Goal: Transaction & Acquisition: Subscribe to service/newsletter

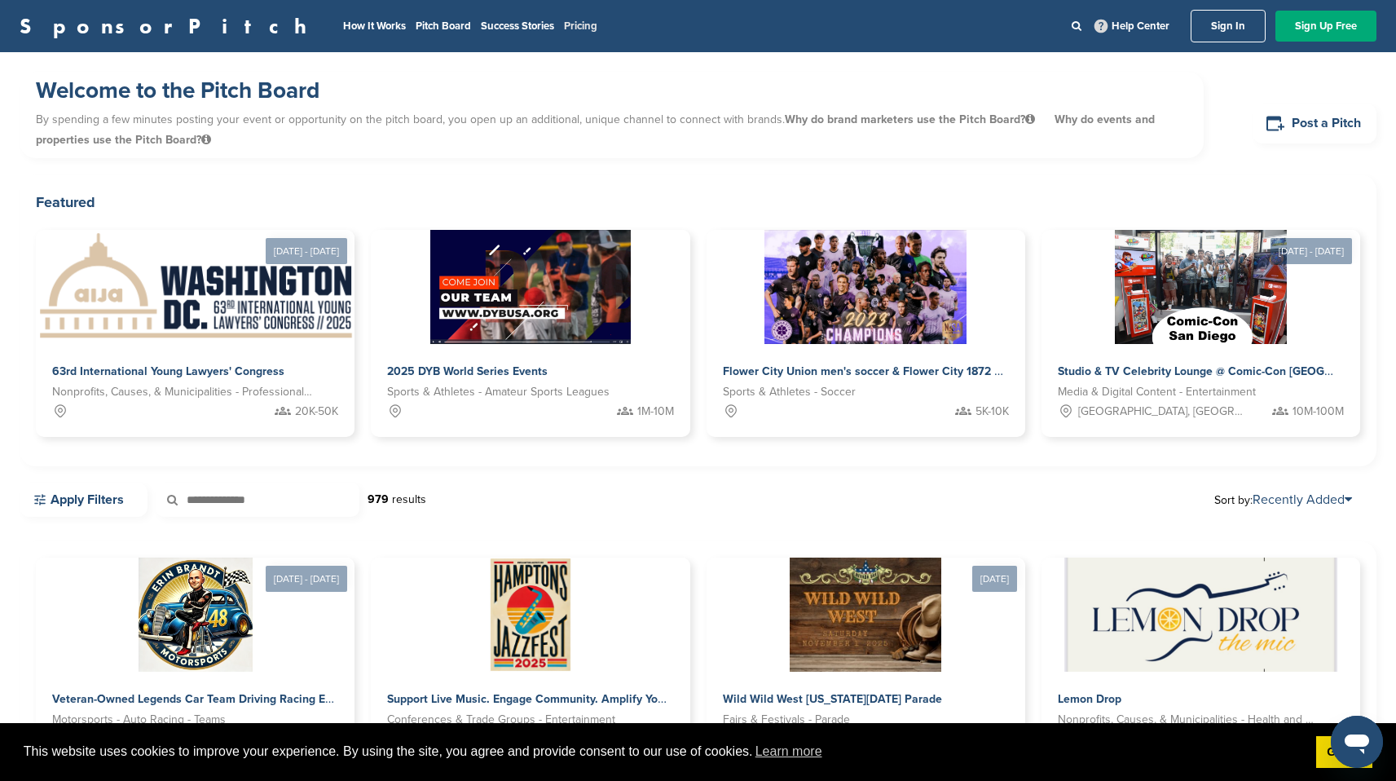
click at [564, 30] on link "Pricing" at bounding box center [580, 26] width 33 height 13
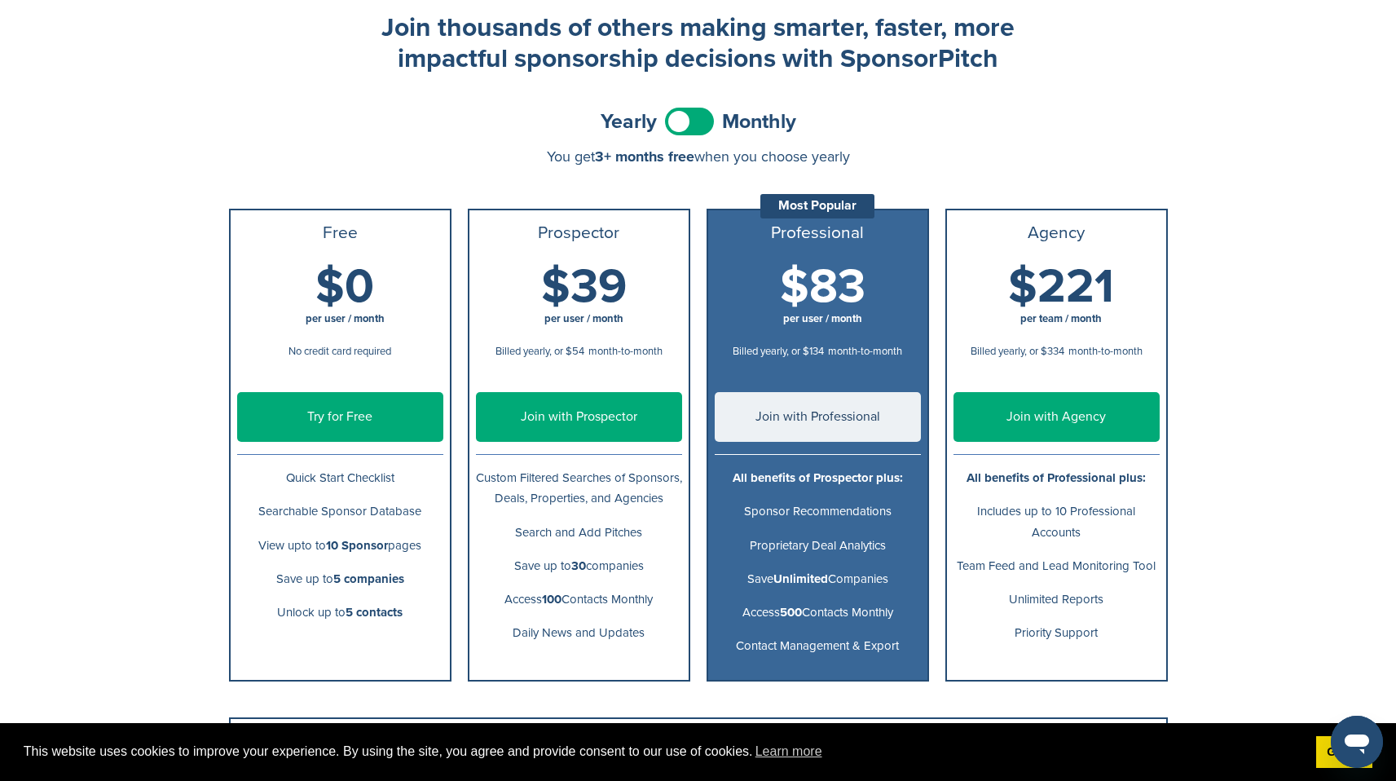
scroll to position [89, 0]
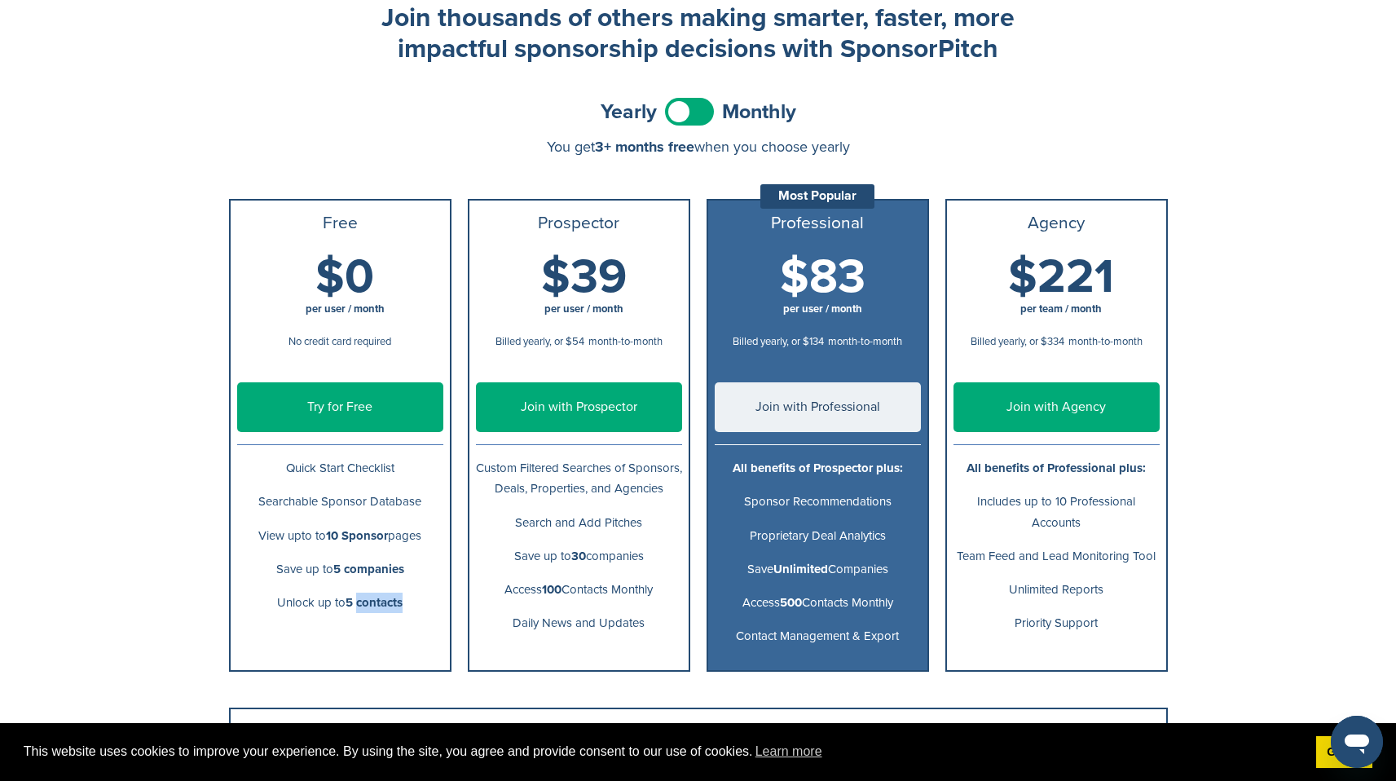
drag, startPoint x: 412, startPoint y: 604, endPoint x: 357, endPoint y: 599, distance: 55.6
click at [357, 599] on p "Unlock up to 5 contacts" at bounding box center [340, 602] width 206 height 20
click at [350, 393] on link "Try for Free" at bounding box center [340, 407] width 206 height 50
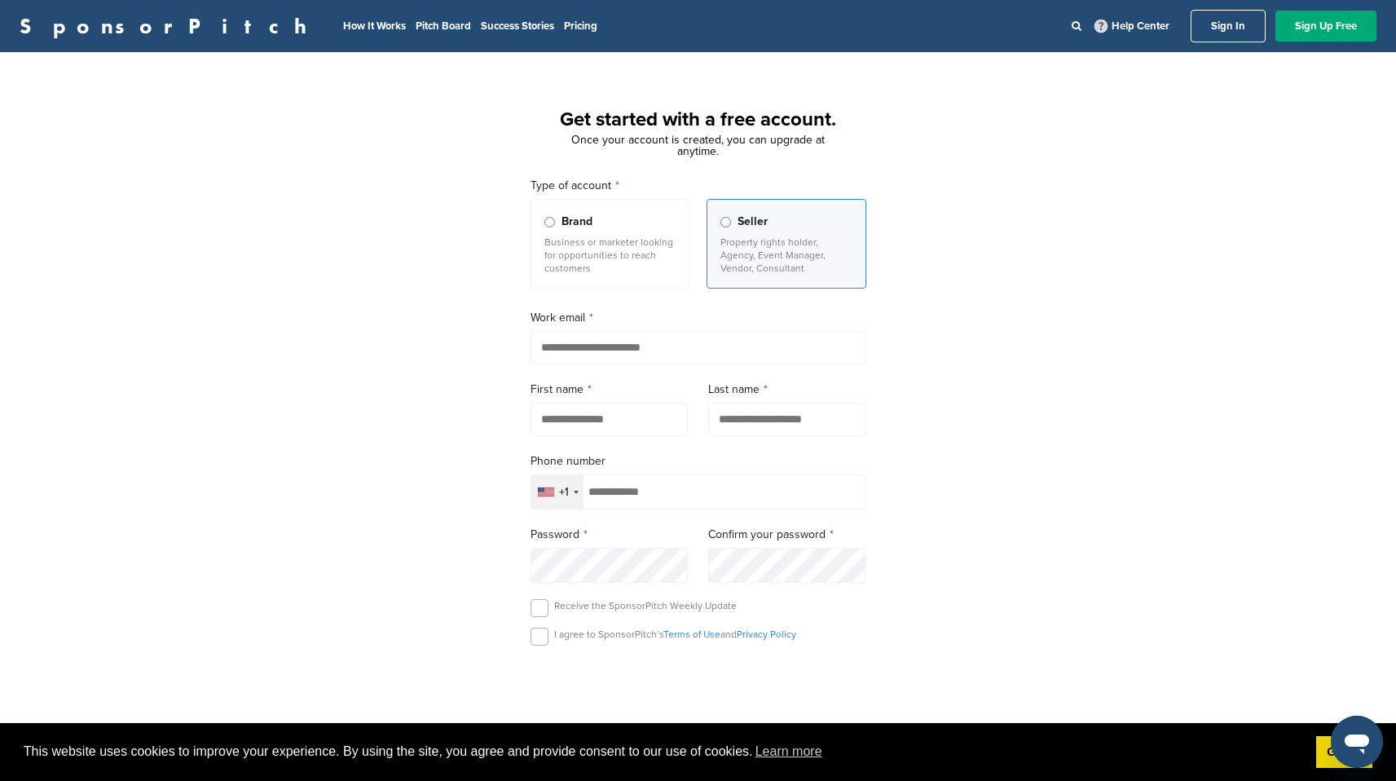
click at [1089, 442] on div "Get started with a free account. Once your account is created, you can upgrade …" at bounding box center [698, 450] width 1396 height 757
click at [848, 271] on p "Property rights holder, Agency, Event Manager, Vendor, Consultant" at bounding box center [786, 255] width 132 height 39
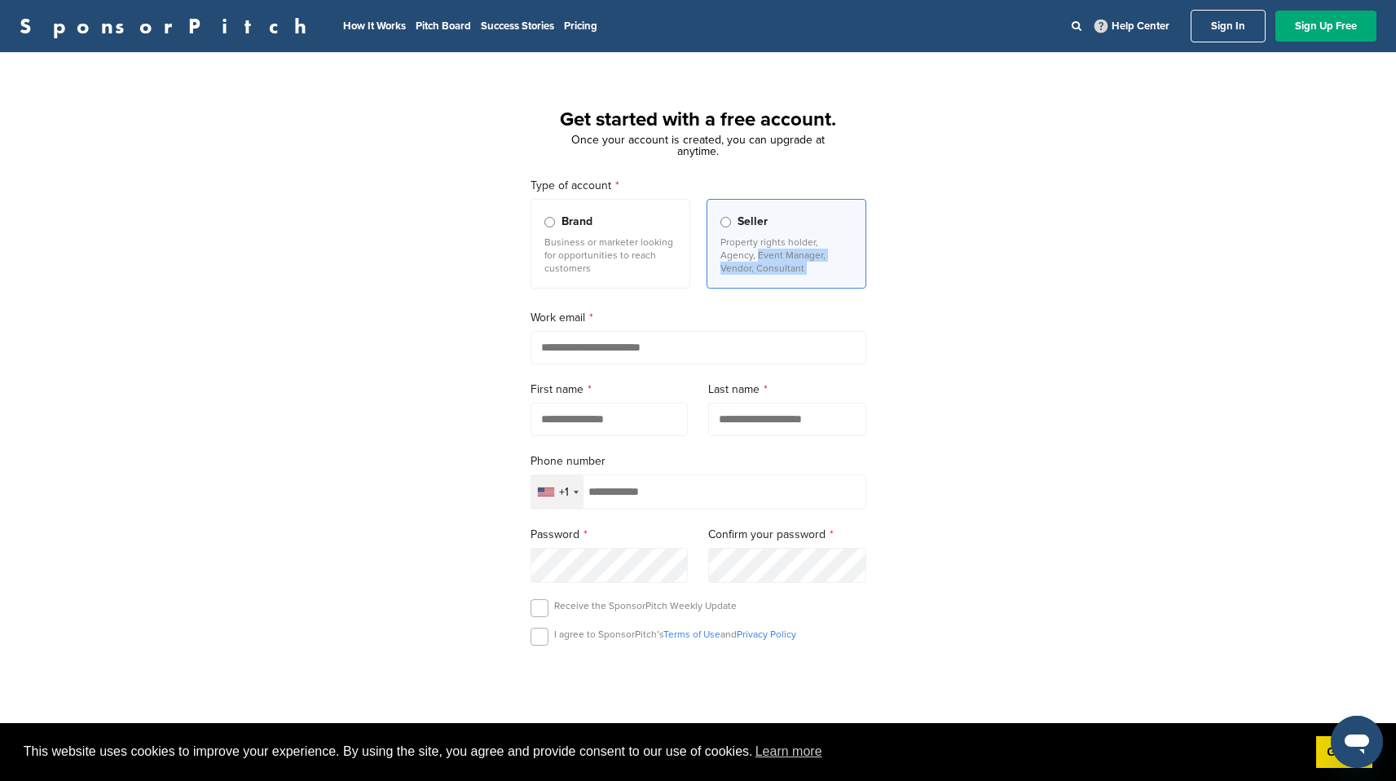
click at [955, 249] on div "Get started with a free account. Once your account is created, you can upgrade …" at bounding box center [698, 450] width 1396 height 757
click at [645, 238] on p "Business or marketer looking for opportunities to reach customers" at bounding box center [610, 255] width 132 height 39
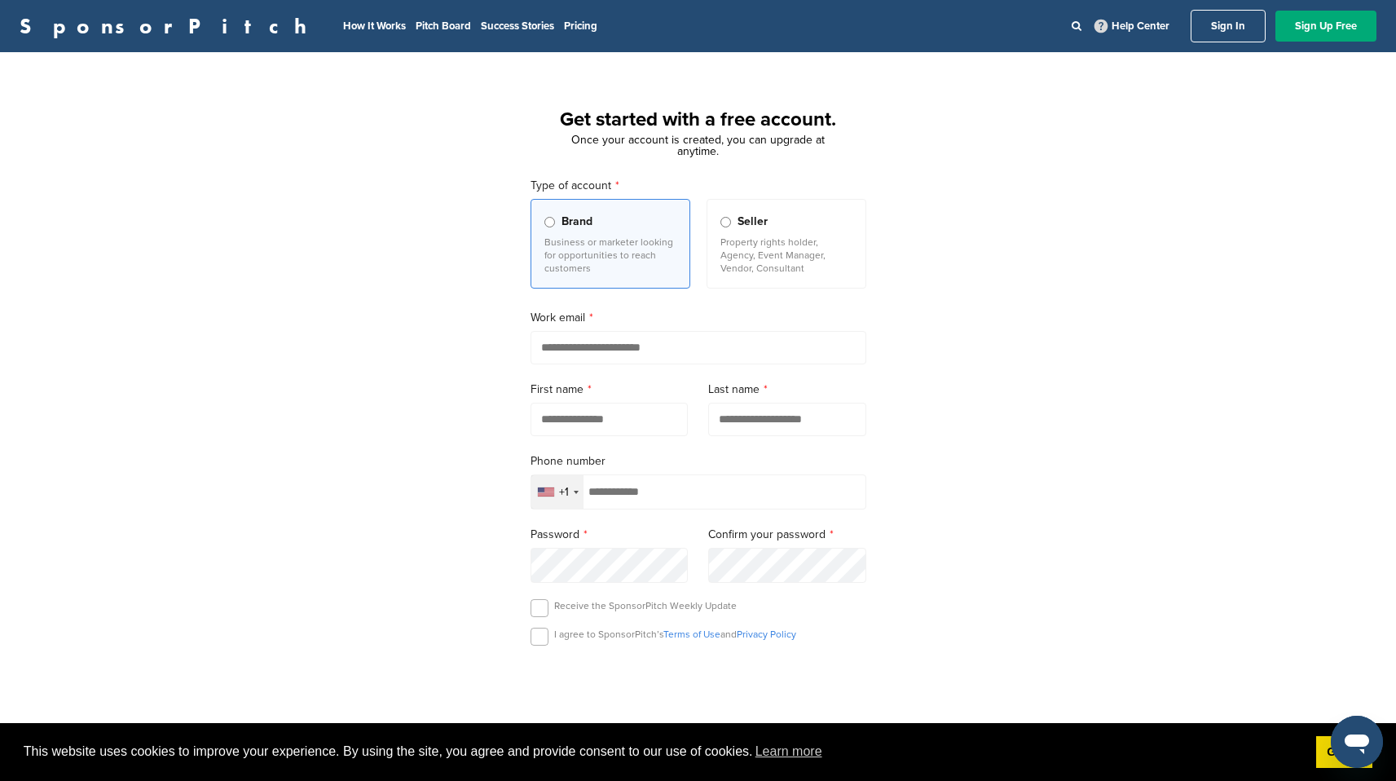
click at [763, 230] on span "Seller" at bounding box center [753, 222] width 30 height 18
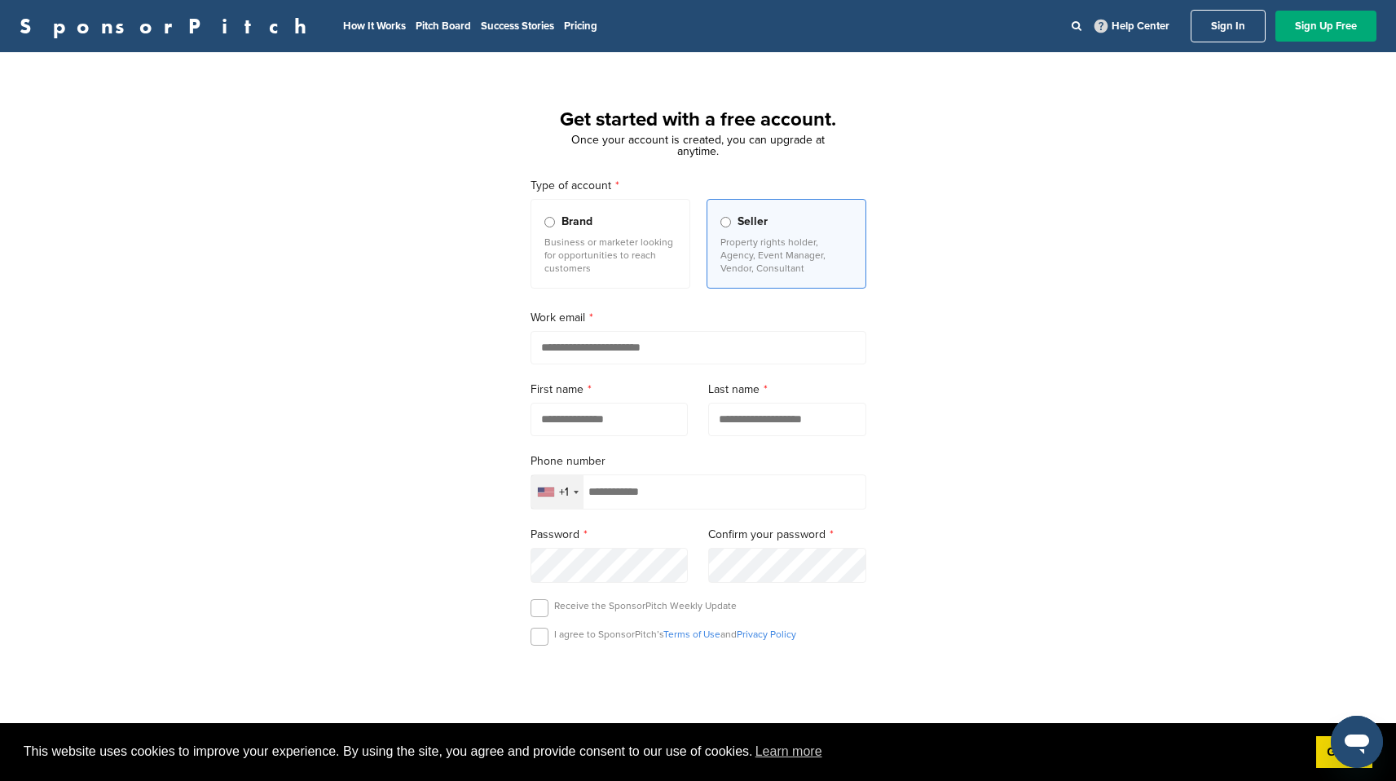
click at [632, 355] on input "email" at bounding box center [699, 347] width 336 height 33
click at [1053, 288] on div "Get started with a free account. Once your account is created, you can upgrade …" at bounding box center [698, 450] width 1396 height 757
click at [630, 337] on input "email" at bounding box center [699, 347] width 336 height 33
click at [681, 348] on input "email" at bounding box center [699, 347] width 336 height 33
type input "**********"
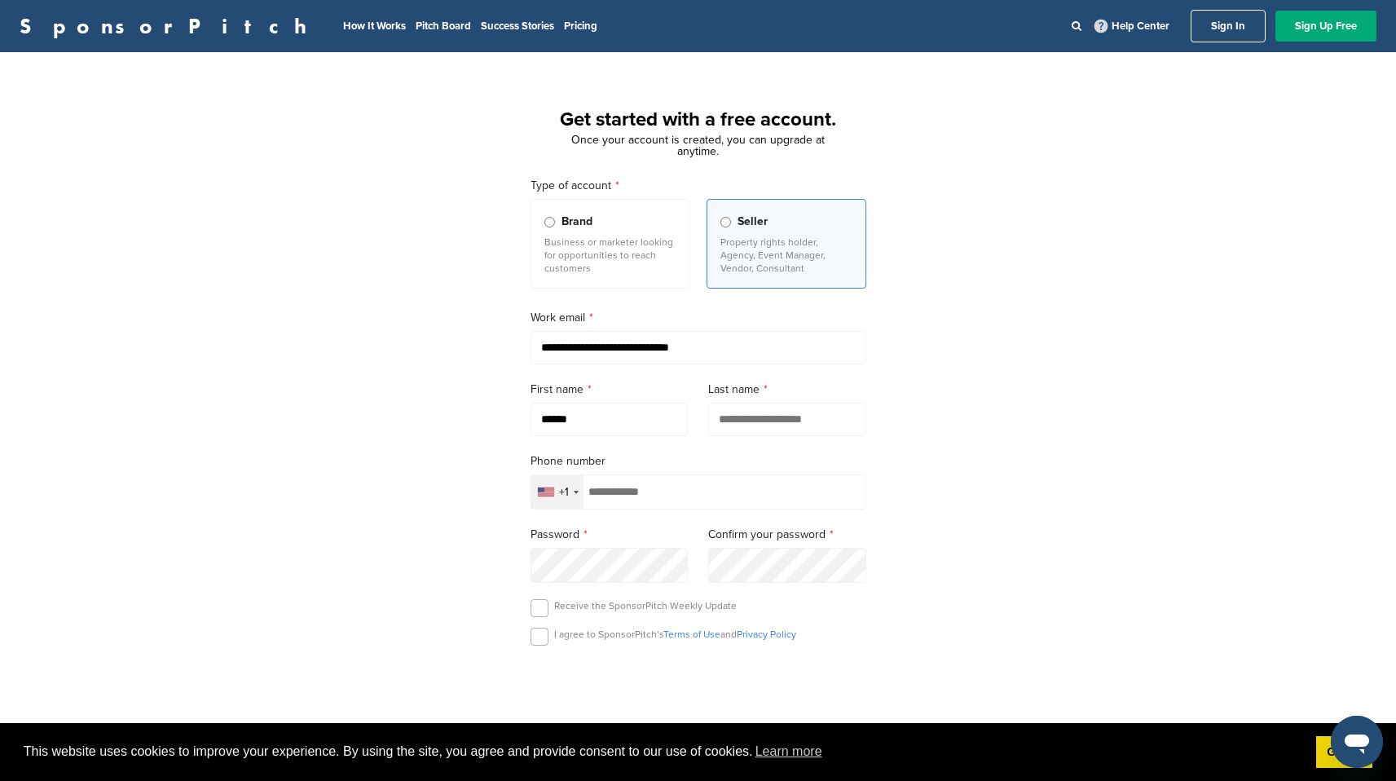
type input "******"
type input "********"
click at [697, 508] on input "tel" at bounding box center [699, 491] width 336 height 35
type input "**********"
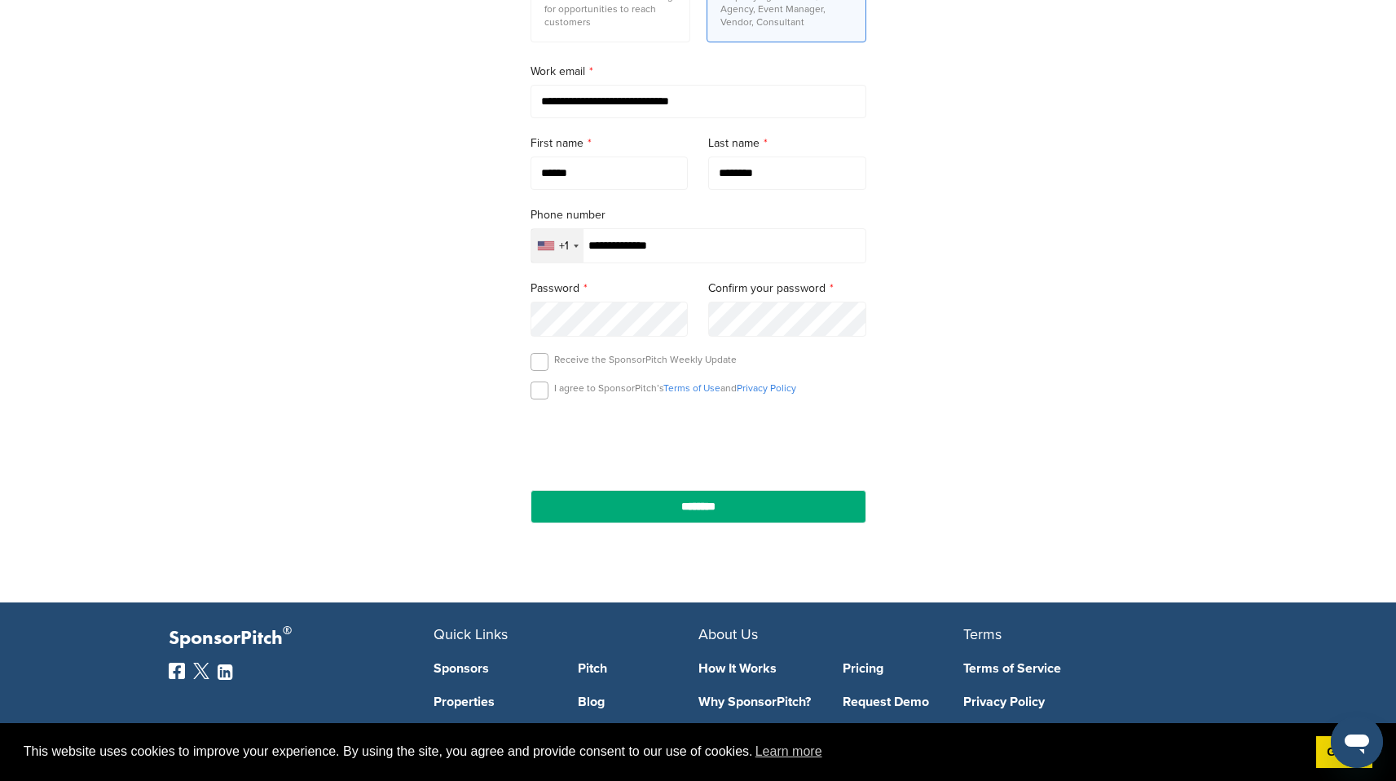
scroll to position [391, 0]
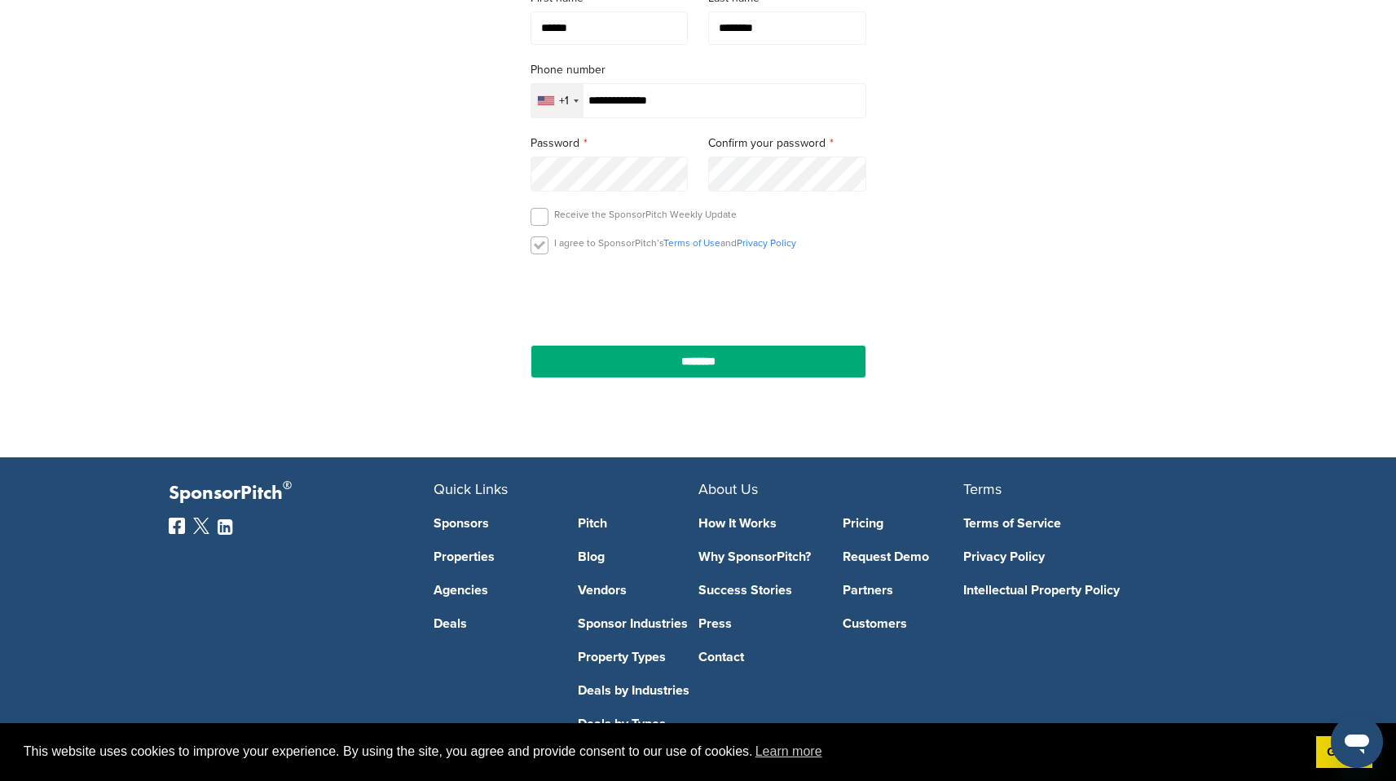
click at [539, 253] on label at bounding box center [540, 245] width 18 height 18
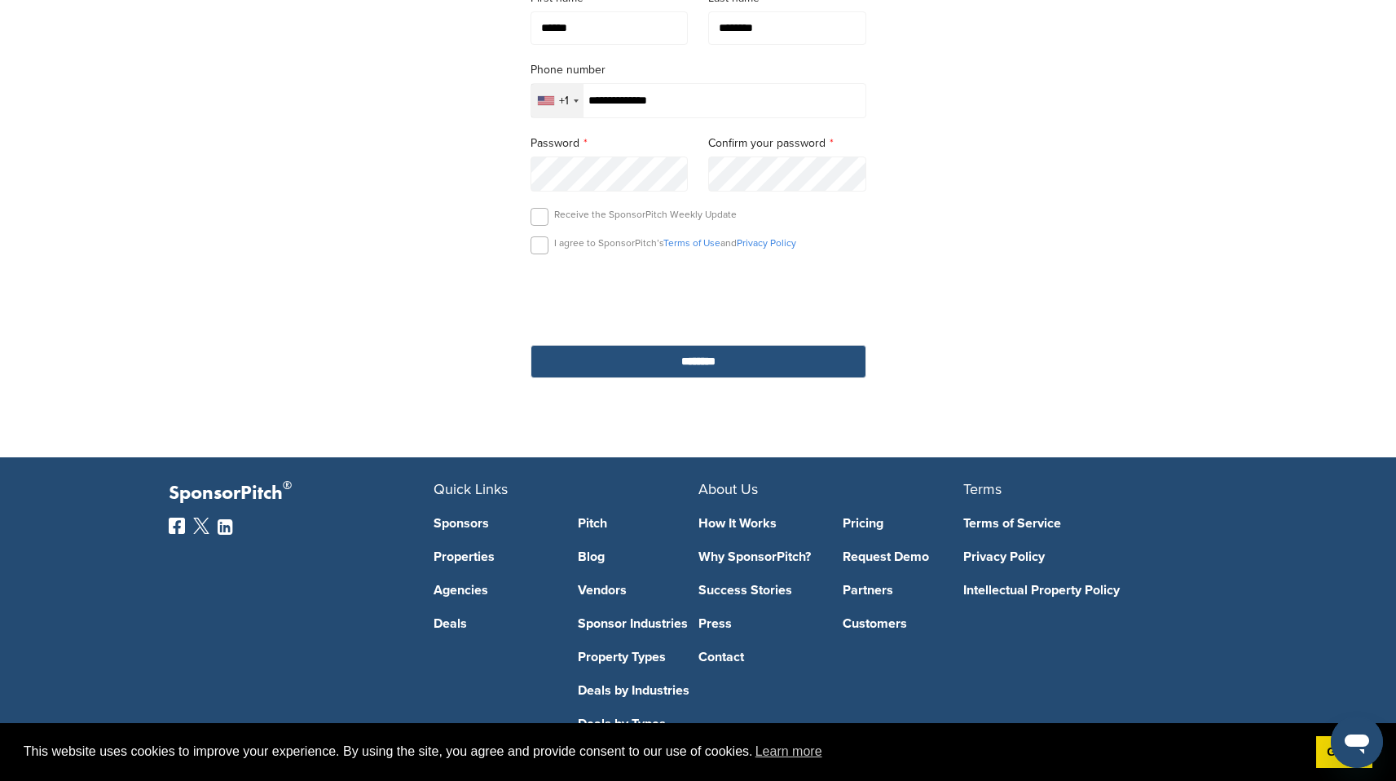
click at [667, 368] on input "********" at bounding box center [699, 361] width 336 height 33
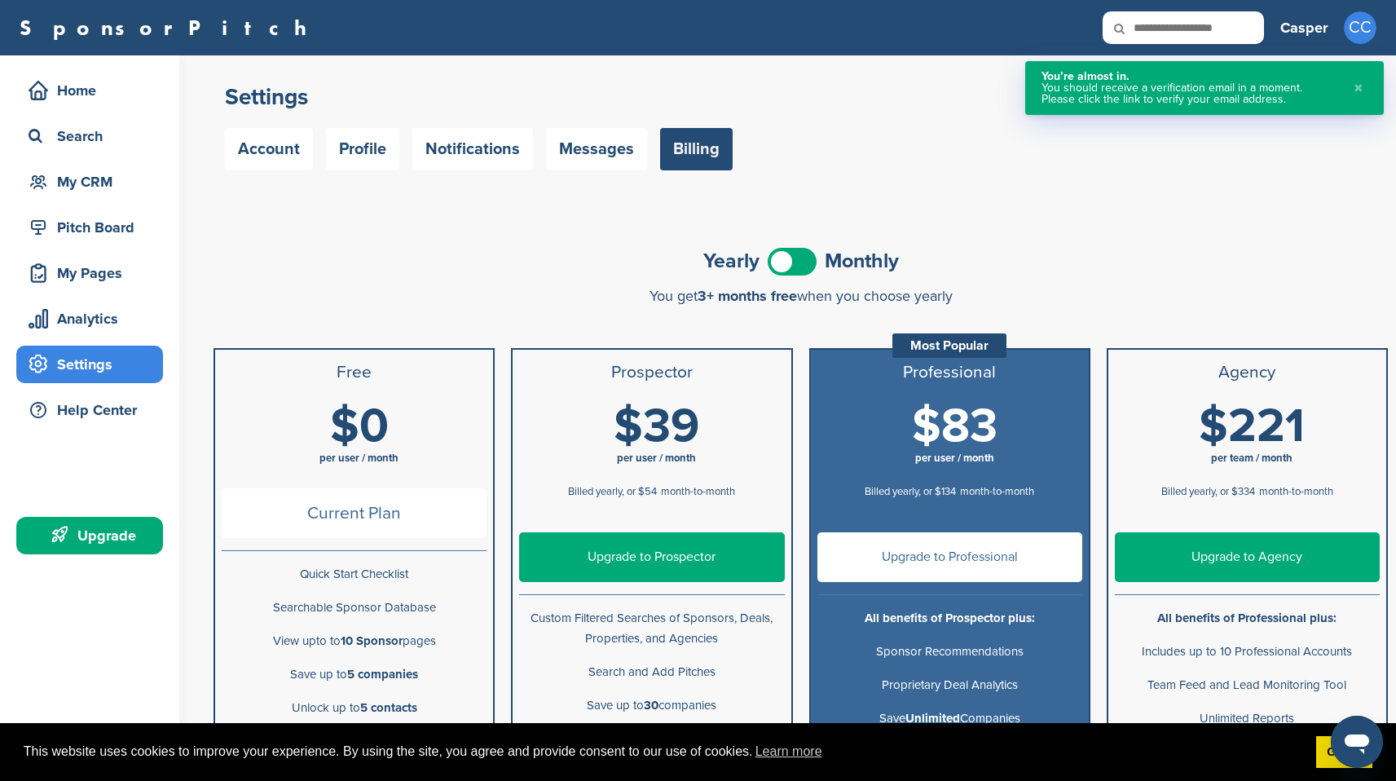
click at [331, 381] on h3 "Free" at bounding box center [354, 373] width 265 height 20
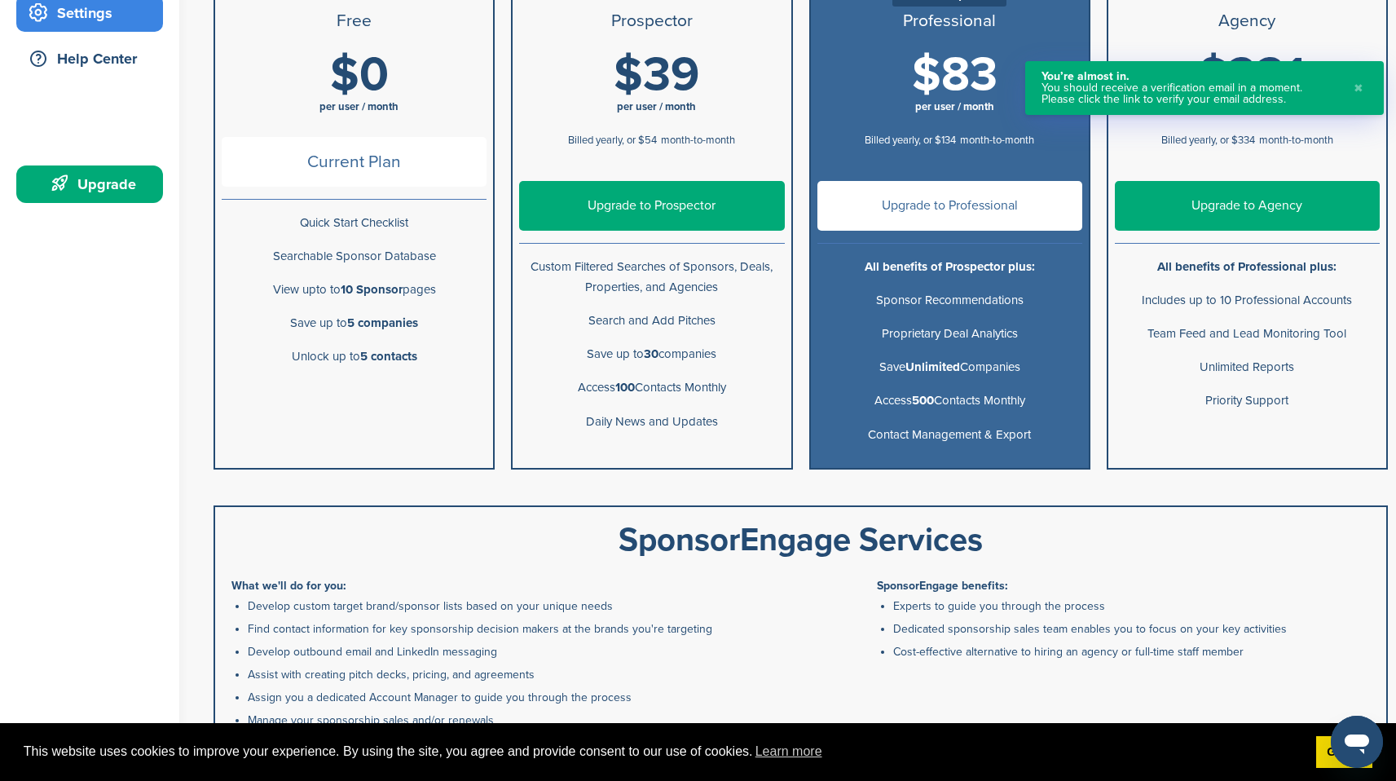
scroll to position [509, 0]
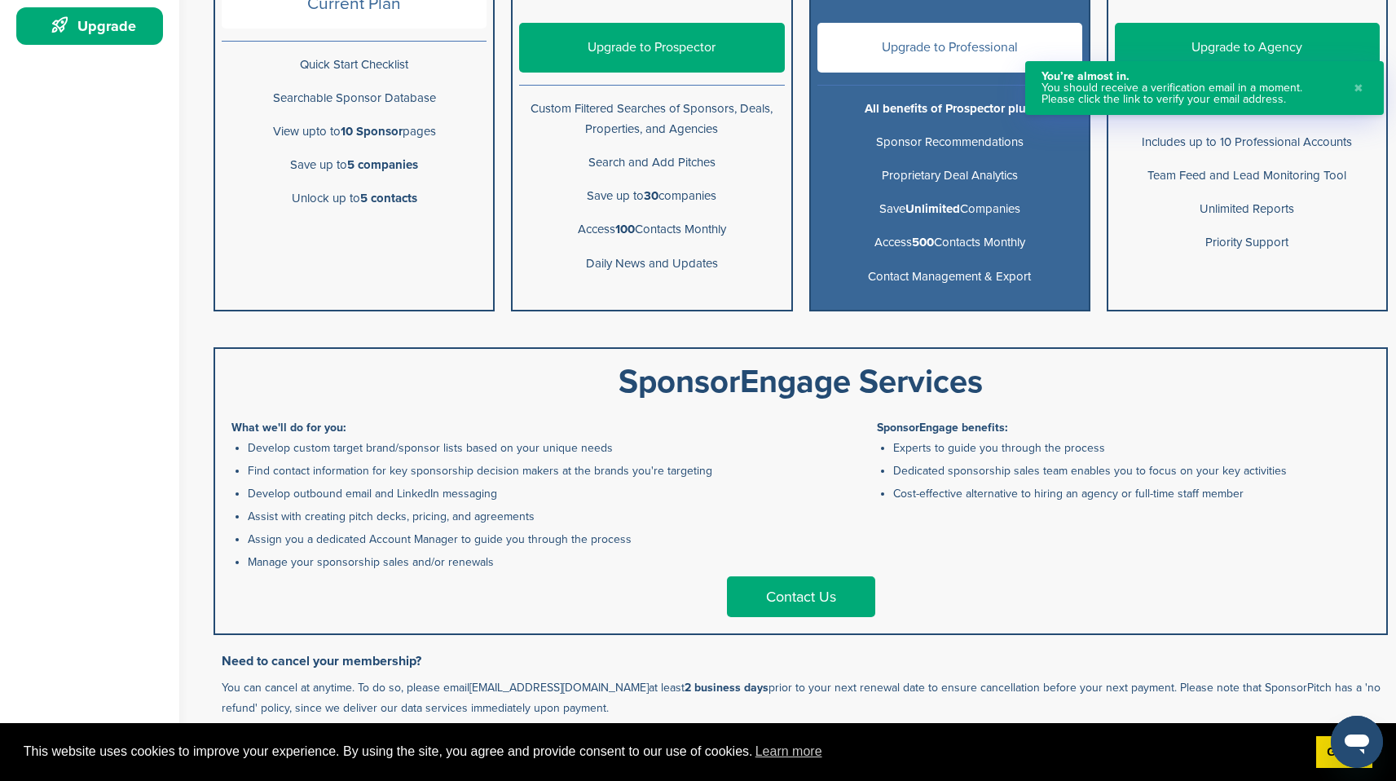
click at [377, 183] on li "Unlock up to 5 contacts" at bounding box center [354, 198] width 278 height 33
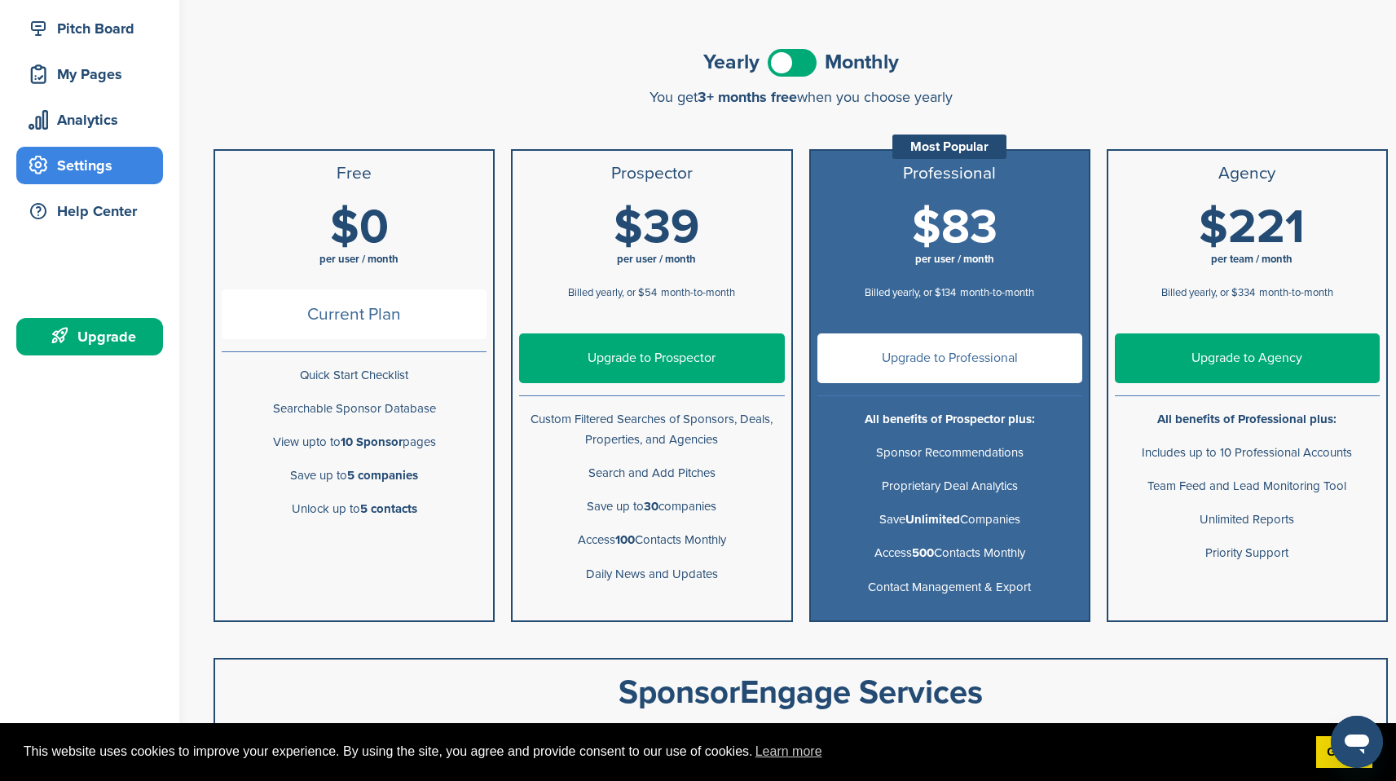
scroll to position [213, 0]
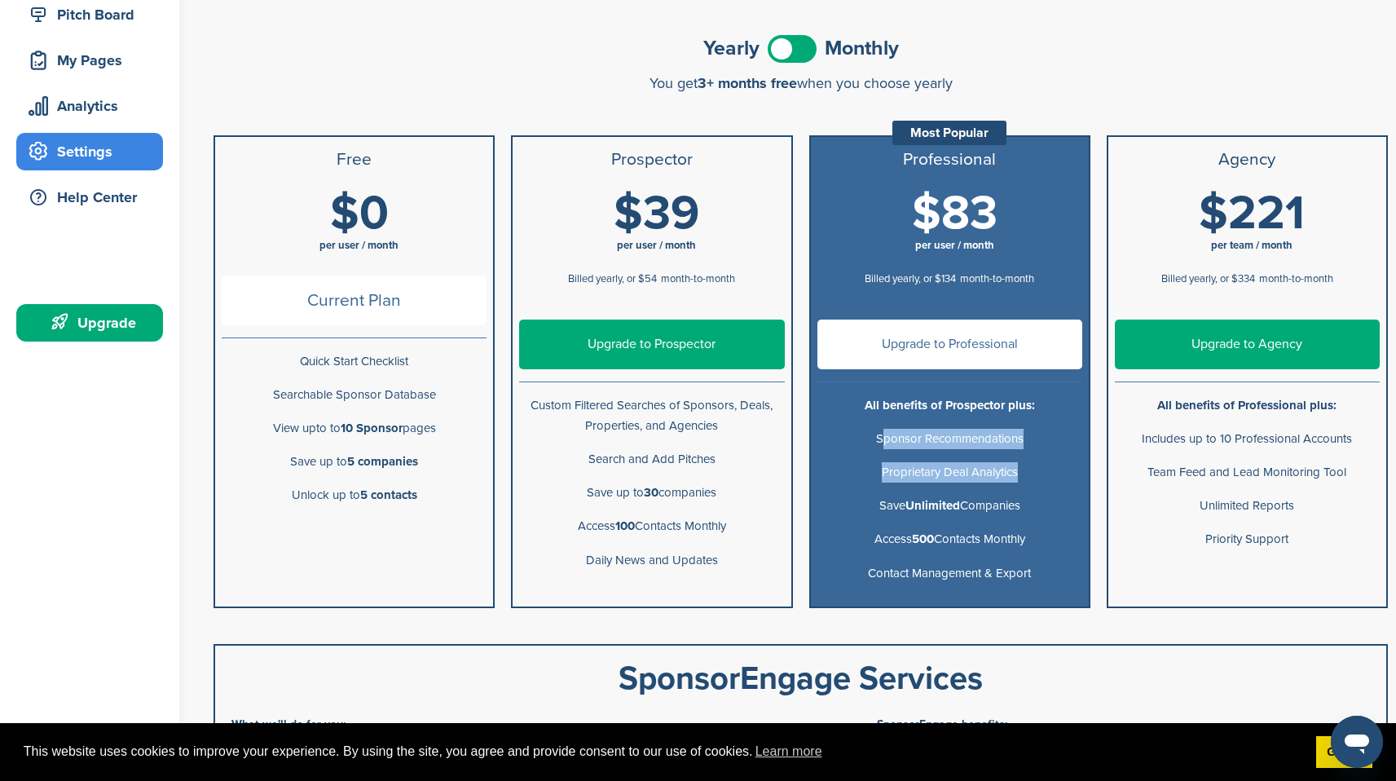
drag, startPoint x: 870, startPoint y: 433, endPoint x: 1007, endPoint y: 491, distance: 148.6
click at [1007, 491] on ul "Professional Most Popular $83 per user / month Billed yearly, or $134 month-to-…" at bounding box center [949, 371] width 281 height 473
click at [1007, 491] on li "Save Unlimited Companies" at bounding box center [950, 505] width 278 height 33
click at [429, 236] on h1 "$0 per user / month" at bounding box center [359, 225] width 265 height 73
click at [414, 278] on span "Current Plan" at bounding box center [354, 300] width 265 height 50
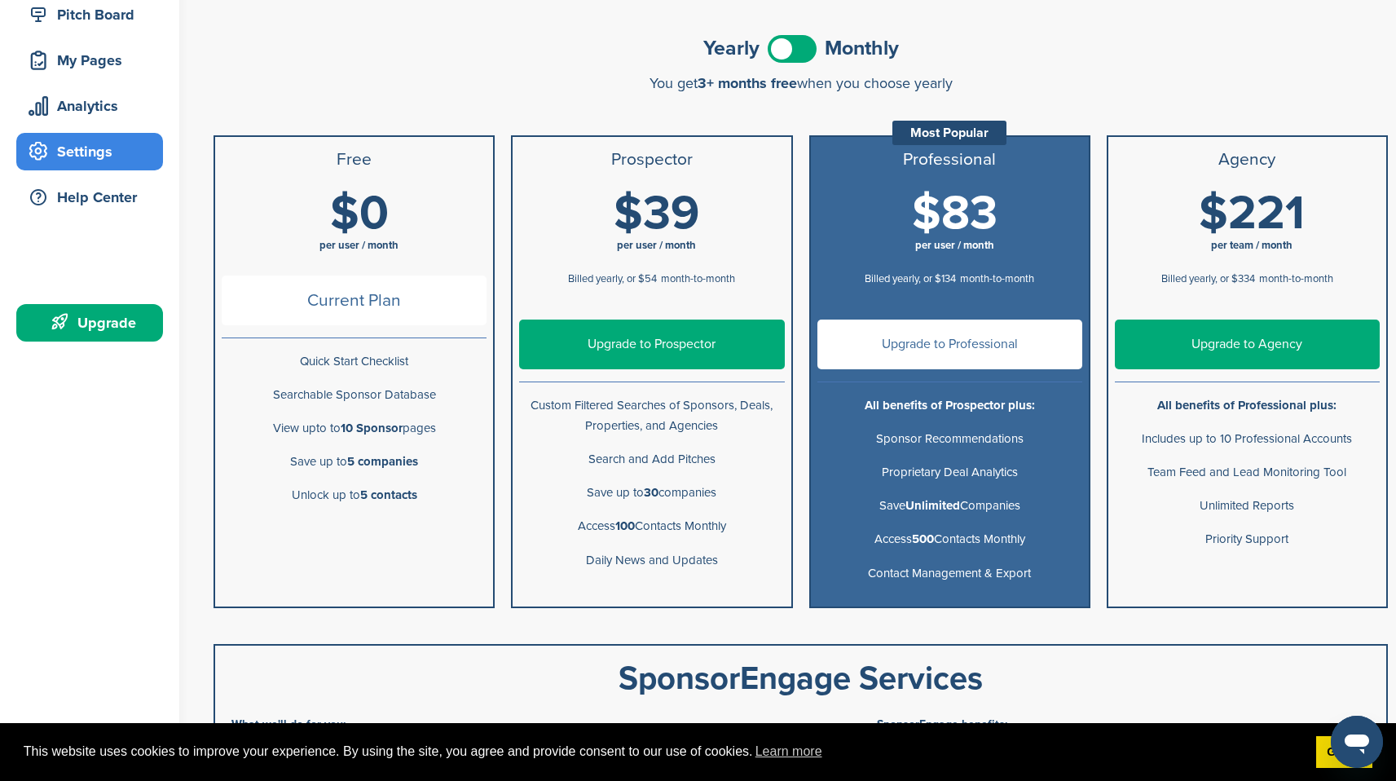
click at [407, 293] on span "Current Plan" at bounding box center [354, 300] width 265 height 50
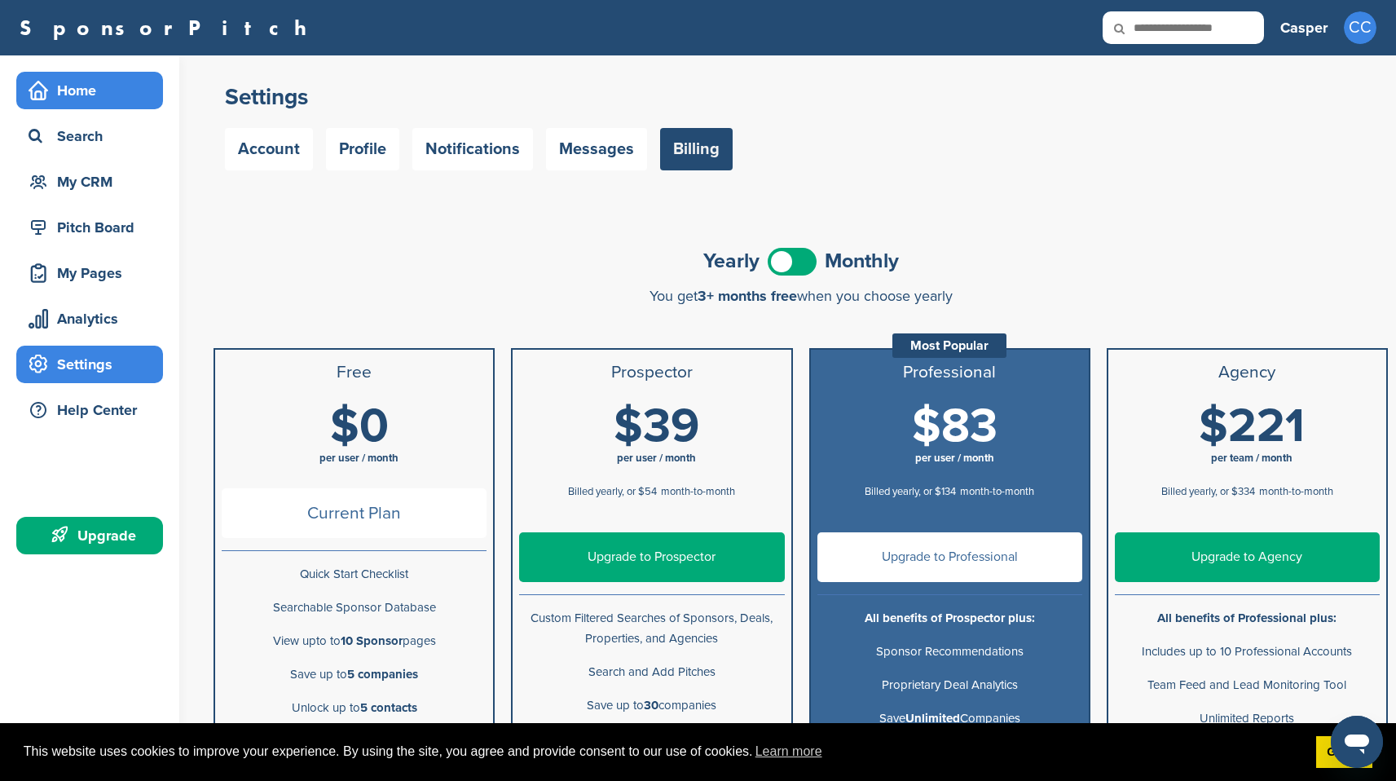
click at [109, 101] on div "Home" at bounding box center [93, 90] width 139 height 29
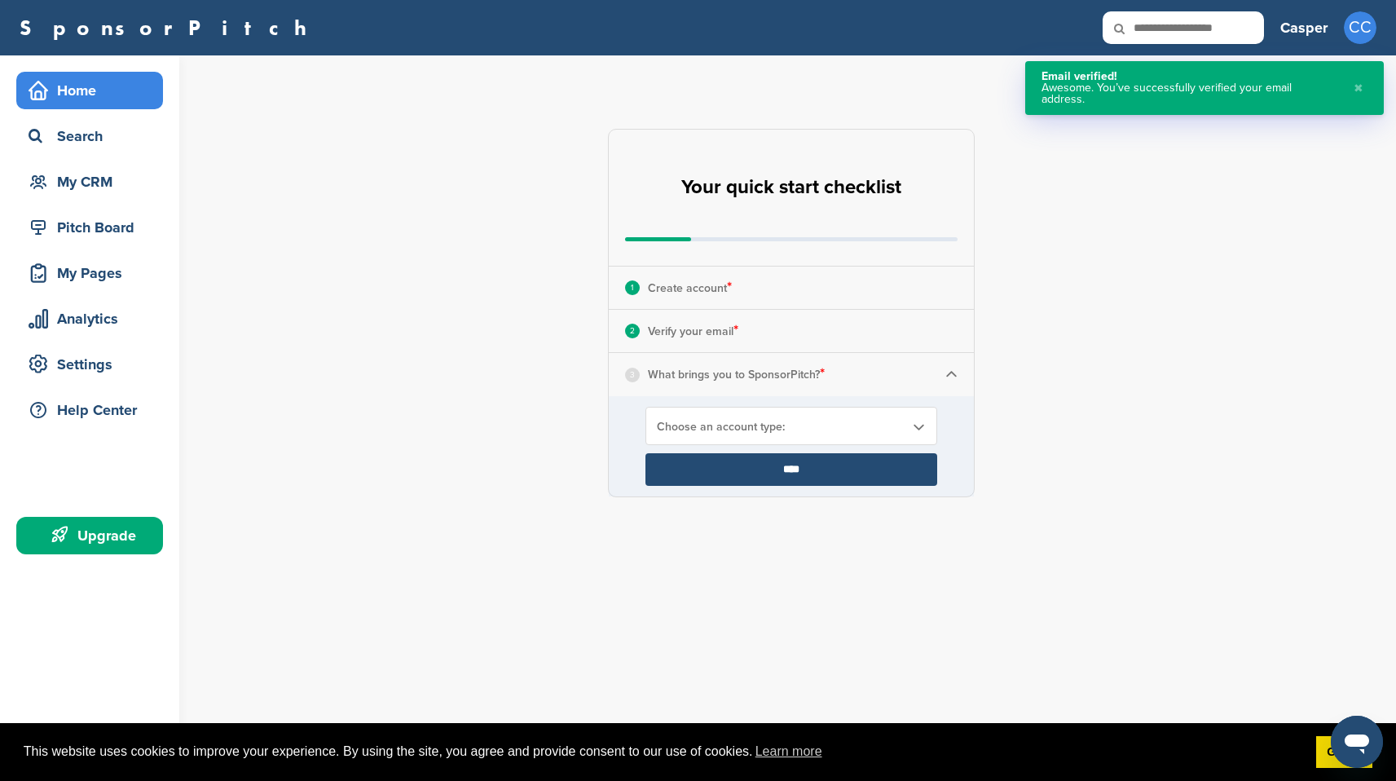
click at [752, 421] on span "Choose an account type:" at bounding box center [781, 427] width 248 height 14
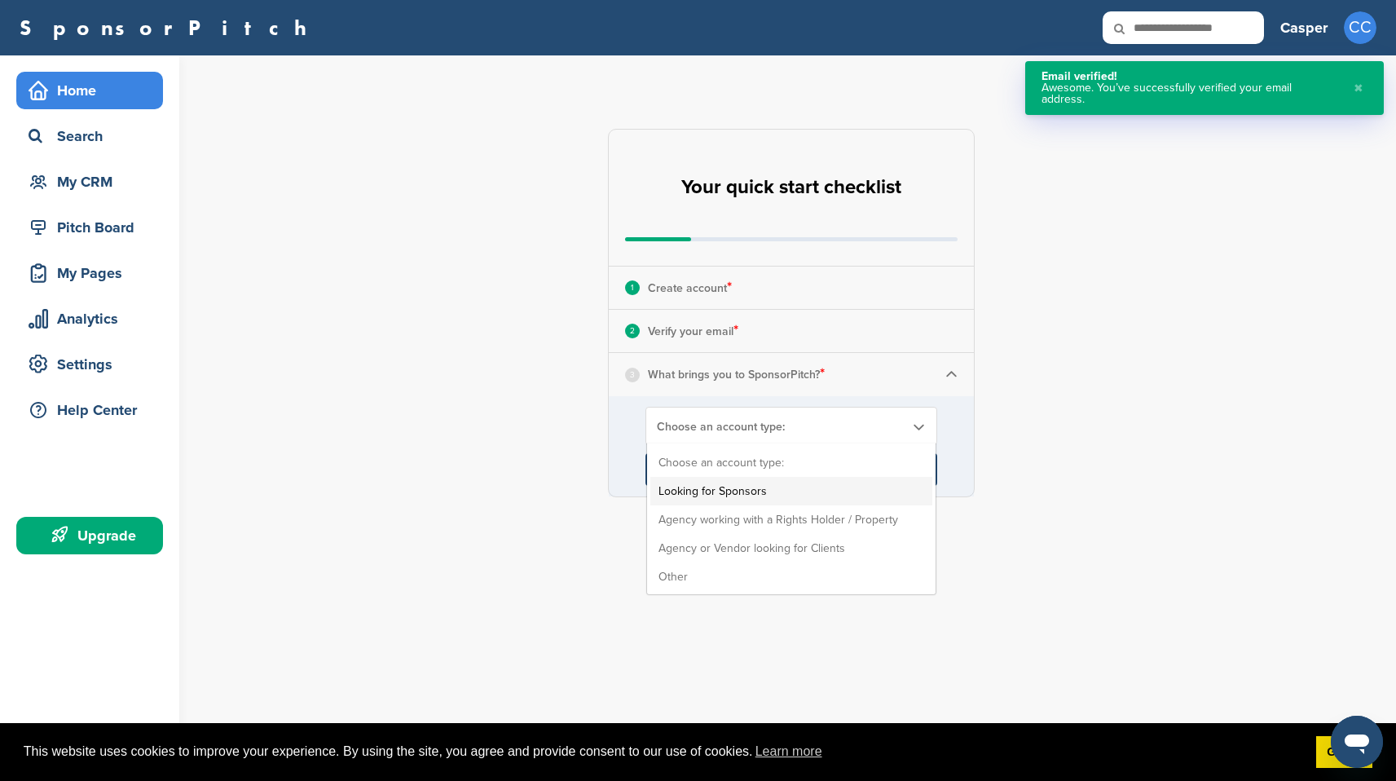
click at [831, 490] on li "Looking for Sponsors" at bounding box center [791, 491] width 282 height 29
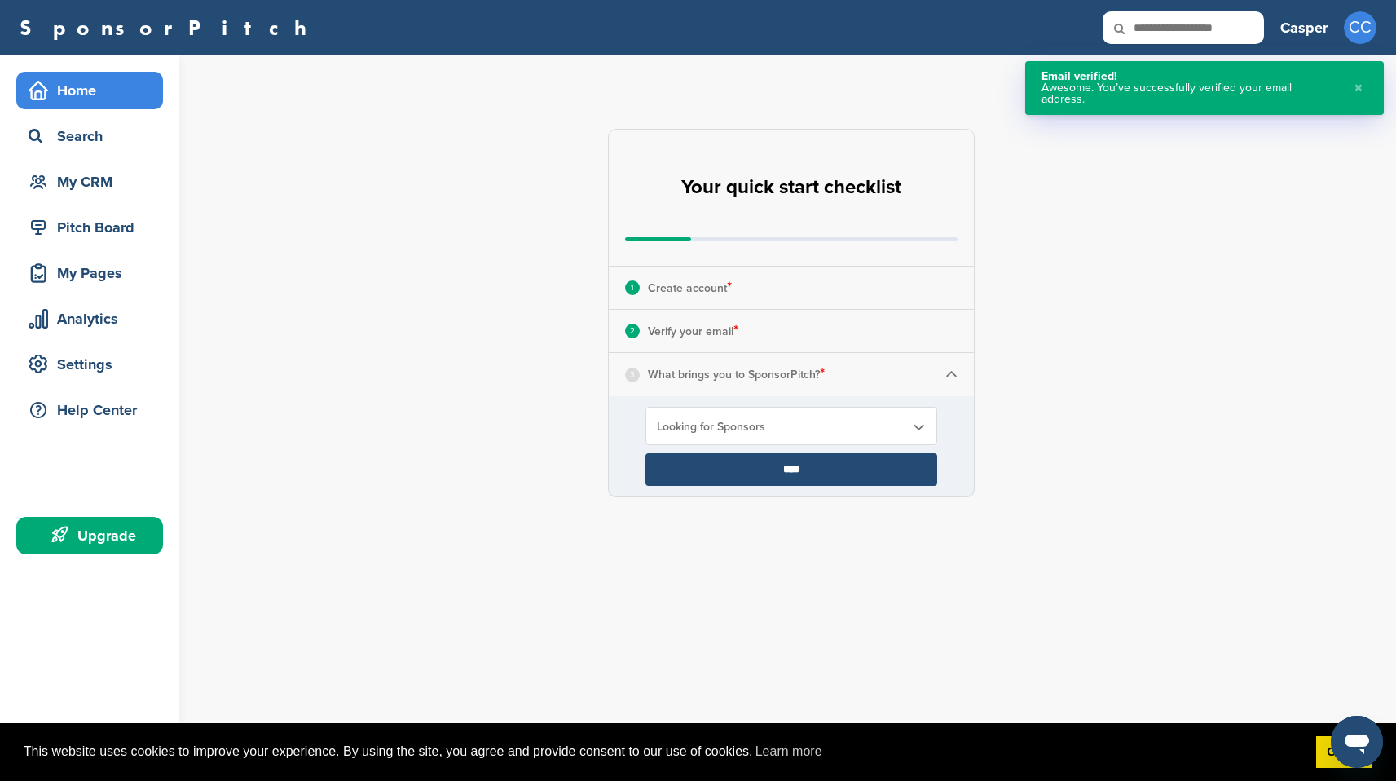
click at [836, 465] on input "****" at bounding box center [791, 469] width 292 height 33
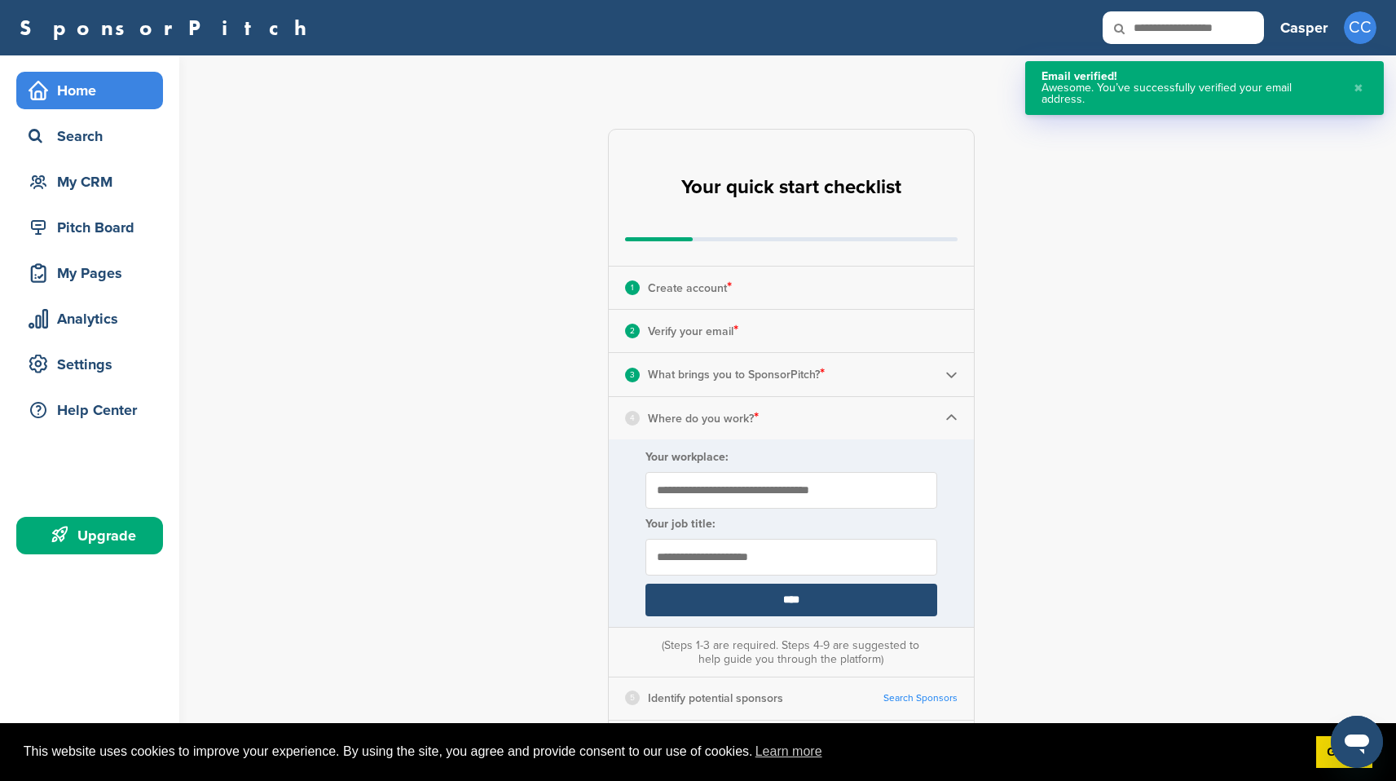
click at [786, 476] on input "Your workplace:" at bounding box center [791, 490] width 292 height 37
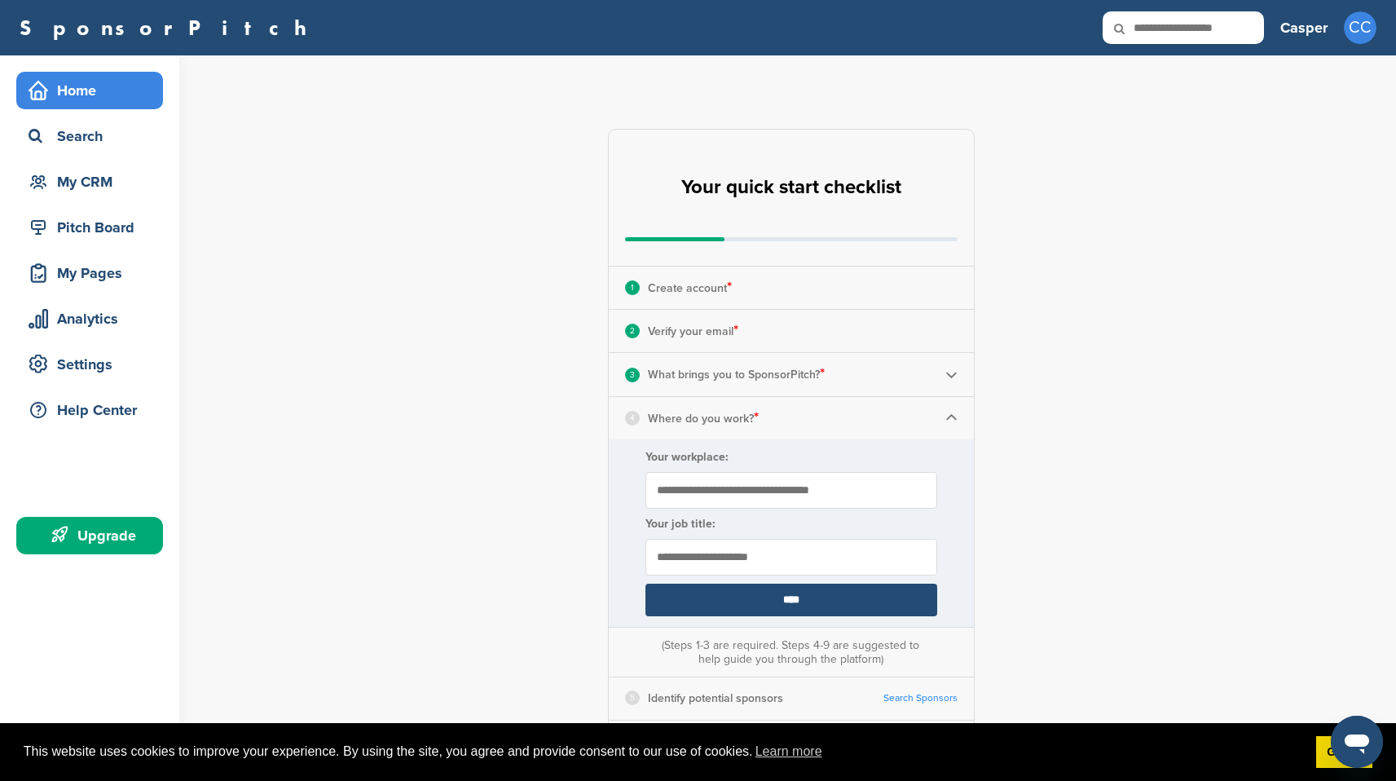
click at [774, 483] on input "Your workplace:" at bounding box center [791, 490] width 292 height 37
click at [993, 483] on div "**********" at bounding box center [800, 600] width 1191 height 1090
click at [843, 495] on input "Your workplace:" at bounding box center [791, 490] width 292 height 37
click at [1147, 456] on div "**********" at bounding box center [800, 600] width 1191 height 1090
click at [871, 370] on div "3 What brings you to SponsorPitch? *" at bounding box center [791, 374] width 365 height 42
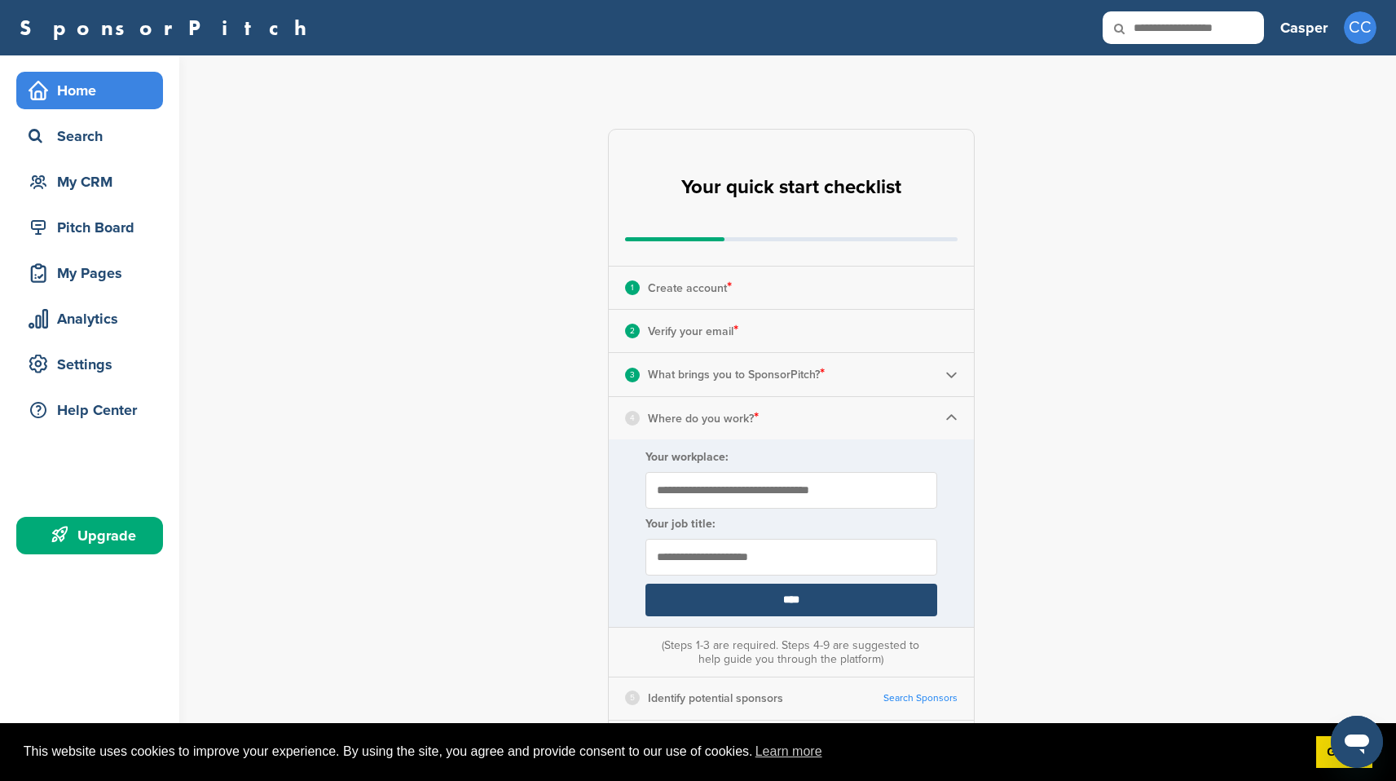
click at [952, 377] on img at bounding box center [951, 374] width 12 height 12
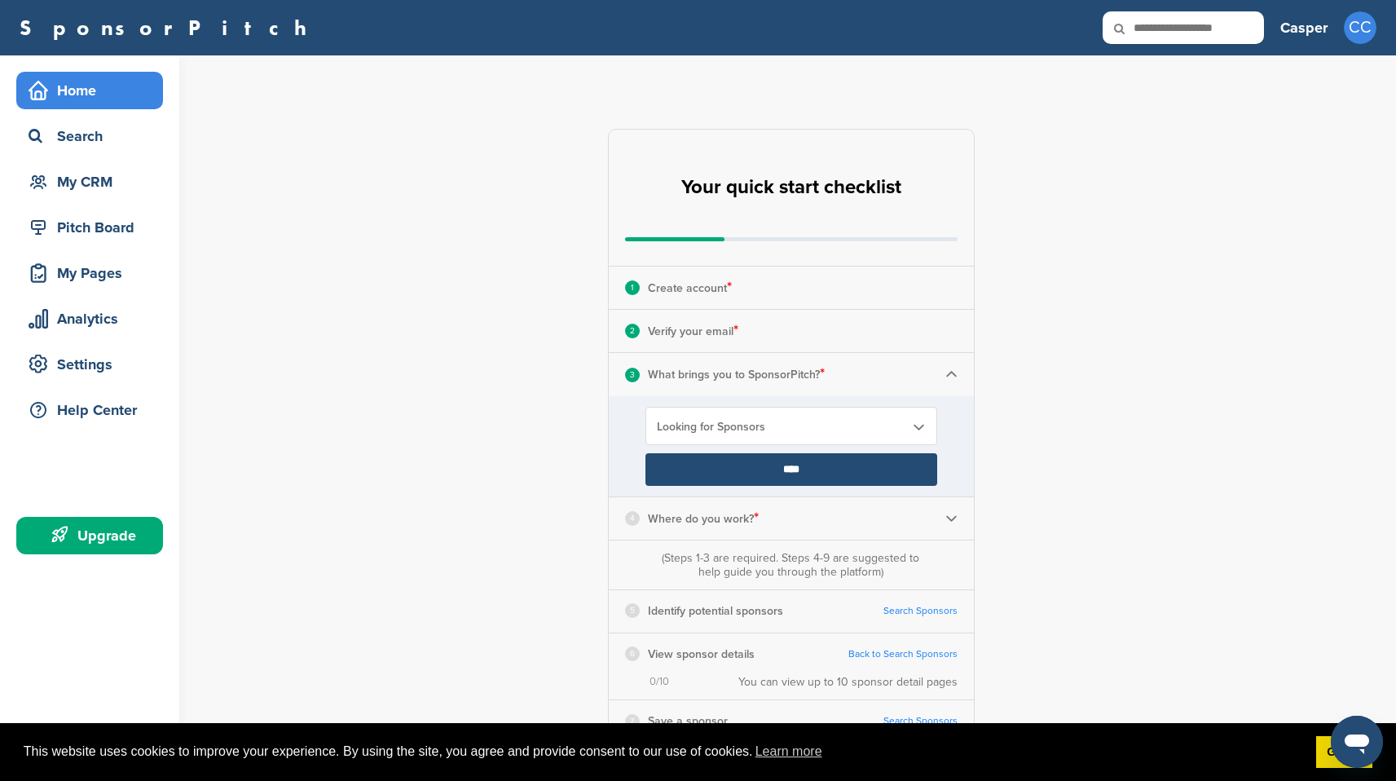
click at [876, 421] on span "Looking for Sponsors" at bounding box center [781, 427] width 248 height 14
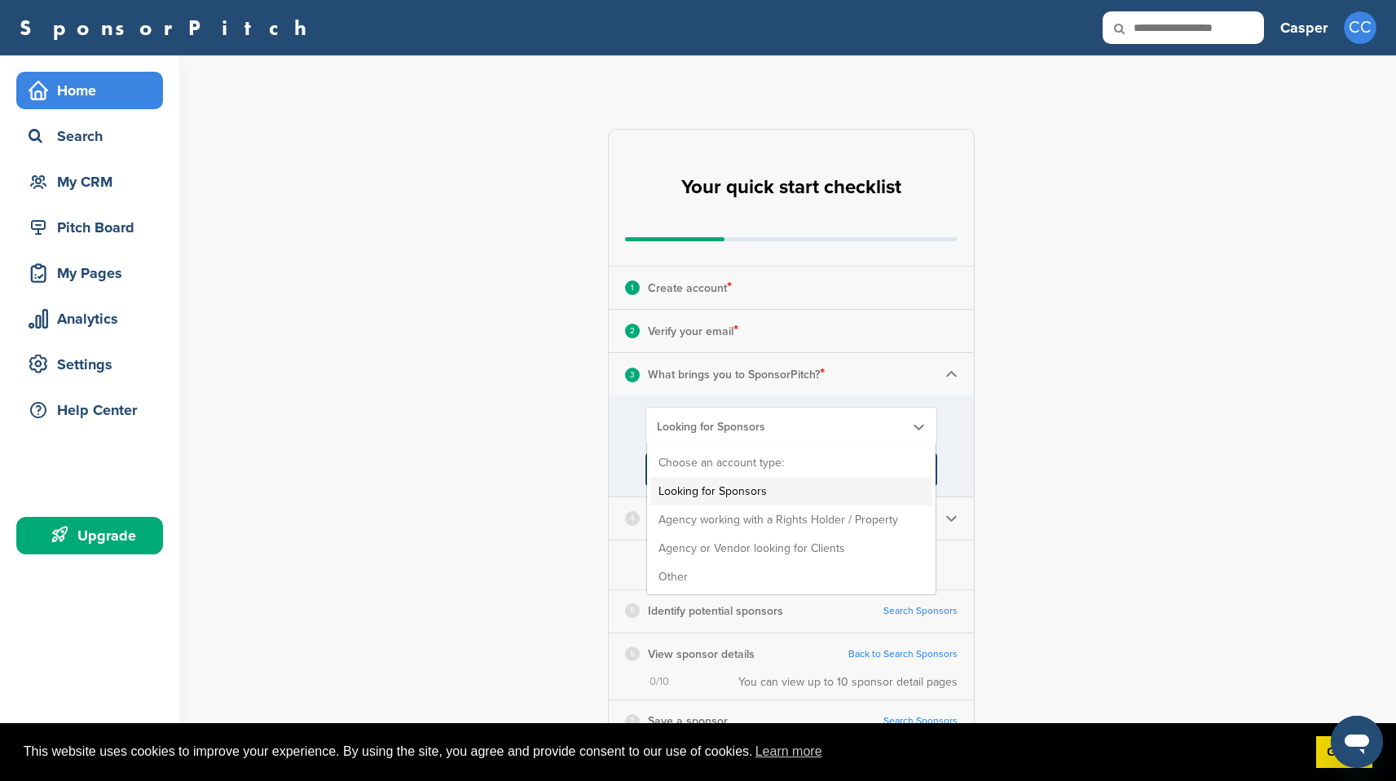
click at [835, 491] on li "Looking for Sponsors" at bounding box center [791, 491] width 282 height 29
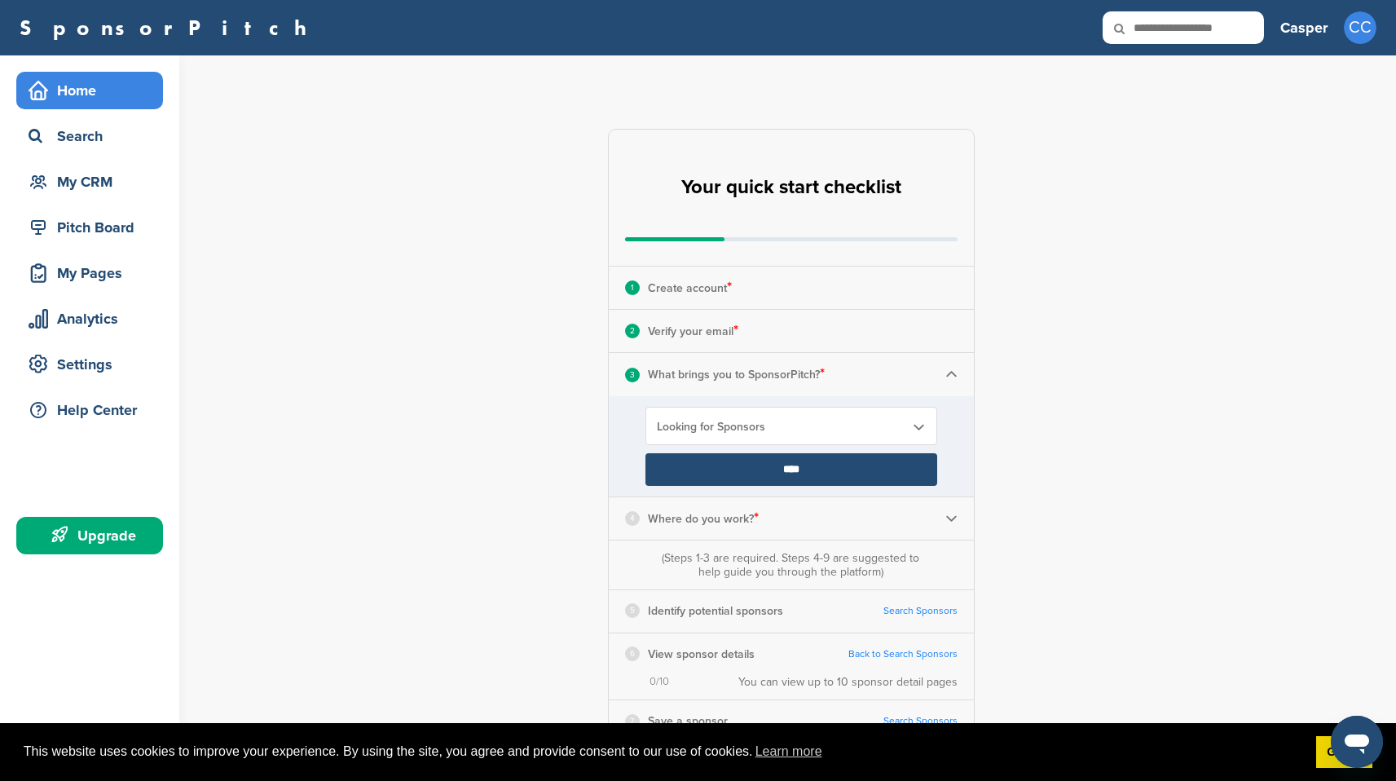
click at [869, 510] on div "4 Where do you work? *" at bounding box center [791, 518] width 365 height 42
click at [919, 522] on div "4 Where do you work? *" at bounding box center [791, 518] width 365 height 42
click at [948, 518] on img at bounding box center [951, 518] width 12 height 12
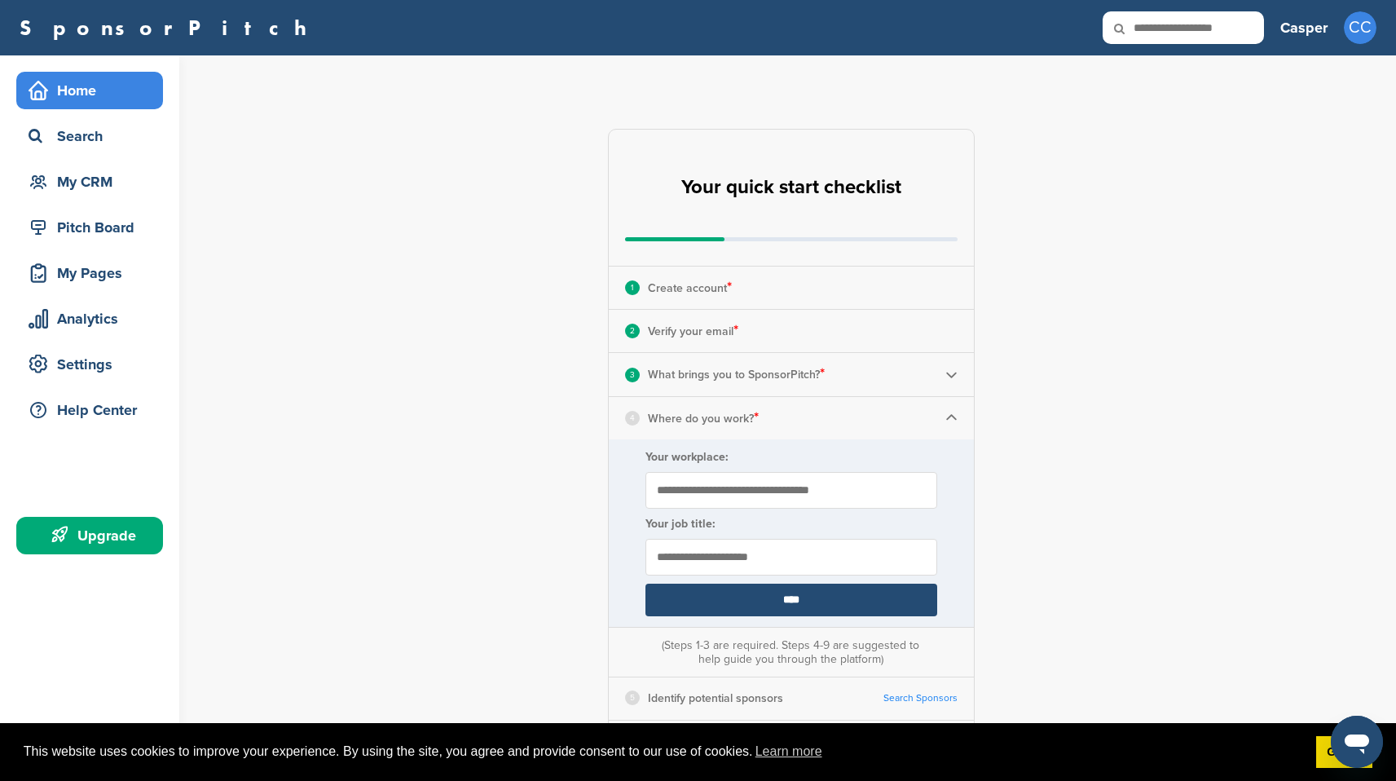
click at [830, 488] on input "Your workplace:" at bounding box center [791, 490] width 292 height 37
click at [948, 372] on img at bounding box center [951, 374] width 12 height 12
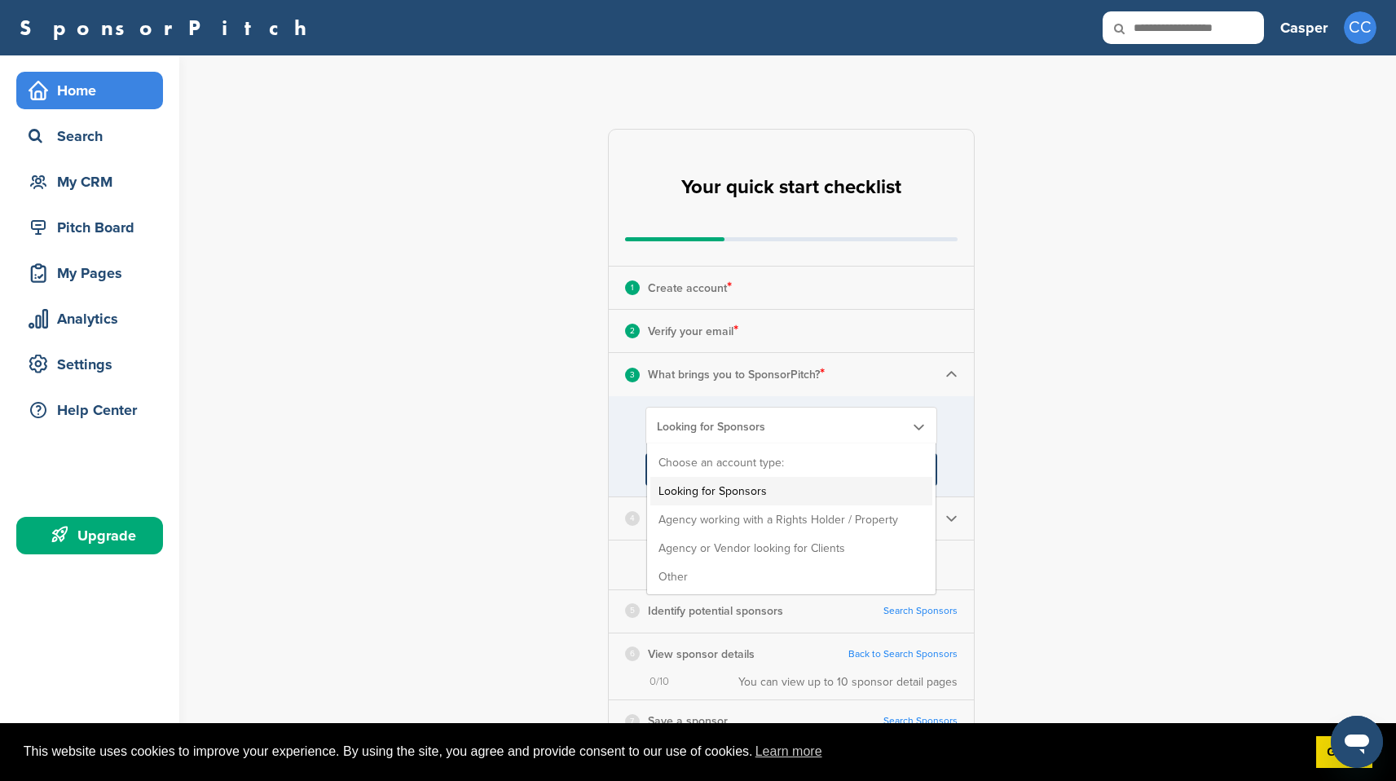
click at [866, 430] on span "Looking for Sponsors" at bounding box center [781, 427] width 248 height 14
click at [791, 583] on li "Other" at bounding box center [791, 576] width 282 height 29
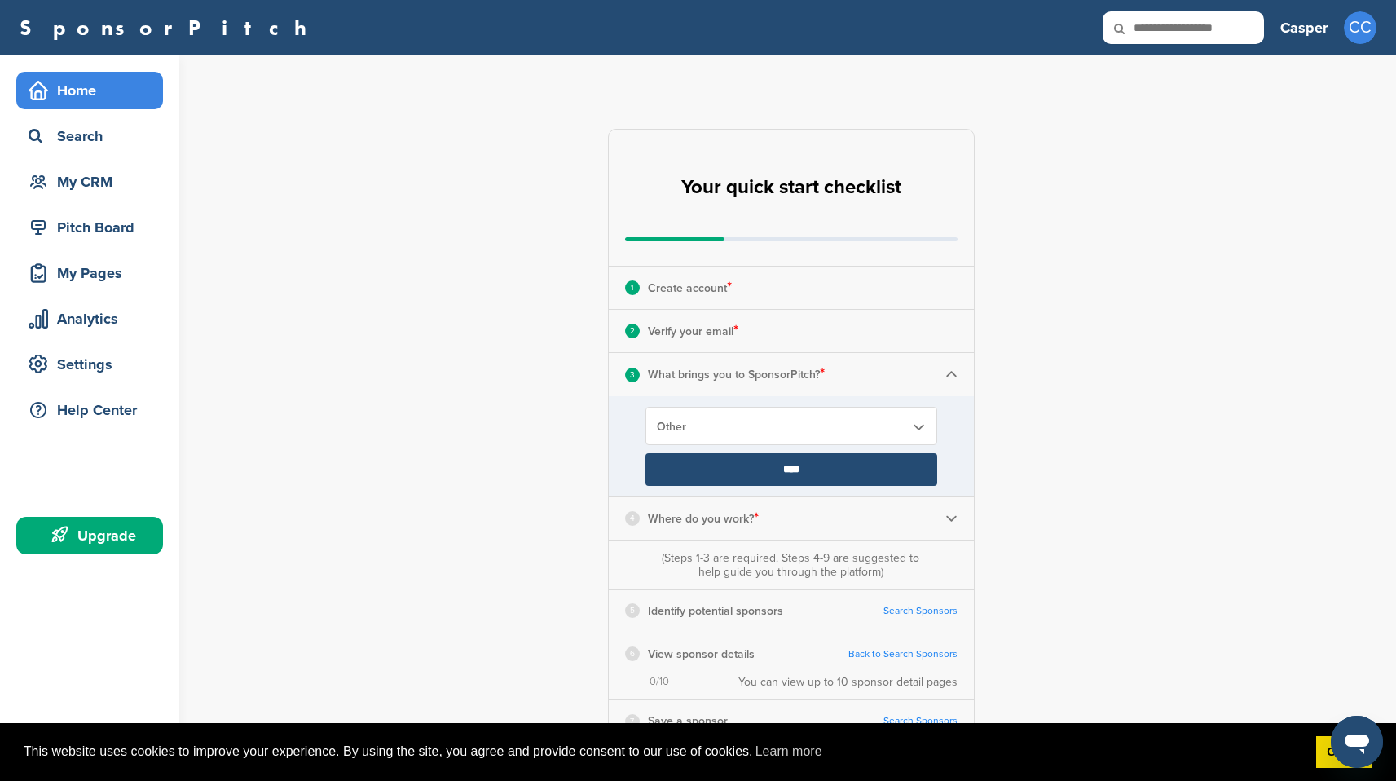
click at [808, 477] on input "****" at bounding box center [791, 469] width 292 height 33
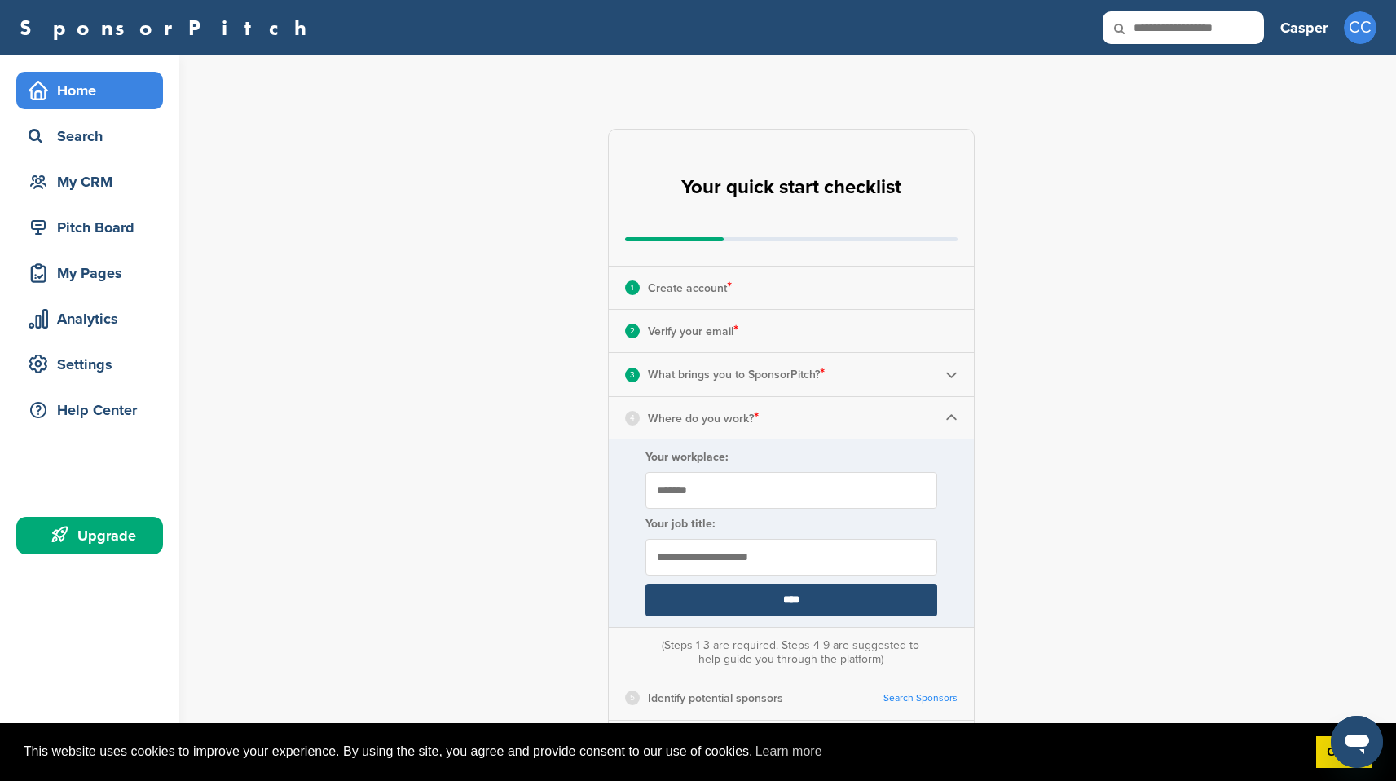
click at [786, 467] on form "Your workplace: ****** Your job title: ****" at bounding box center [791, 532] width 365 height 187
click at [785, 486] on input "******" at bounding box center [791, 490] width 292 height 37
type input "**********"
type input "*"
type input "**********"
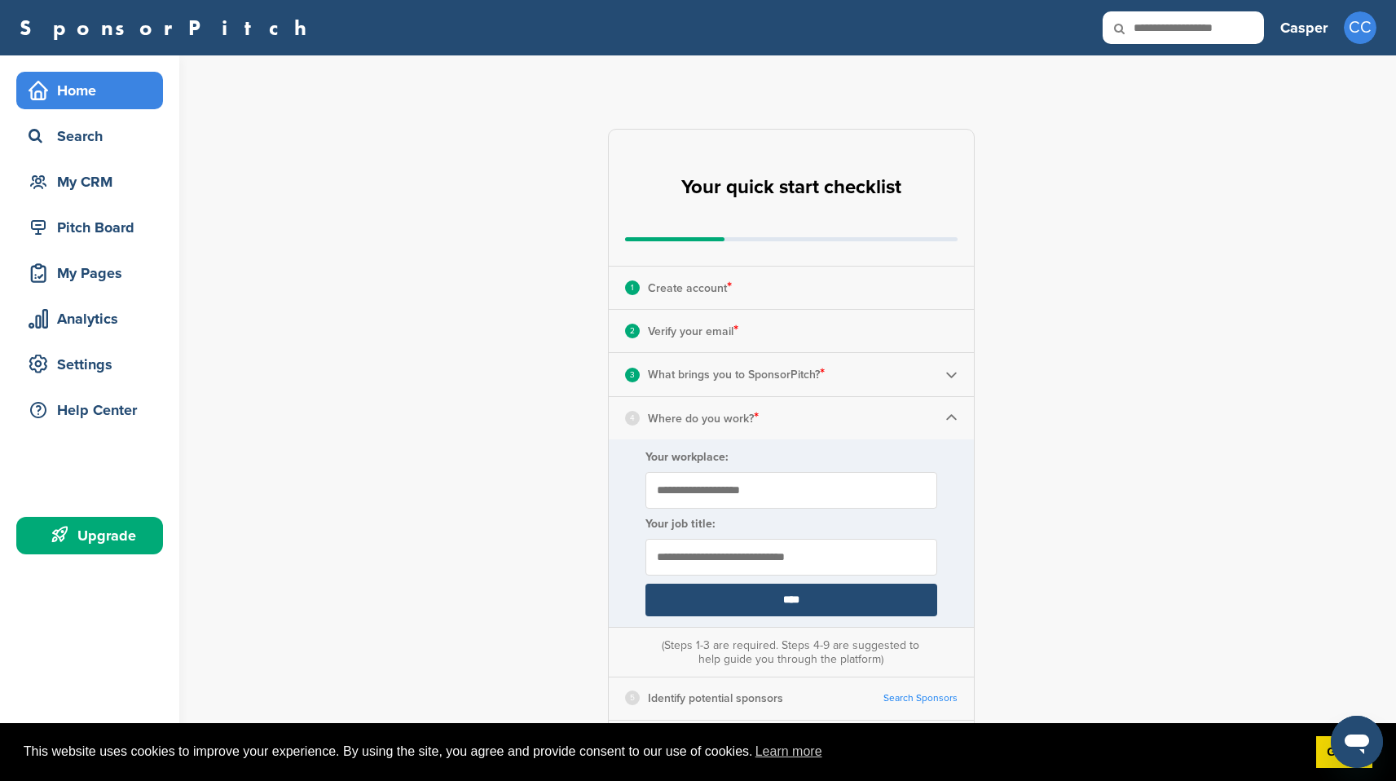
click at [813, 604] on input "****" at bounding box center [791, 599] width 292 height 33
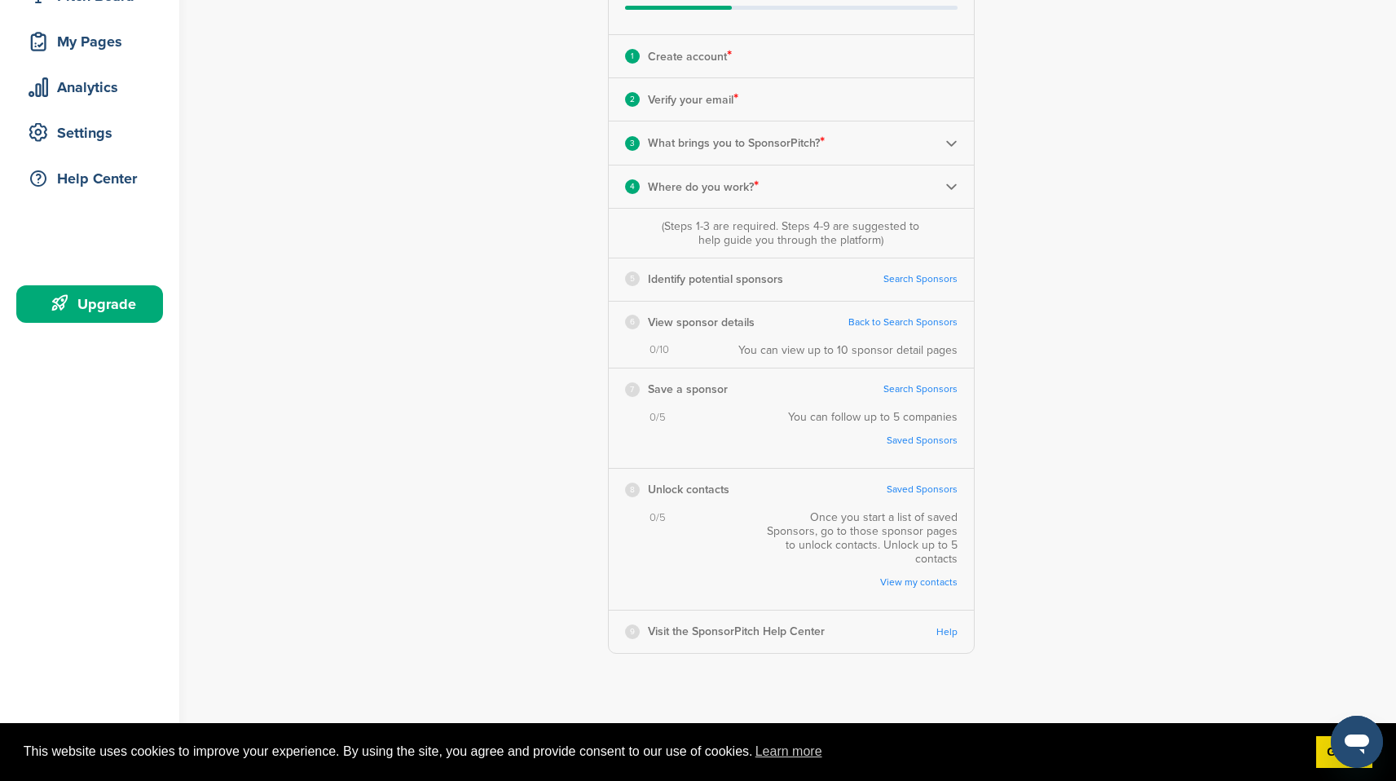
scroll to position [233, 0]
click at [931, 277] on link "Search Sponsors" at bounding box center [920, 277] width 74 height 12
click at [907, 322] on link "Back to Search Sponsors" at bounding box center [902, 321] width 109 height 12
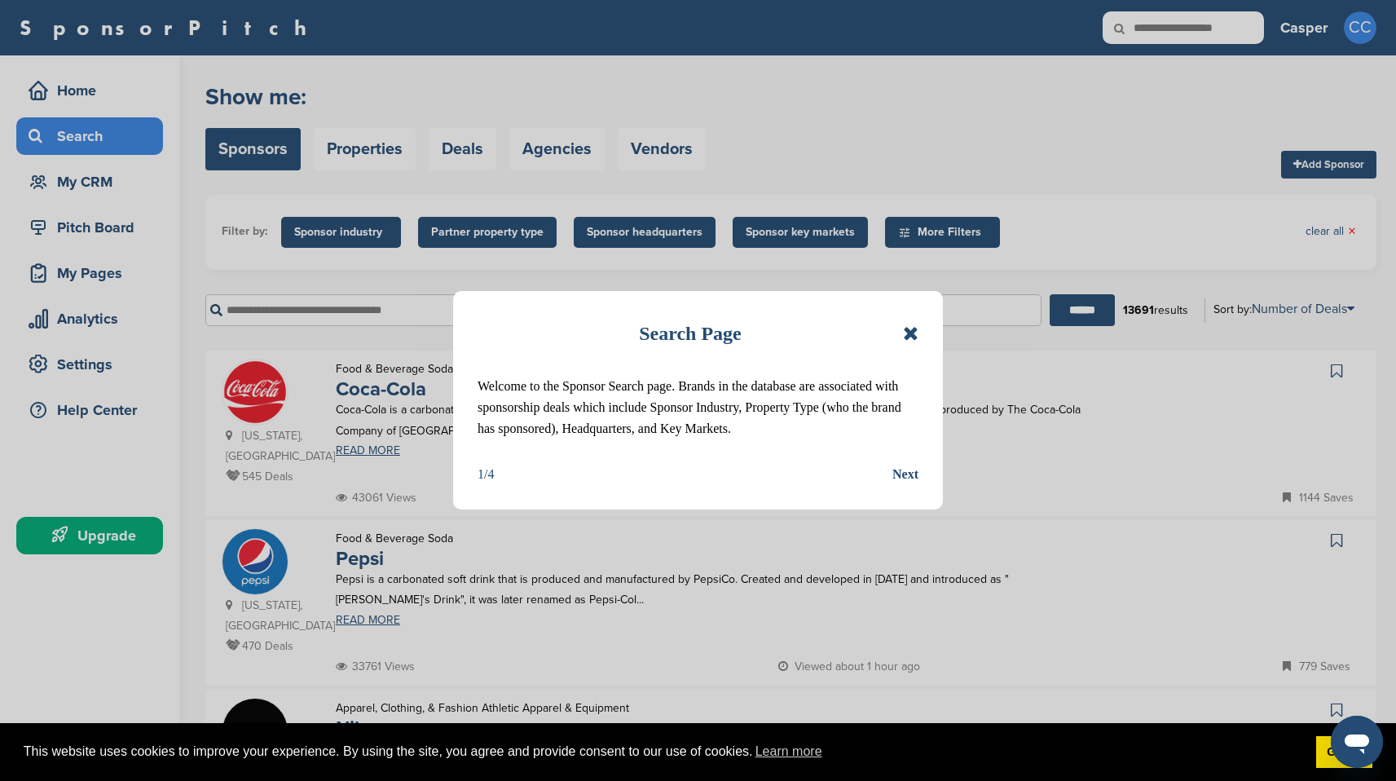
click at [901, 479] on div "Next" at bounding box center [905, 474] width 26 height 21
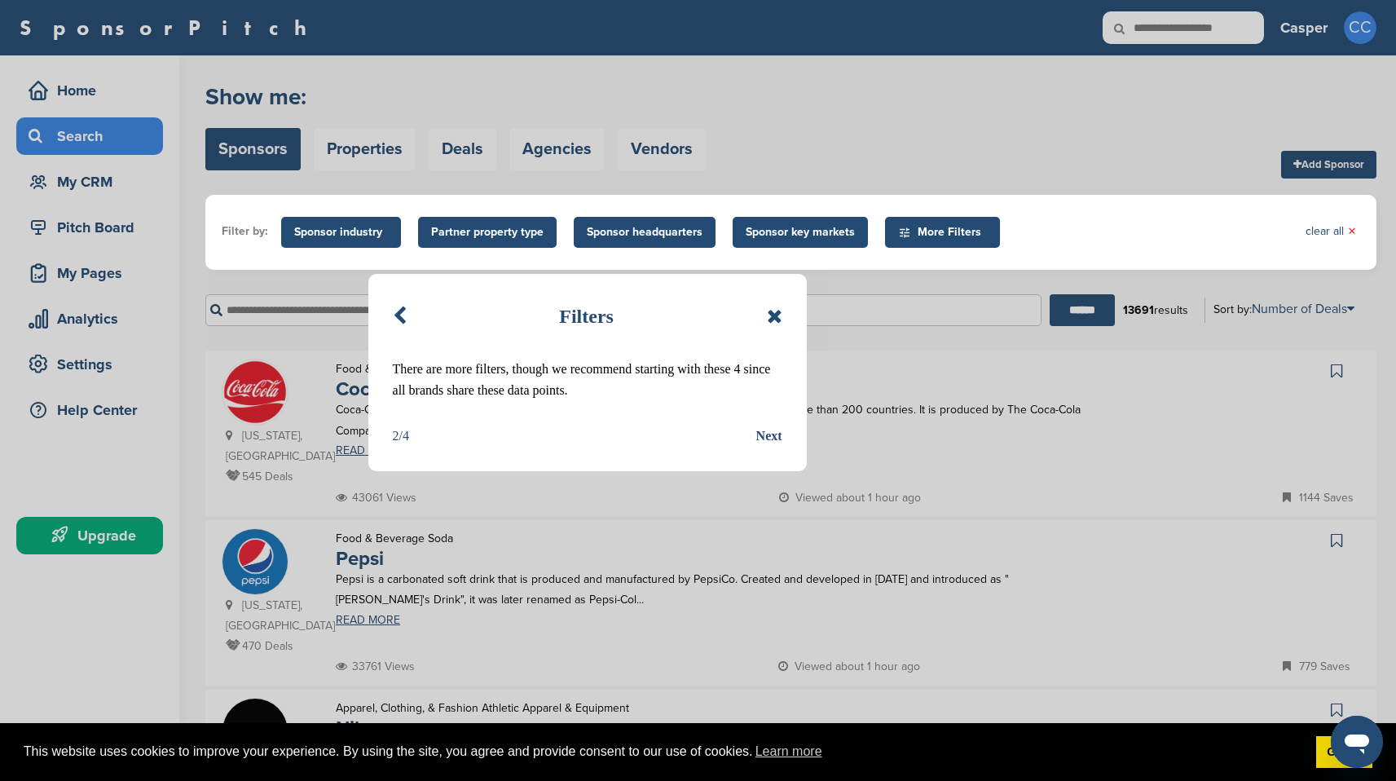
click at [777, 443] on div "Next" at bounding box center [769, 435] width 26 height 21
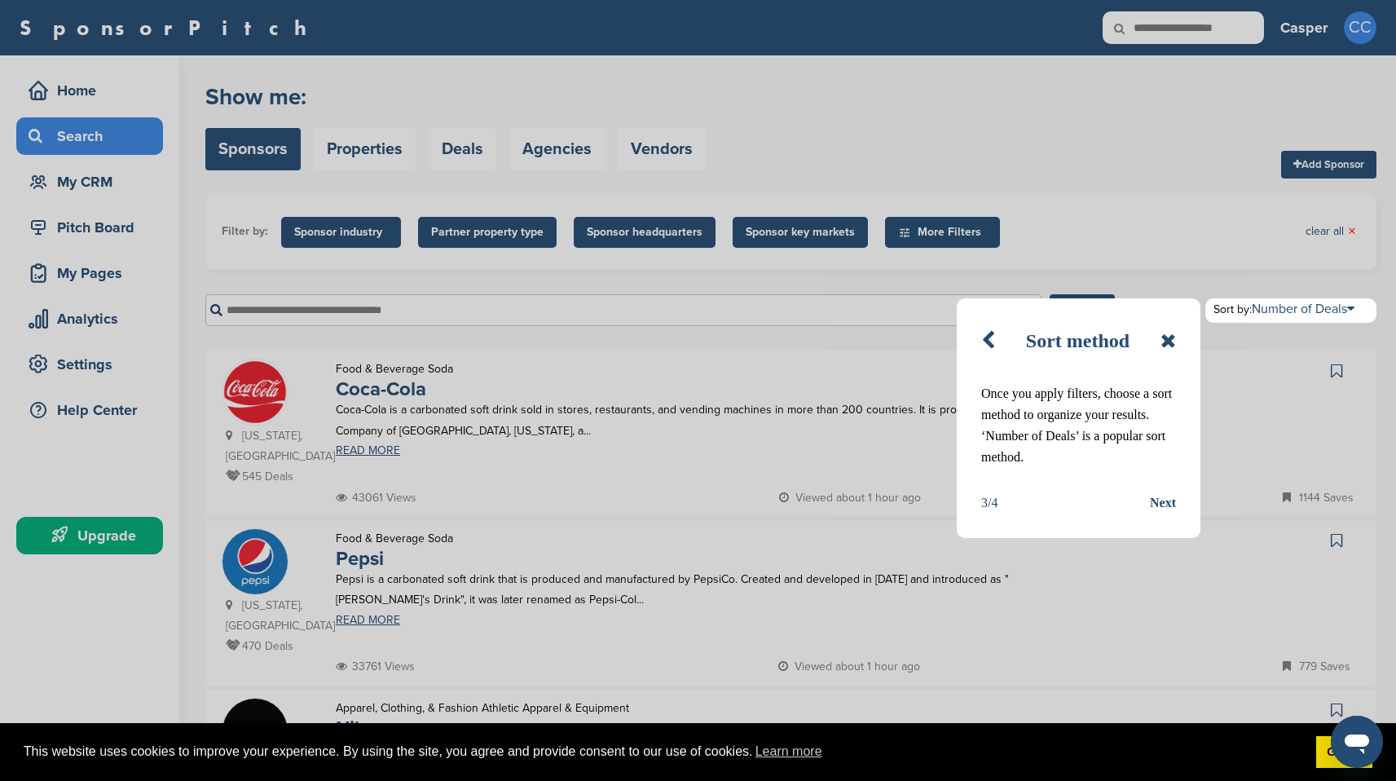
click at [1186, 503] on div "Sort method Once you apply filters, choose a sort method to organize your resul…" at bounding box center [1079, 418] width 244 height 240
click at [1151, 508] on div "Next" at bounding box center [1163, 502] width 26 height 21
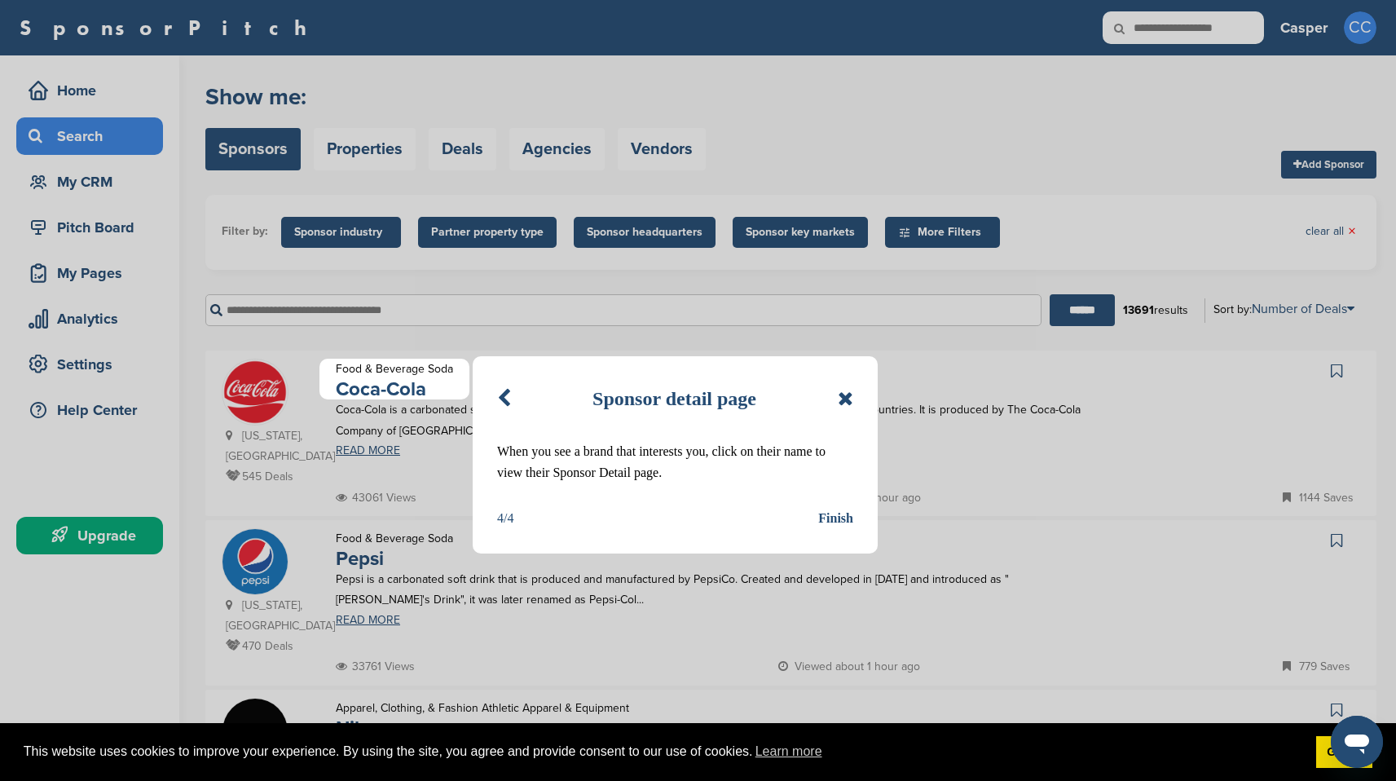
click at [833, 518] on div "Finish" at bounding box center [835, 518] width 35 height 21
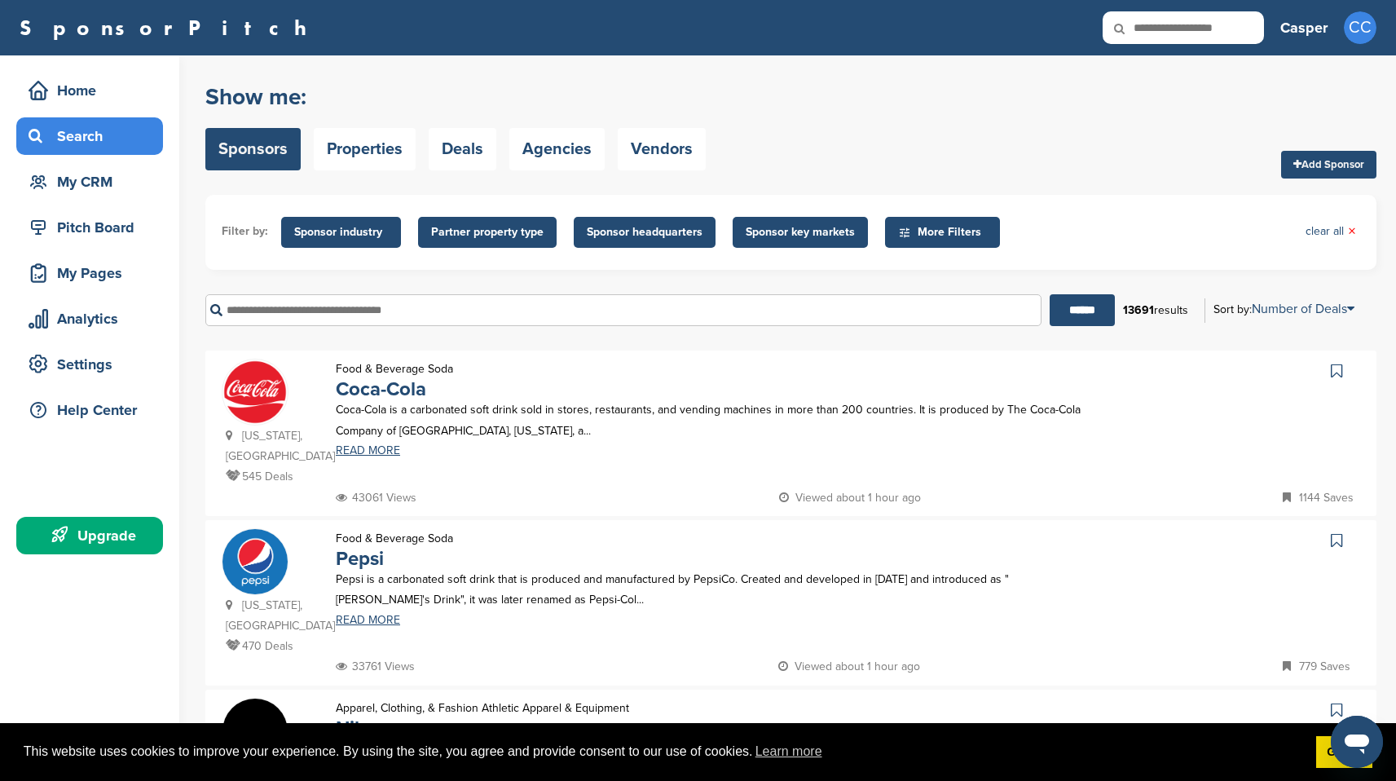
click at [377, 241] on span "Sponsor industry" at bounding box center [341, 232] width 120 height 31
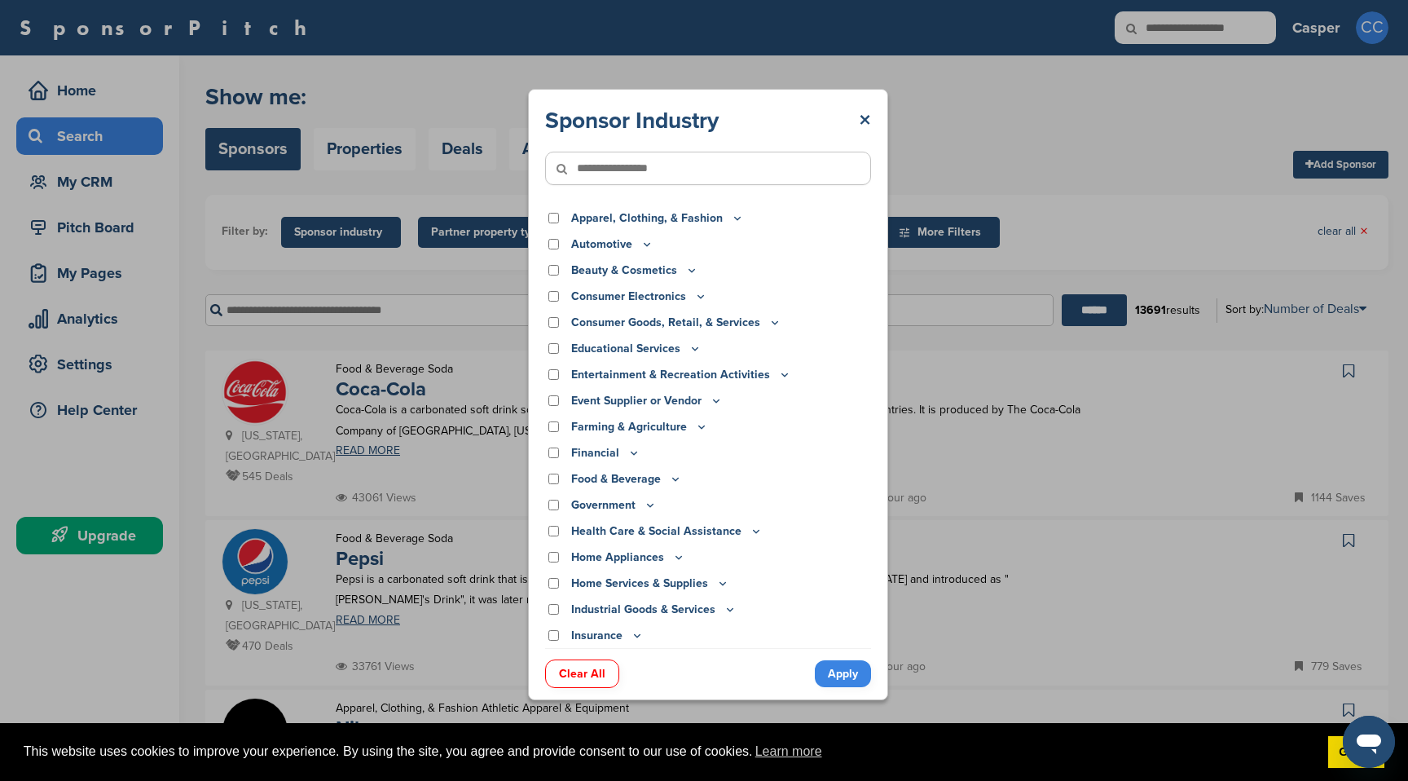
click at [674, 406] on p "Event Supplier or Vendor" at bounding box center [647, 401] width 152 height 18
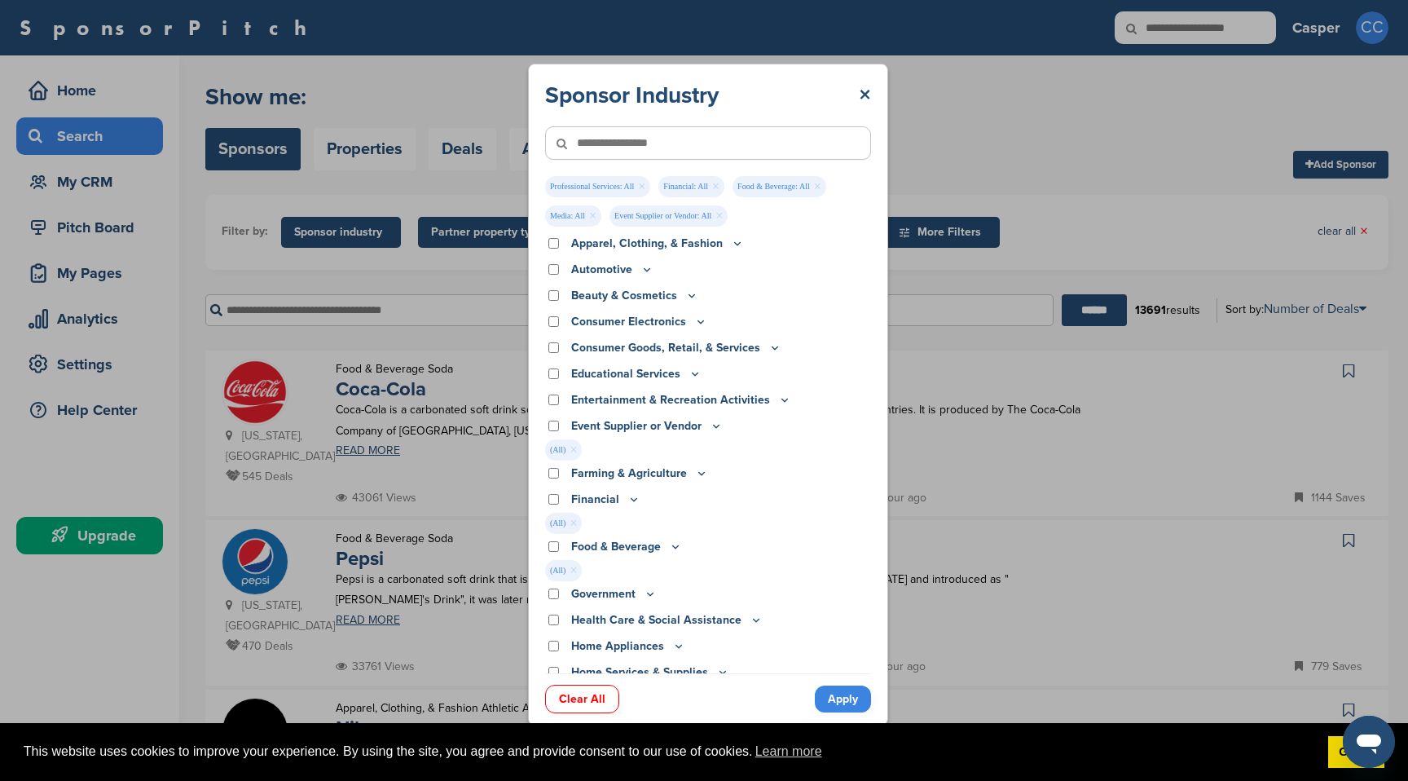
click at [852, 702] on link "Apply" at bounding box center [843, 698] width 56 height 27
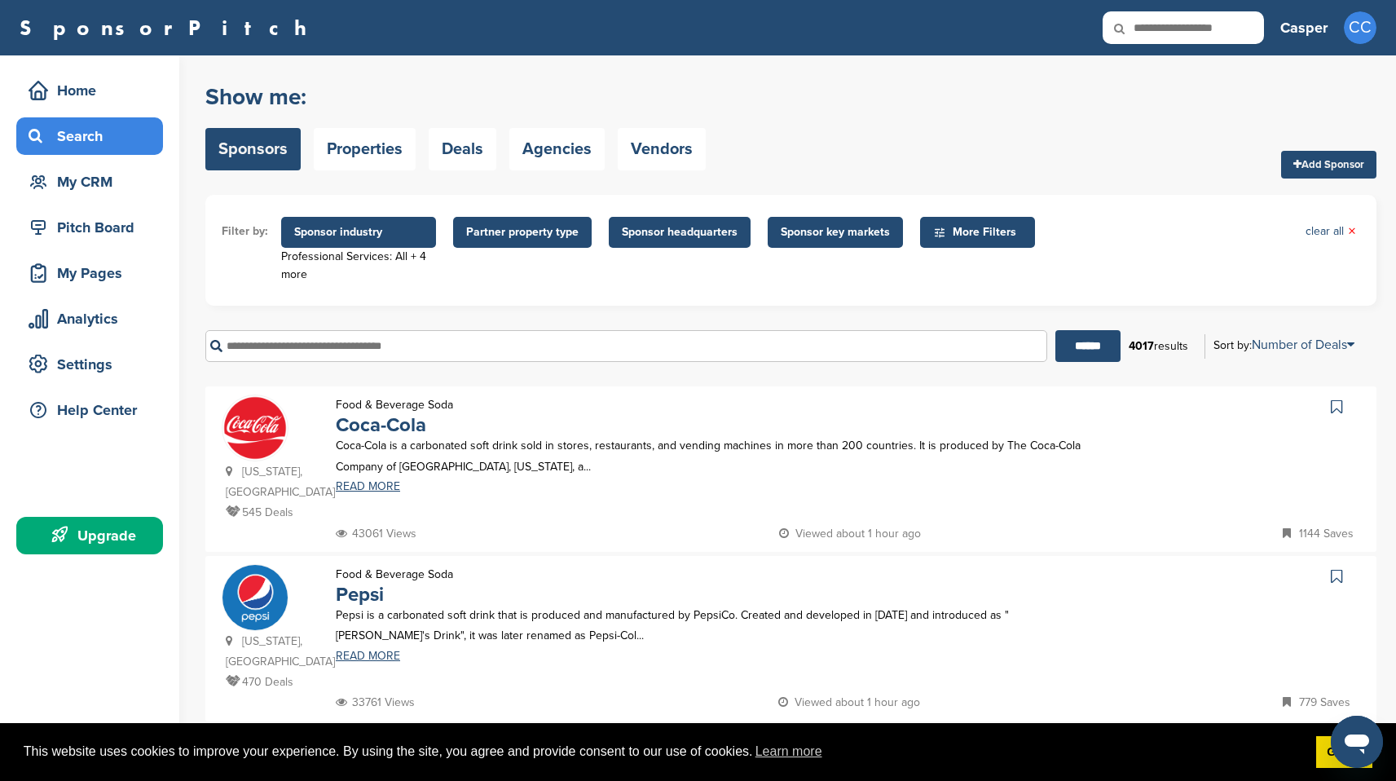
click at [874, 232] on span "Sponsor key markets" at bounding box center [835, 232] width 109 height 18
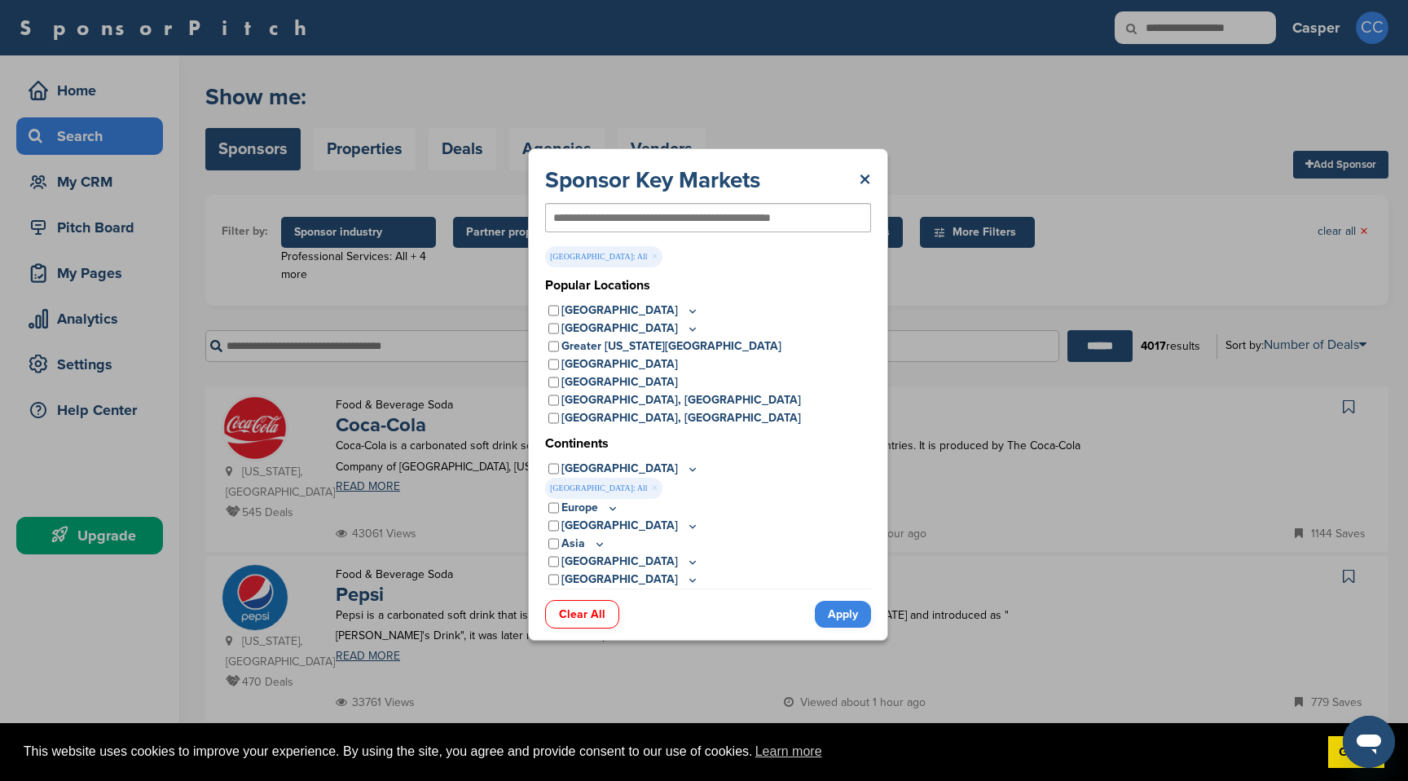
click at [848, 611] on link "Apply" at bounding box center [843, 614] width 56 height 27
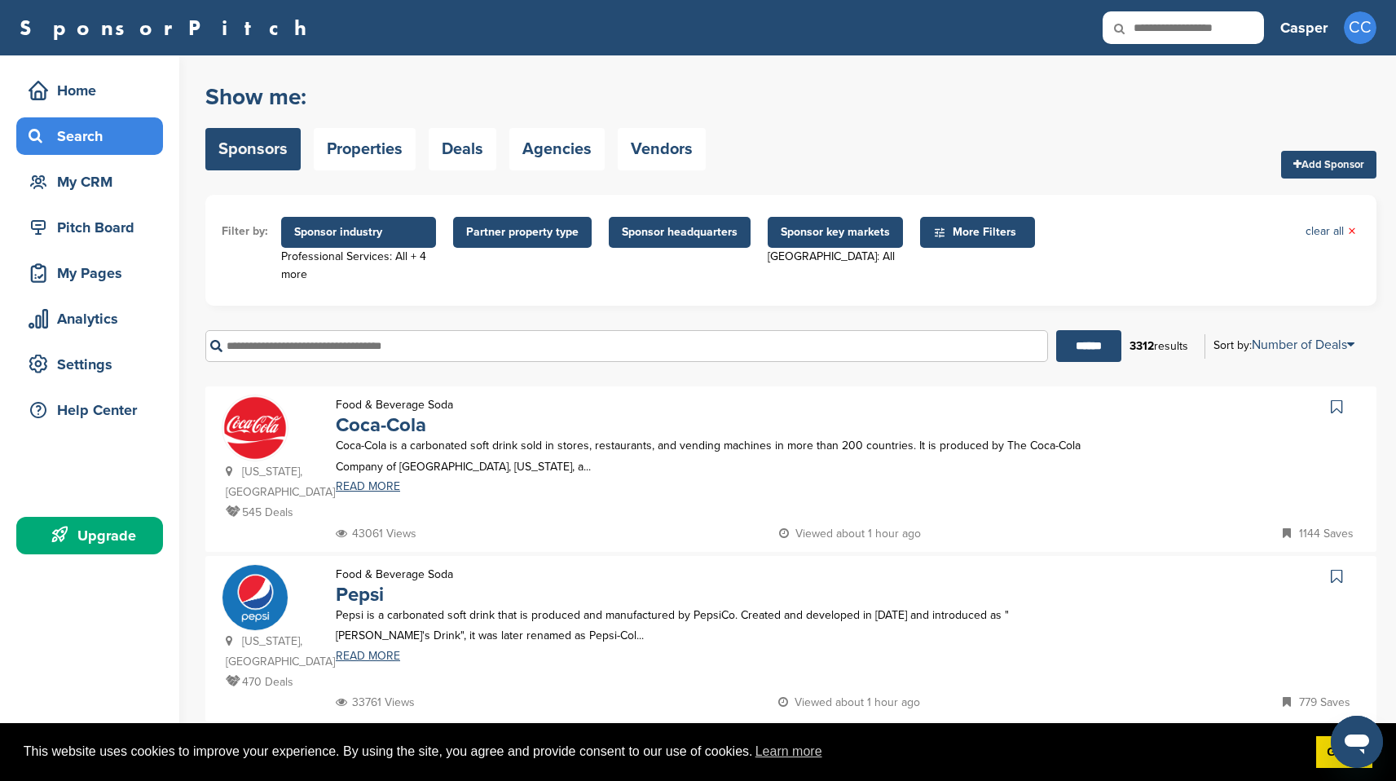
click at [980, 225] on span "More Filters" at bounding box center [980, 232] width 94 height 18
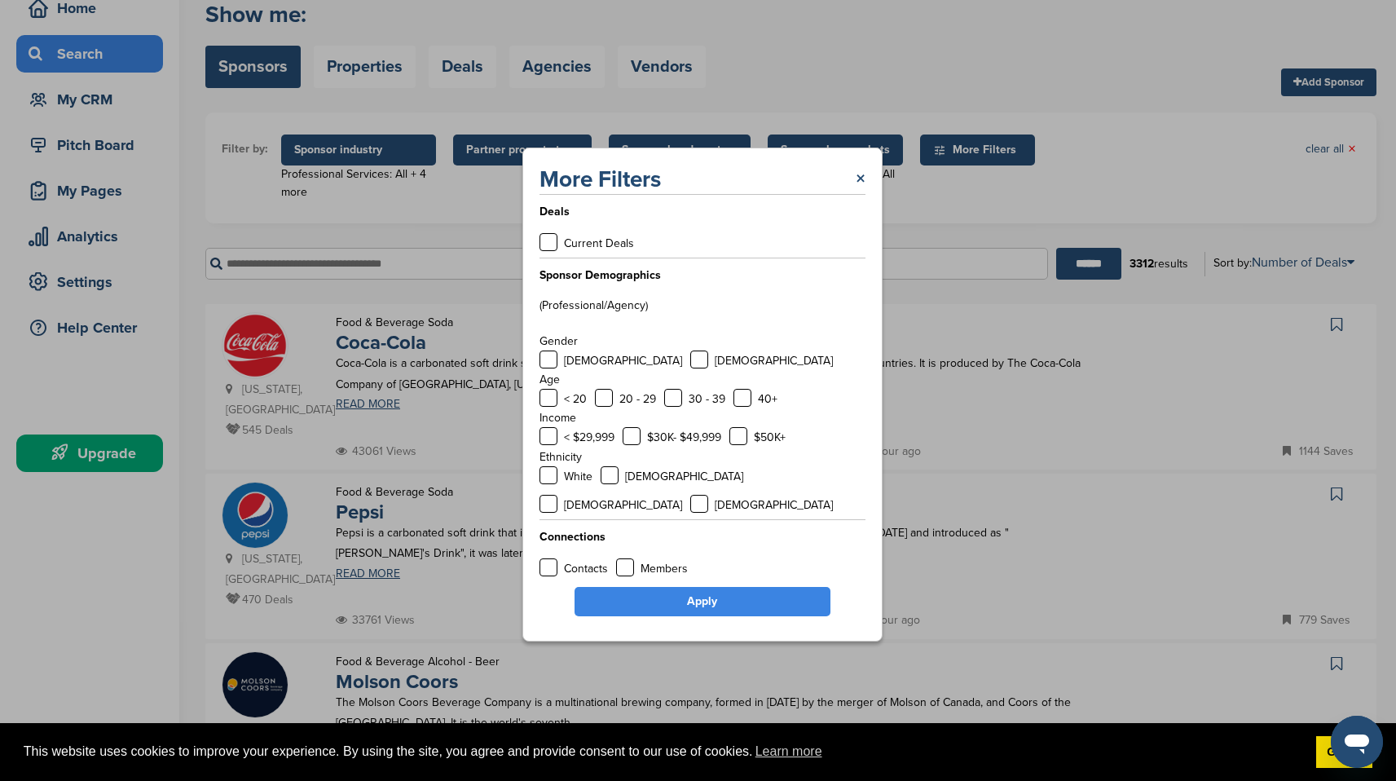
scroll to position [86, 0]
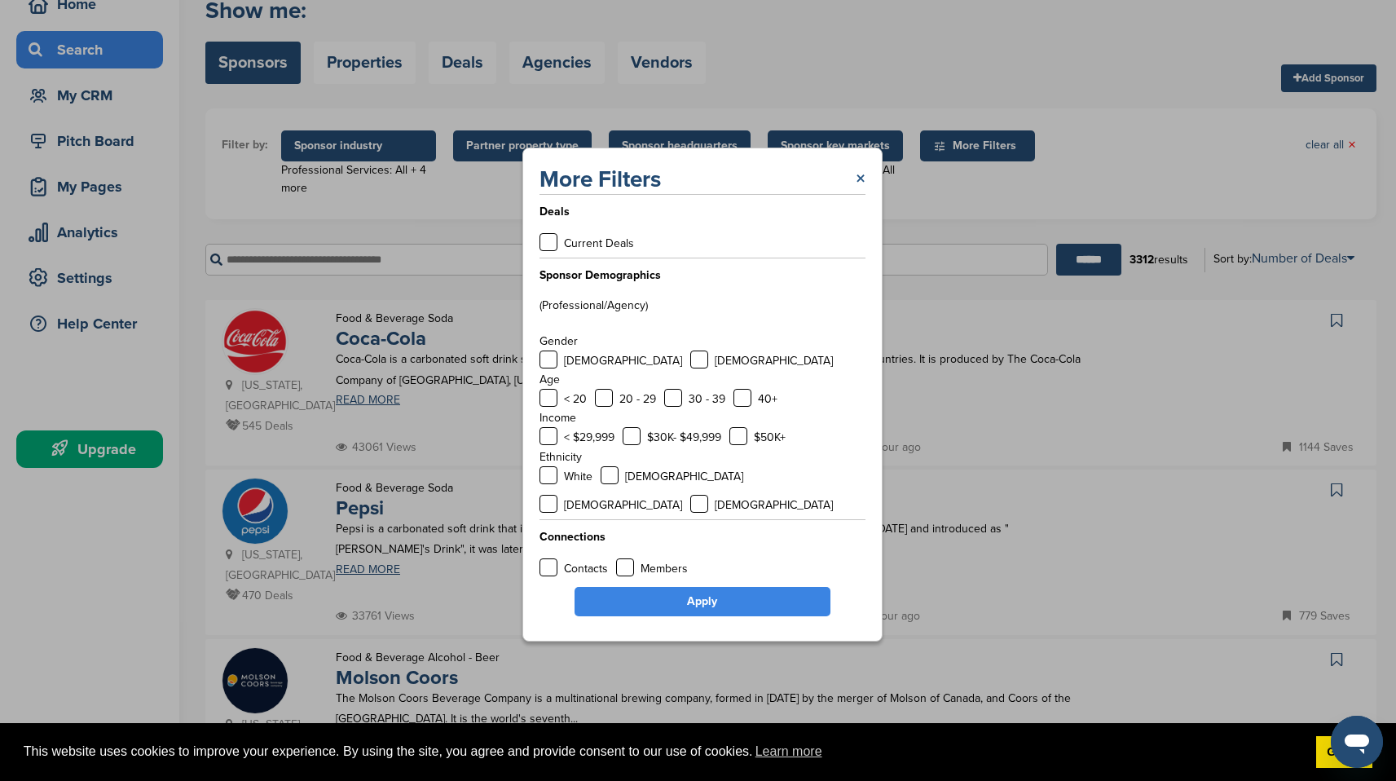
click at [861, 190] on link "×" at bounding box center [861, 179] width 10 height 29
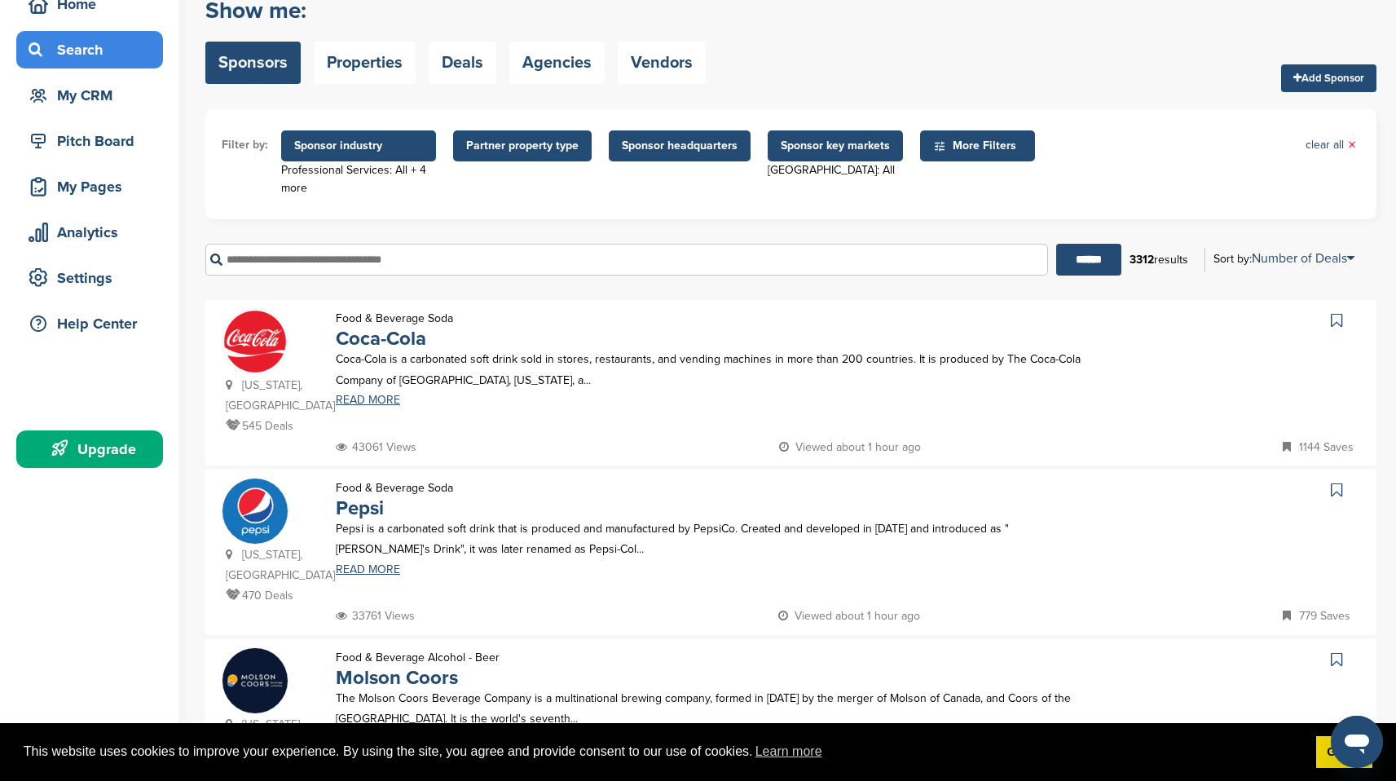
click at [865, 156] on span "Sponsor key markets" at bounding box center [835, 145] width 135 height 31
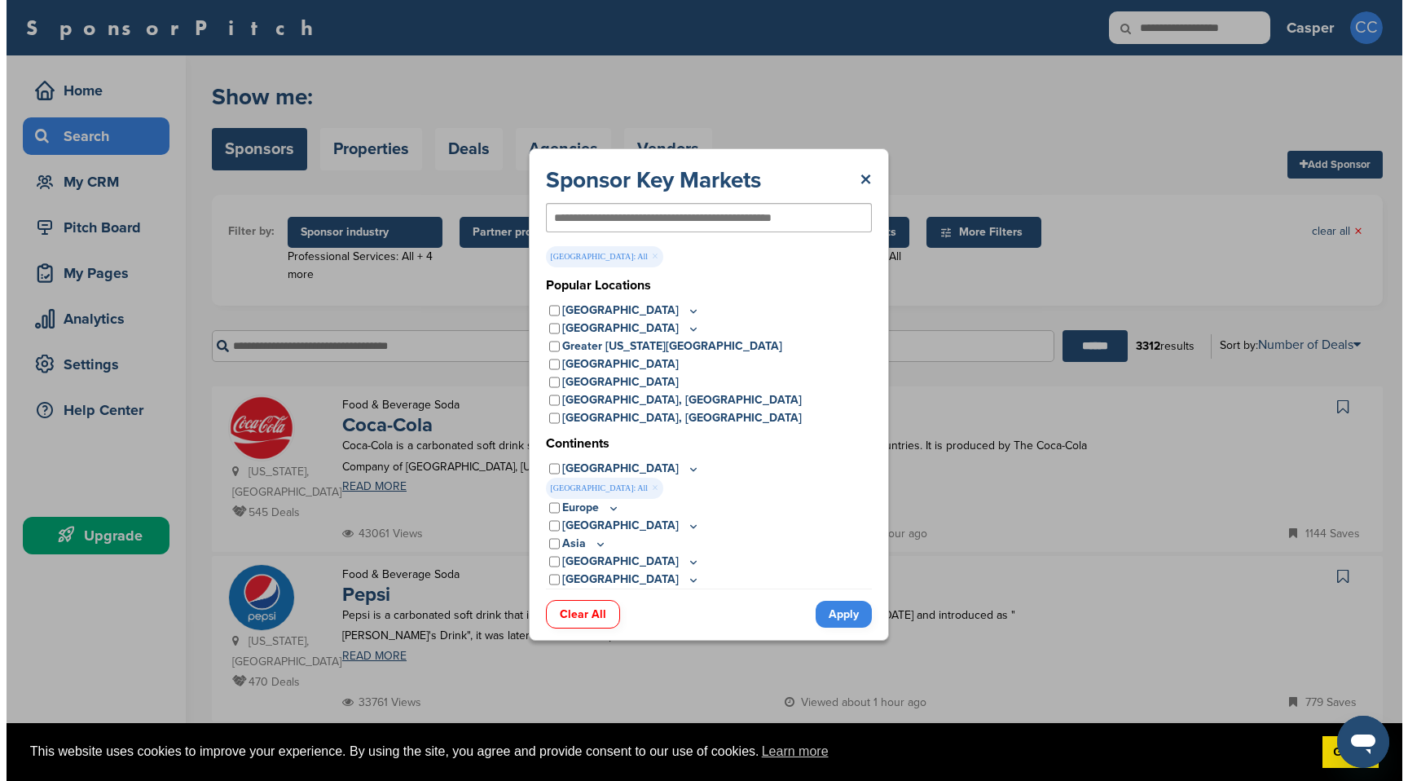
scroll to position [0, 0]
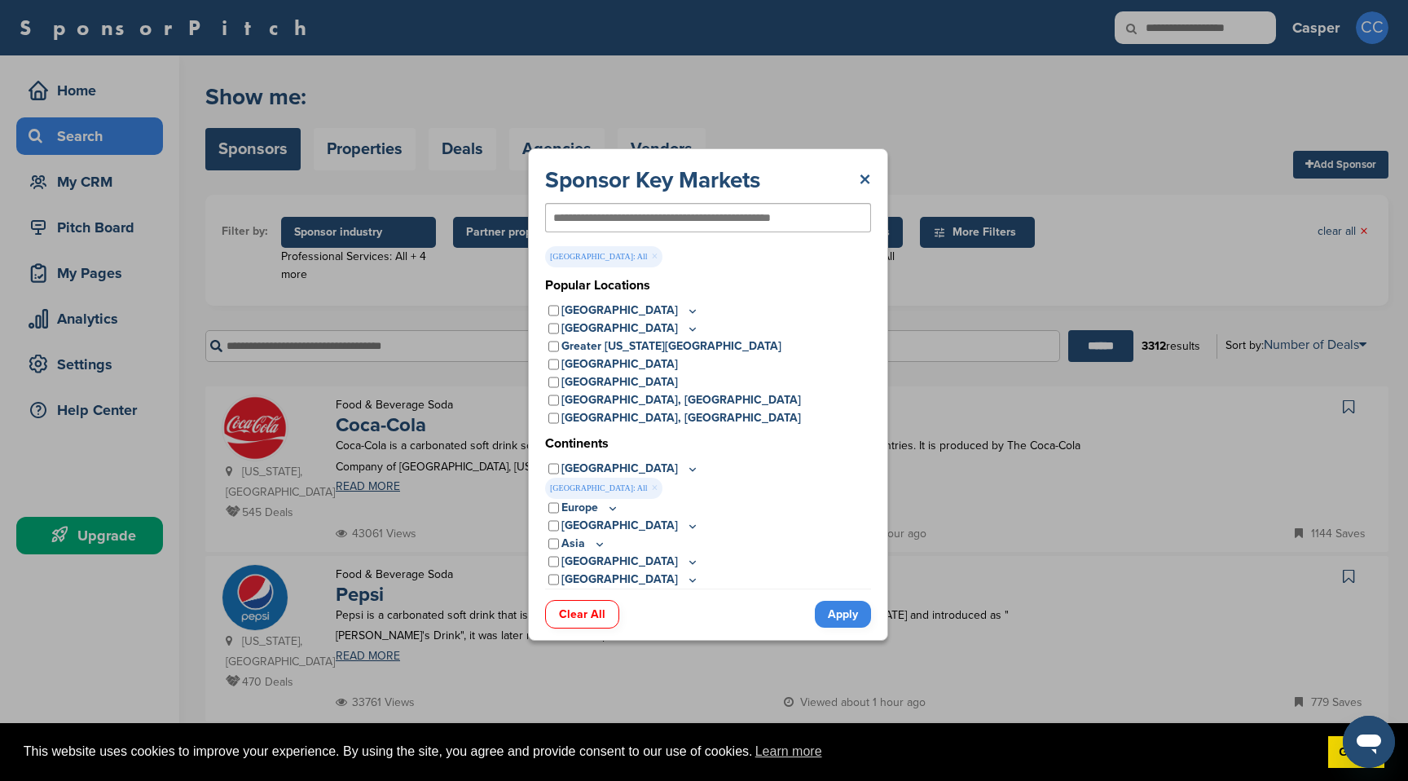
click at [869, 178] on link "×" at bounding box center [865, 179] width 12 height 29
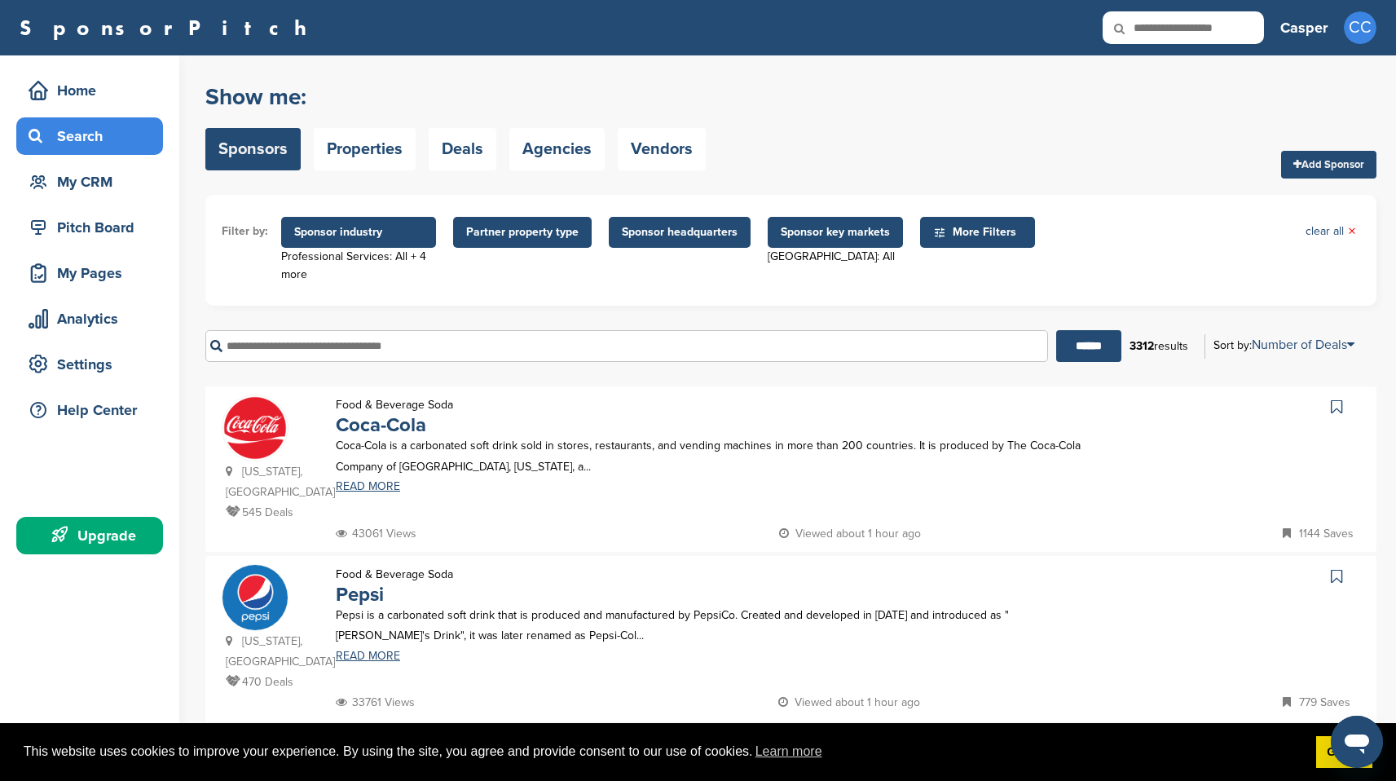
click at [509, 239] on span "Partner property type" at bounding box center [522, 232] width 112 height 18
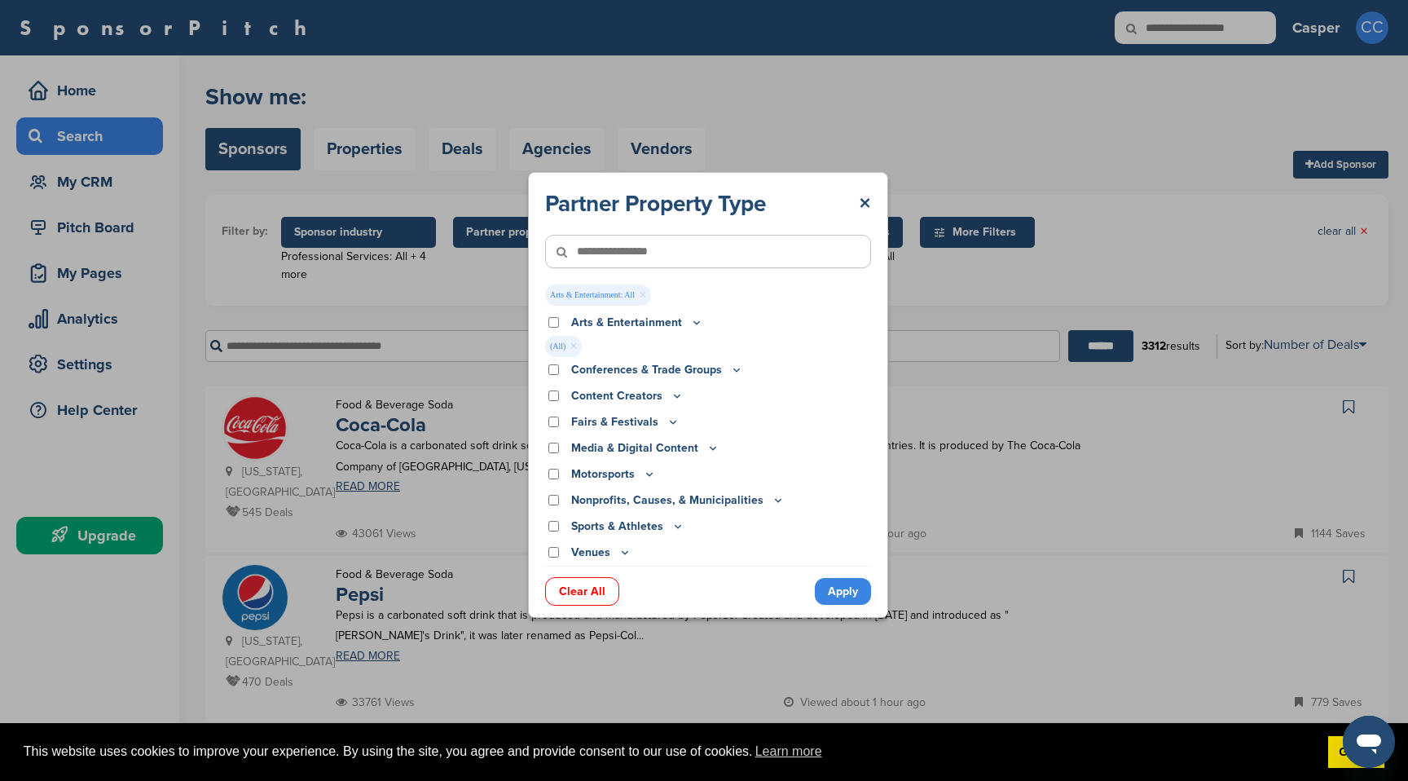
click at [616, 551] on p "Venues" at bounding box center [601, 553] width 60 height 18
click at [623, 549] on icon at bounding box center [625, 552] width 13 height 14
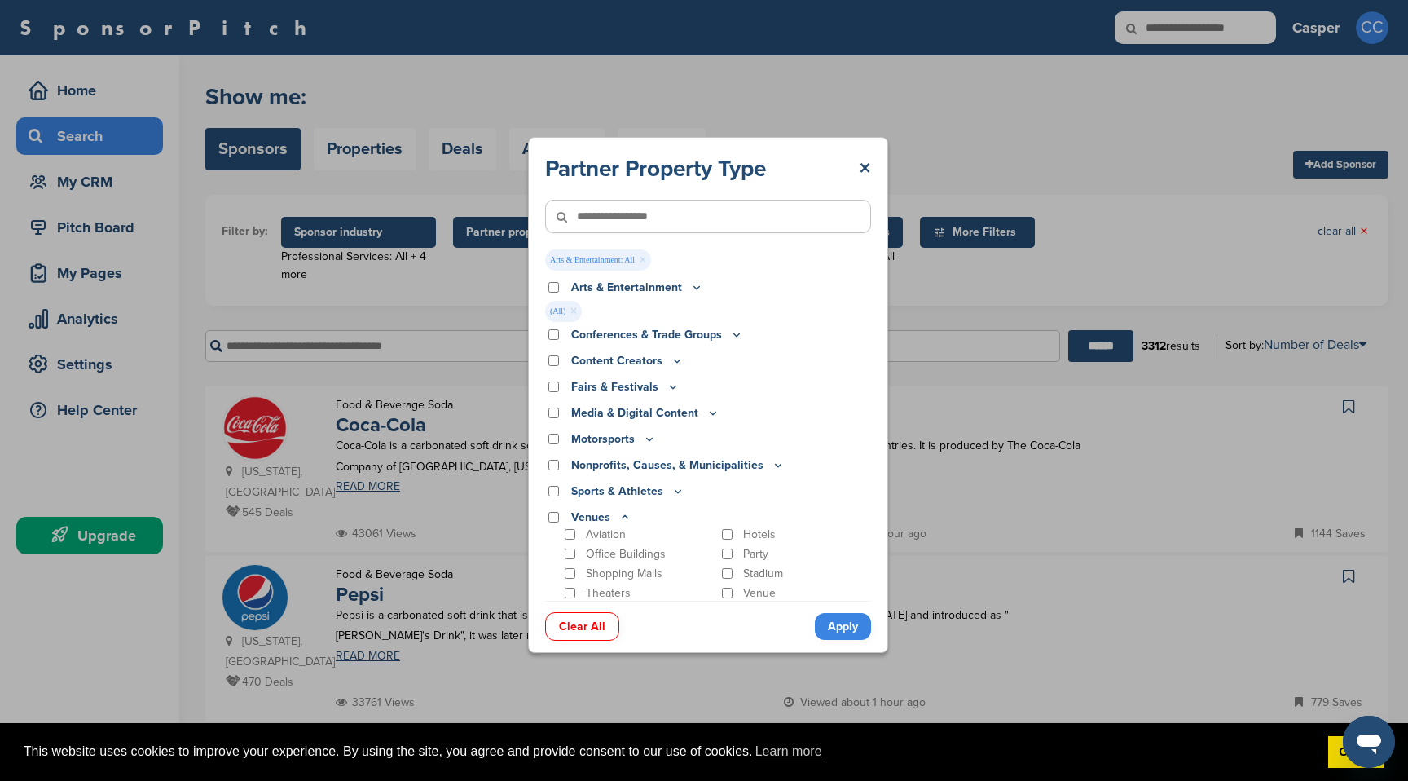
click at [694, 288] on icon at bounding box center [697, 287] width 6 height 2
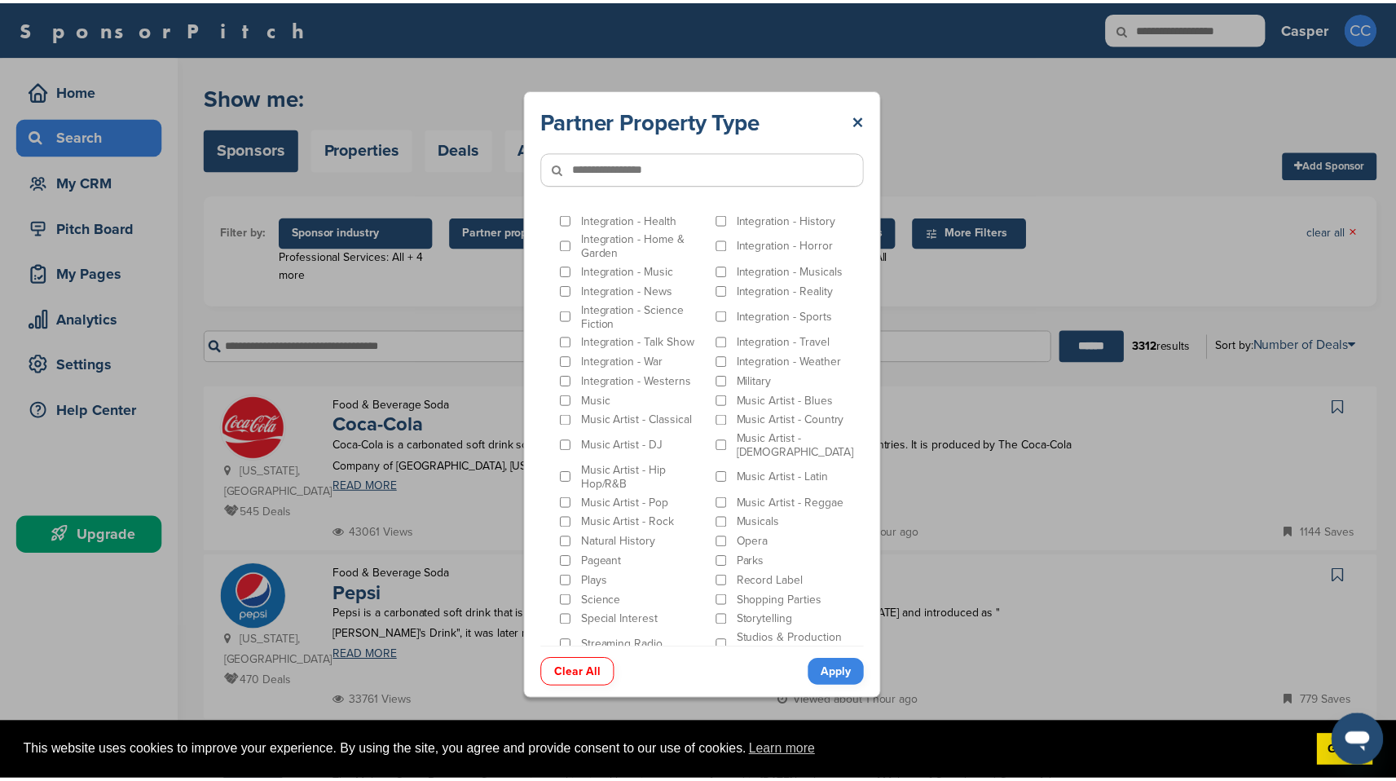
scroll to position [302, 0]
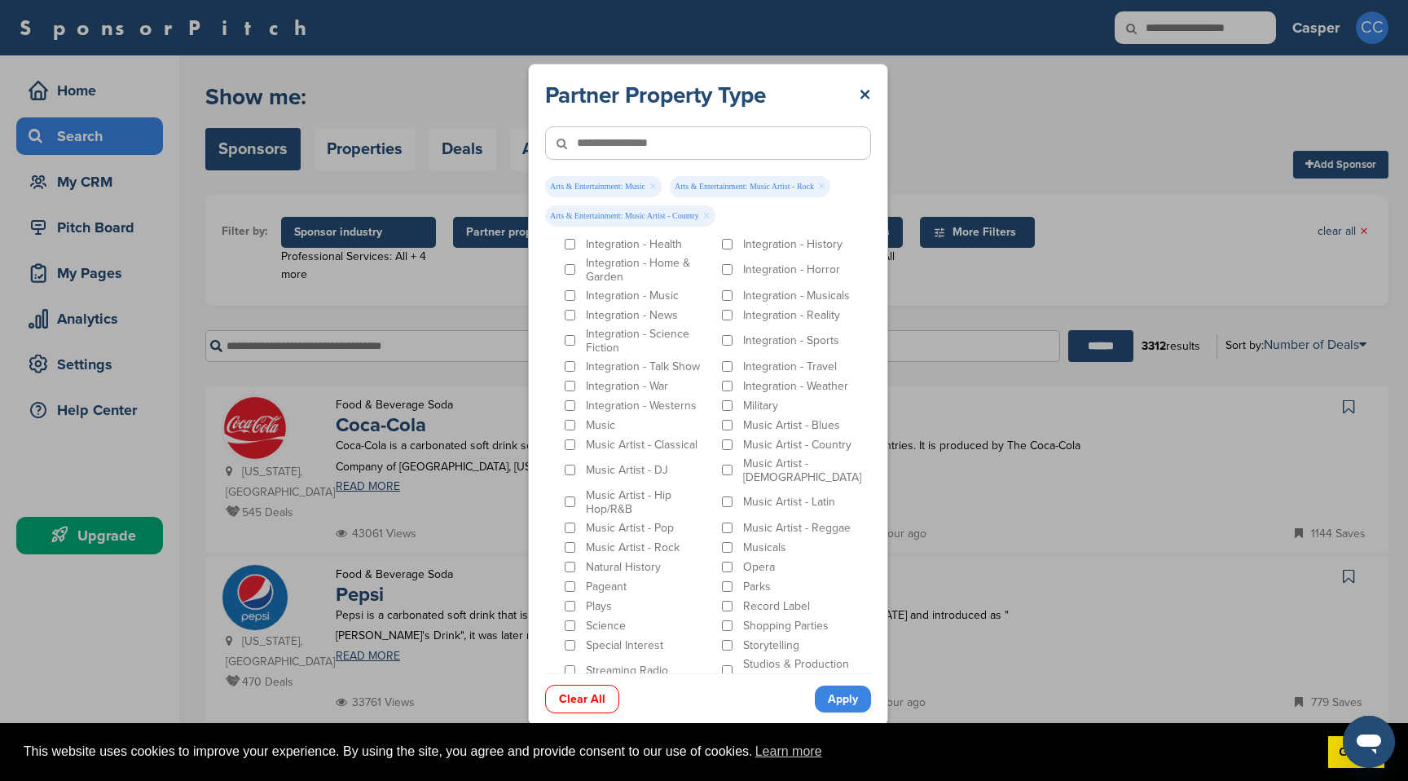
click at [848, 700] on link "Apply" at bounding box center [843, 698] width 56 height 27
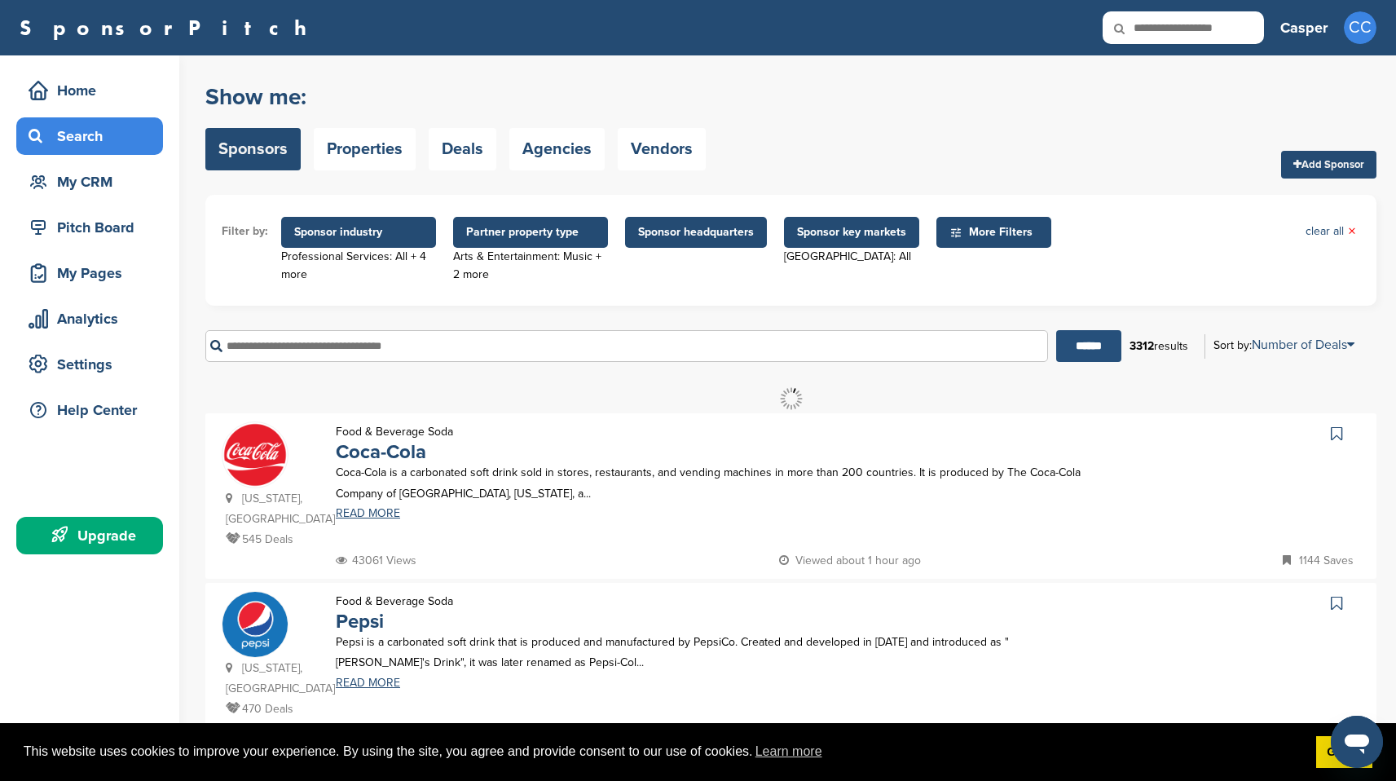
click at [1056, 353] on input "******" at bounding box center [1088, 346] width 65 height 32
click at [396, 240] on span "Sponsor industry" at bounding box center [358, 232] width 129 height 18
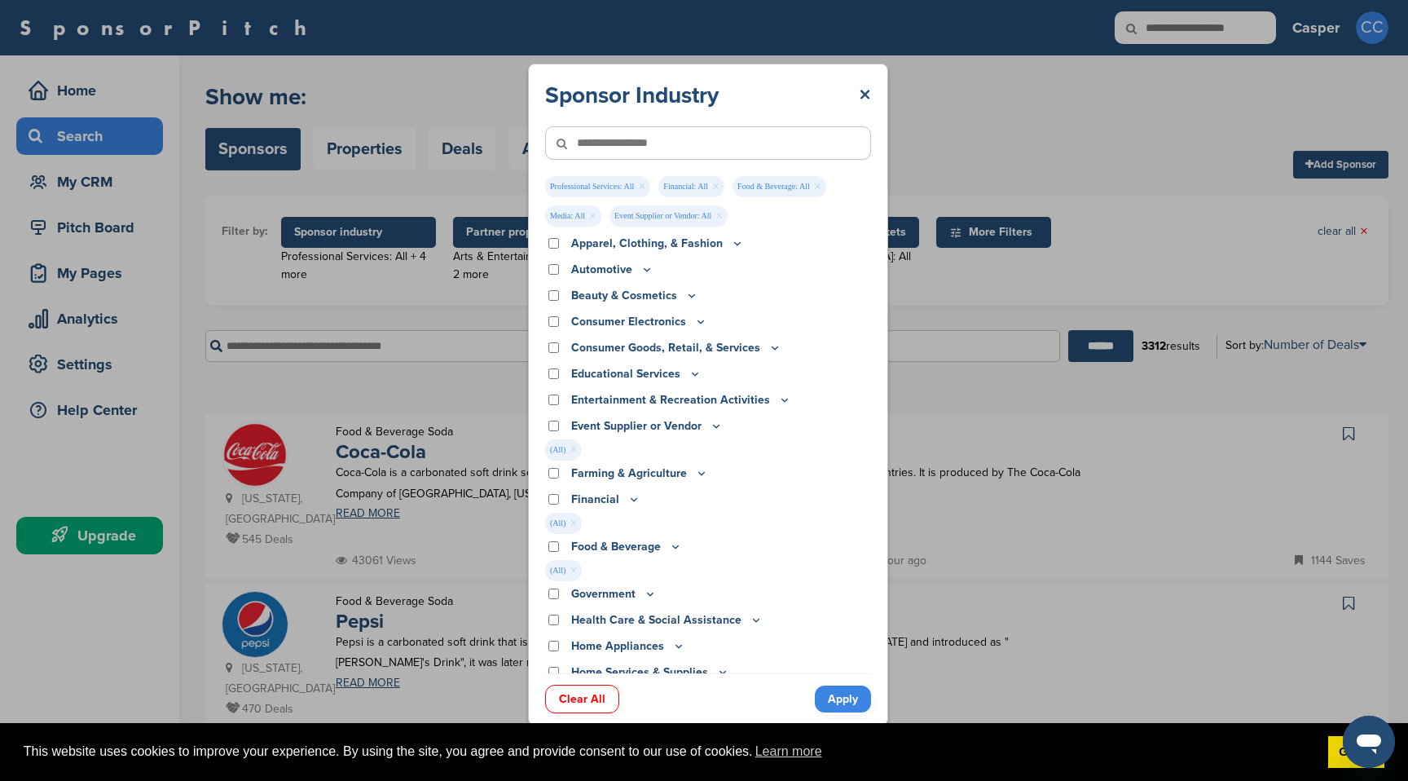
click at [396, 240] on div "Sponsor Industry × Professional Services: All × Financial: All × Food & Beverag…" at bounding box center [708, 394] width 1416 height 789
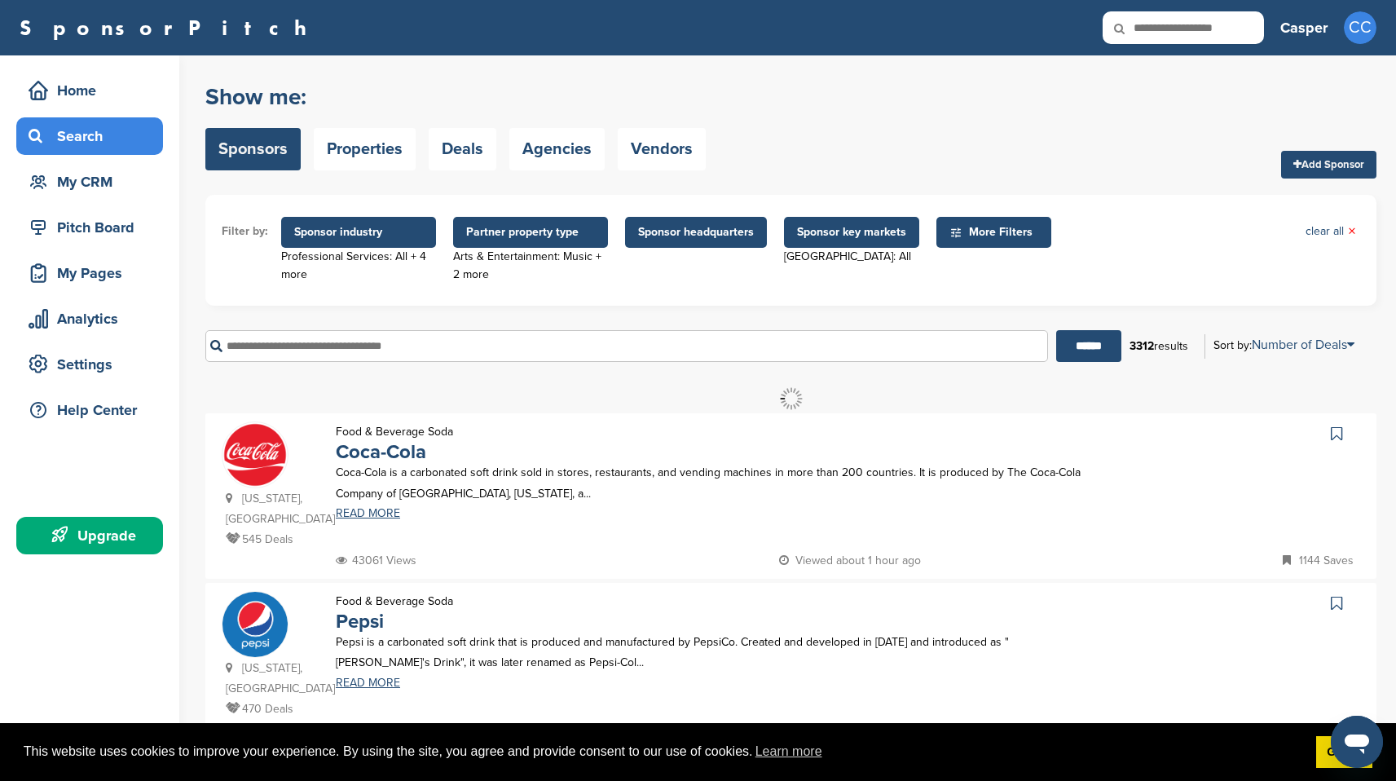
click at [373, 235] on span "Sponsor industry" at bounding box center [358, 232] width 129 height 18
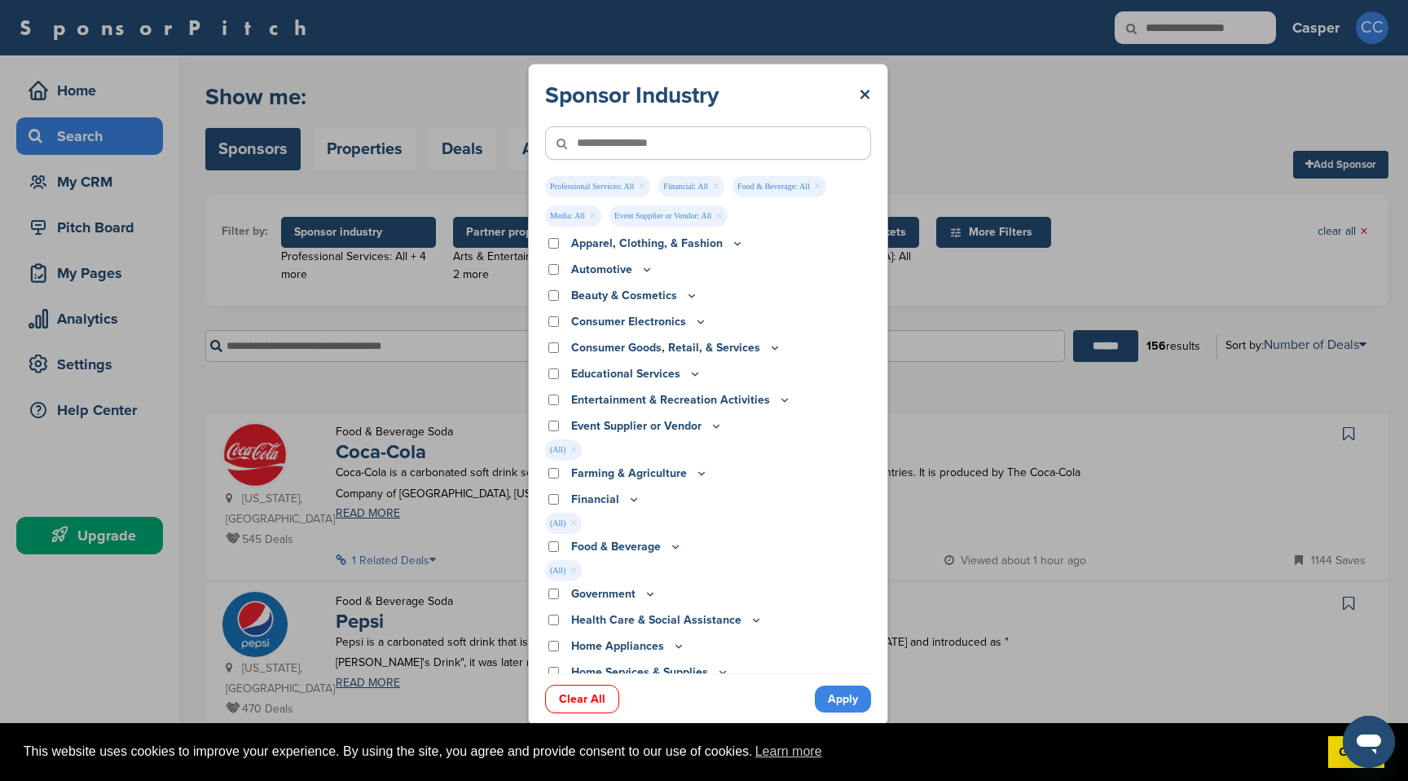
click at [373, 235] on div "Sponsor Industry × Professional Services: All × Financial: All × Food & Beverag…" at bounding box center [708, 394] width 1416 height 789
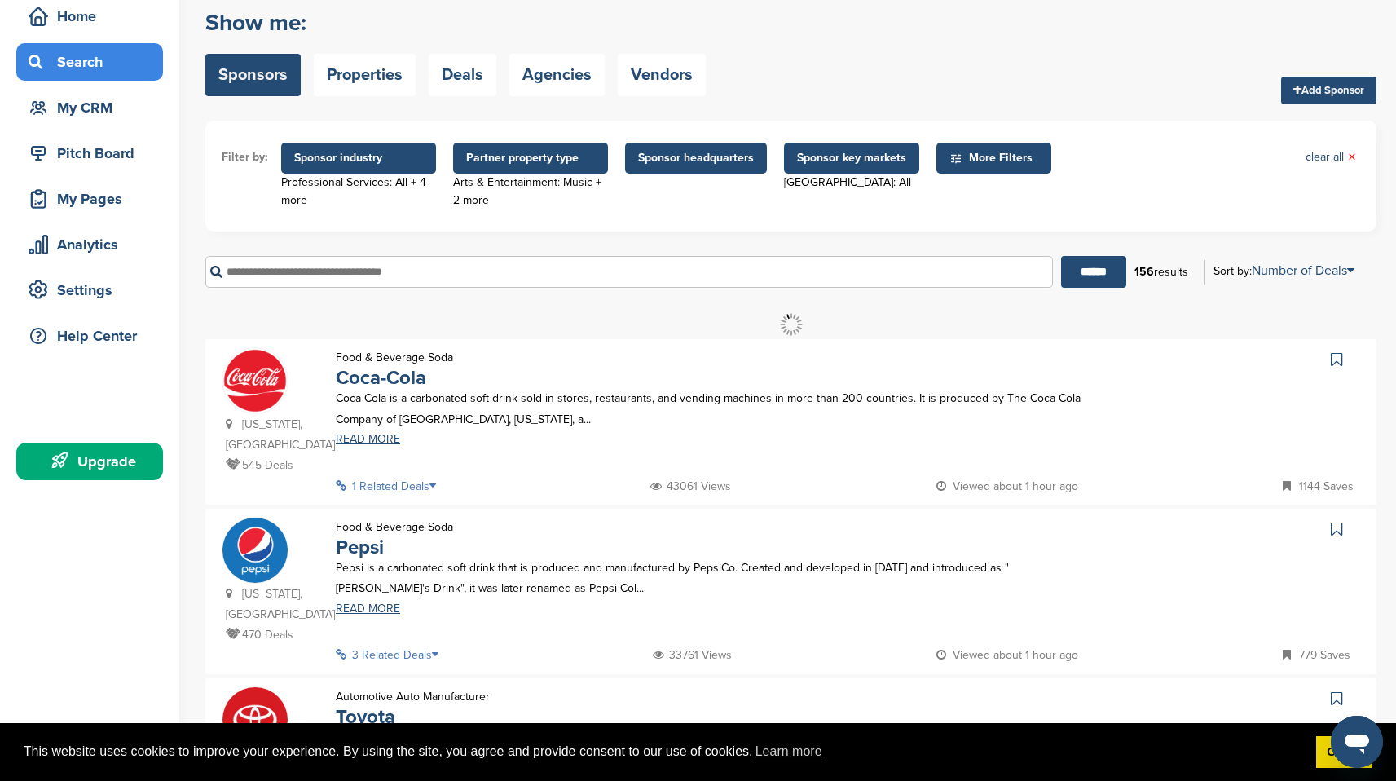
scroll to position [141, 0]
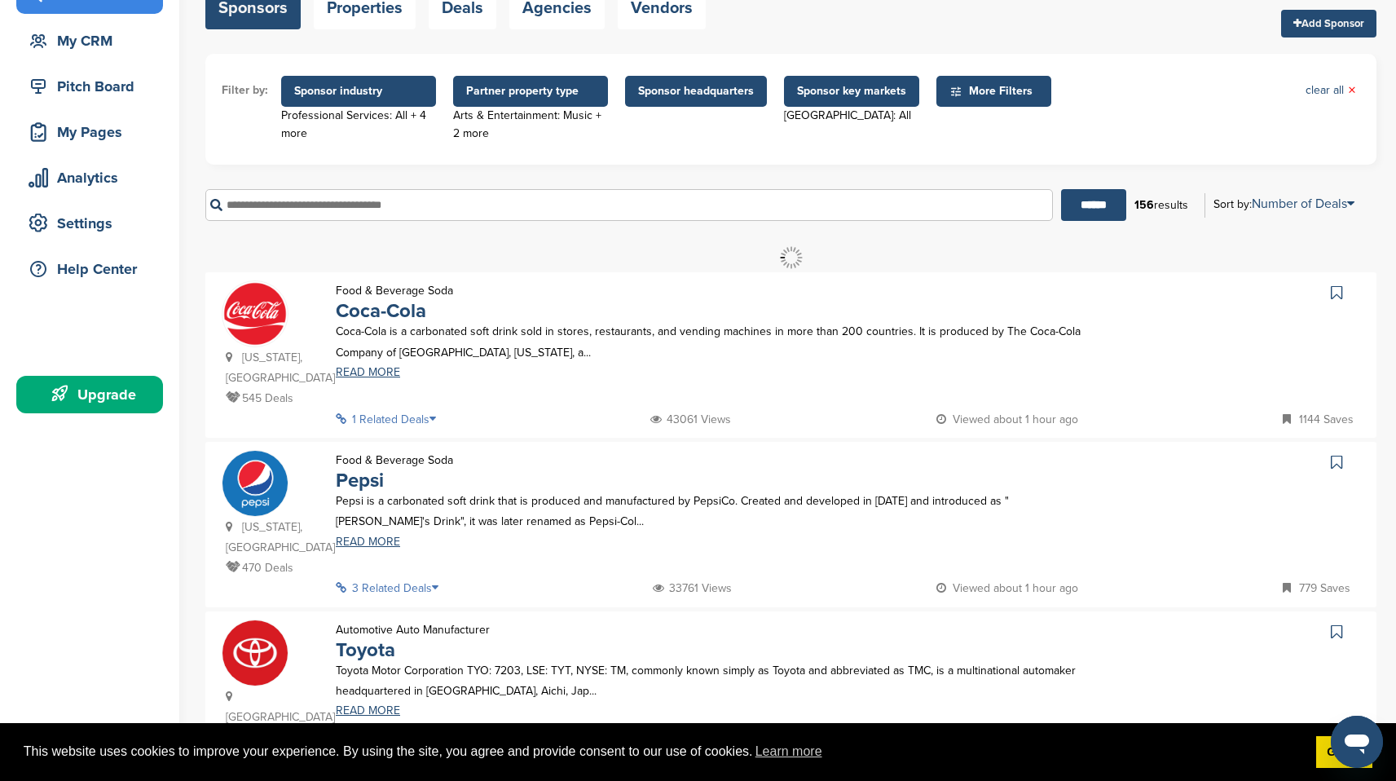
click at [443, 413] on icon at bounding box center [437, 418] width 16 height 11
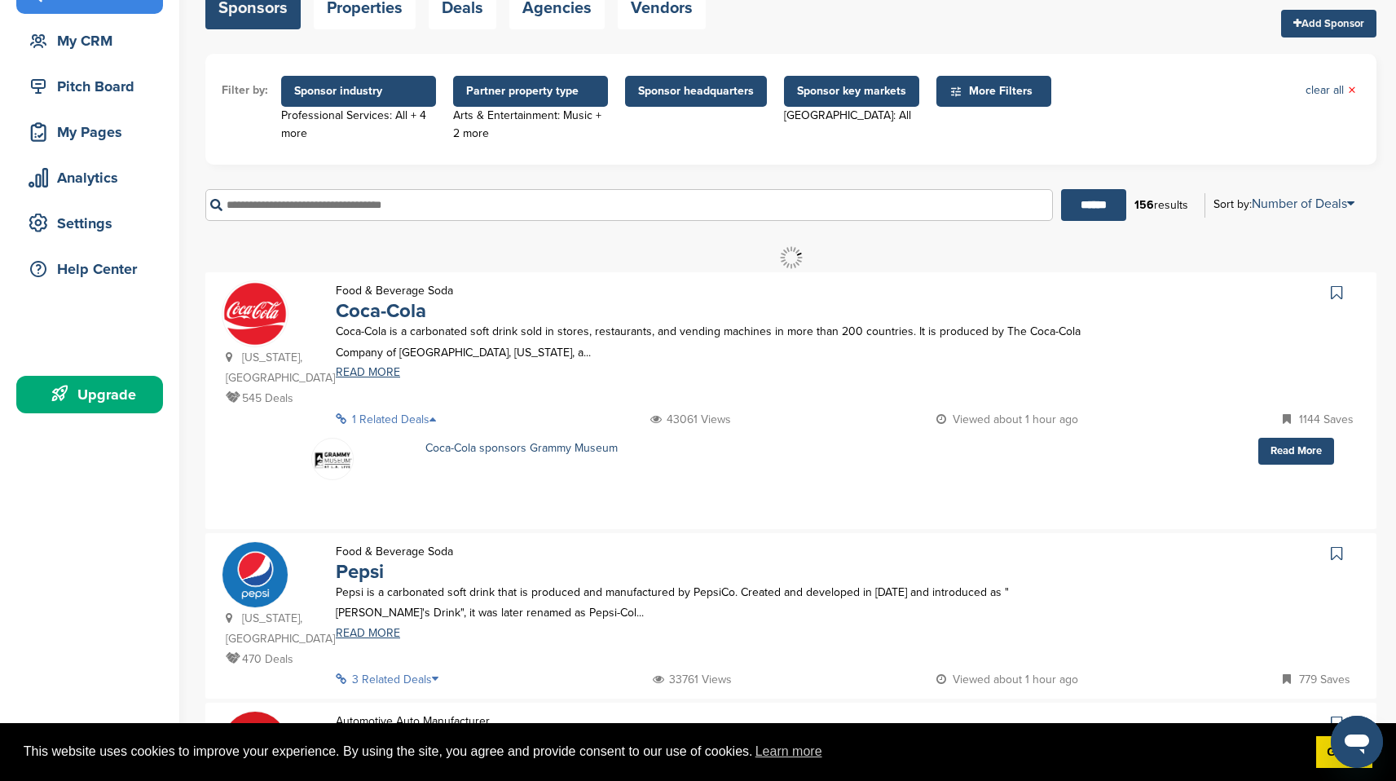
click at [443, 413] on icon at bounding box center [437, 418] width 16 height 11
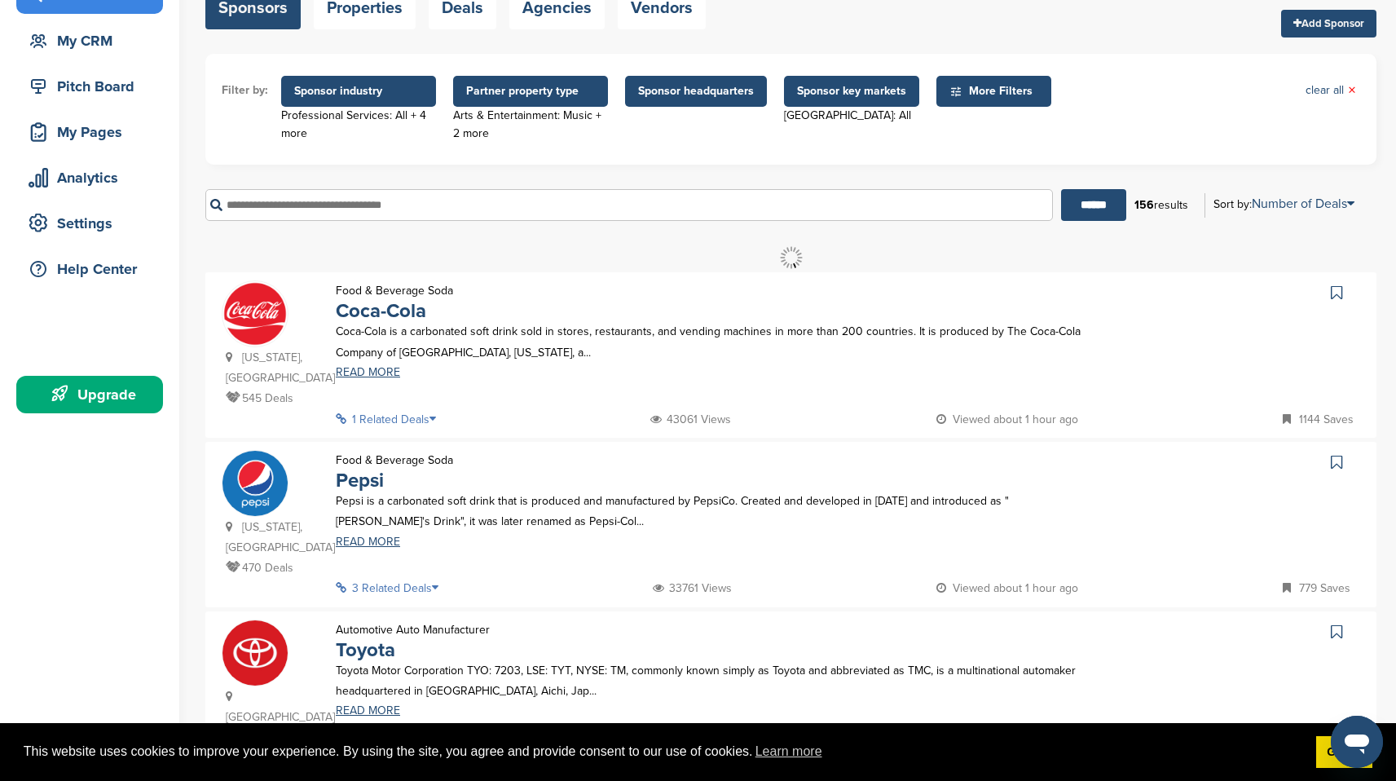
click at [431, 578] on p "3 Related Deals" at bounding box center [392, 588] width 112 height 20
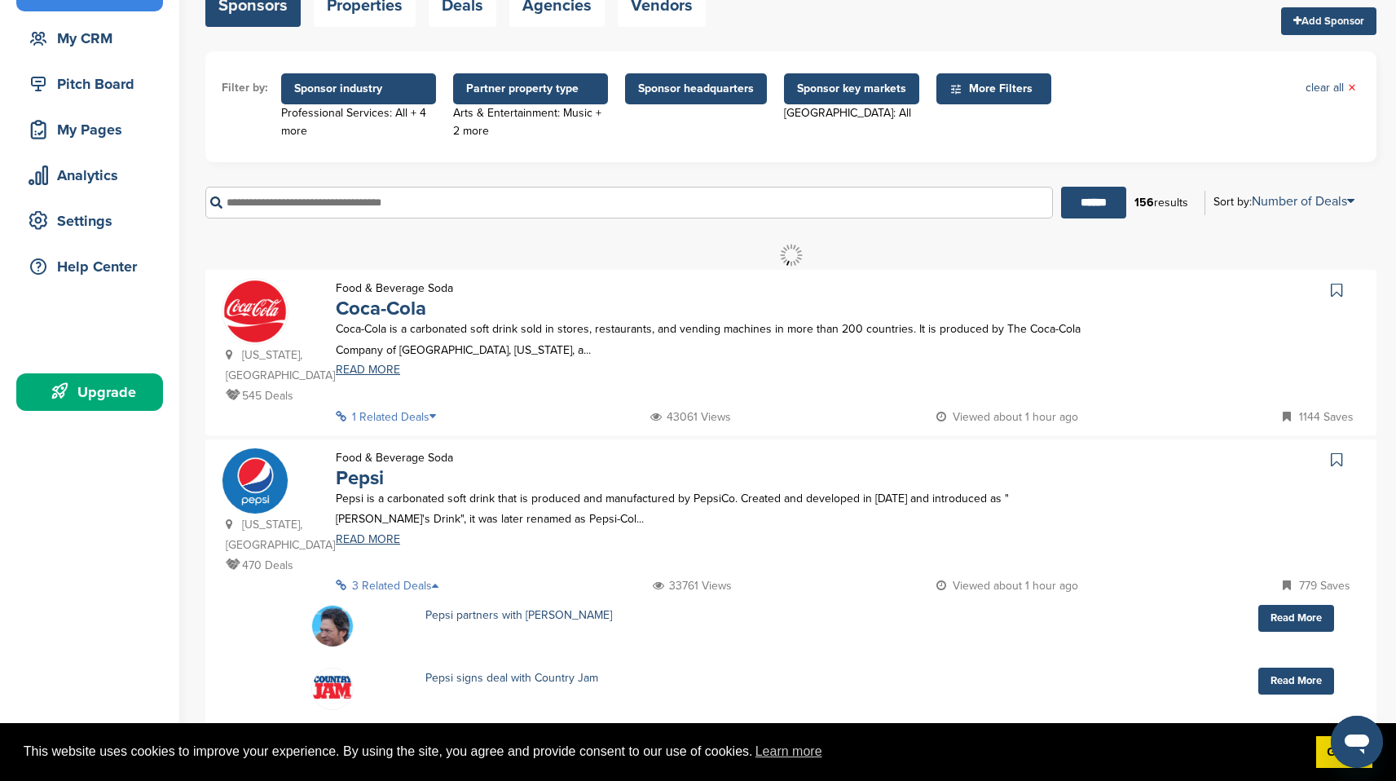
scroll to position [144, 0]
click at [431, 575] on p "3 Related Deals" at bounding box center [392, 585] width 112 height 20
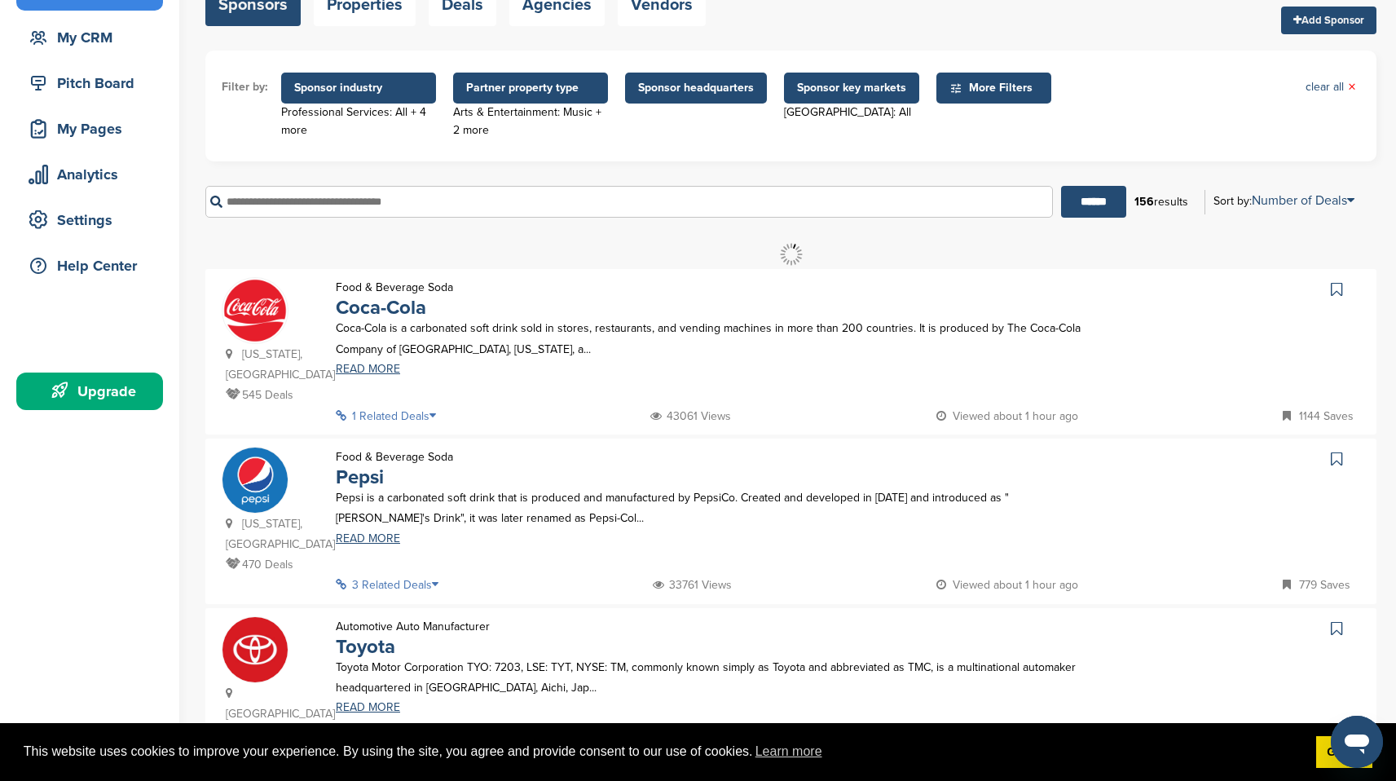
scroll to position [0, 0]
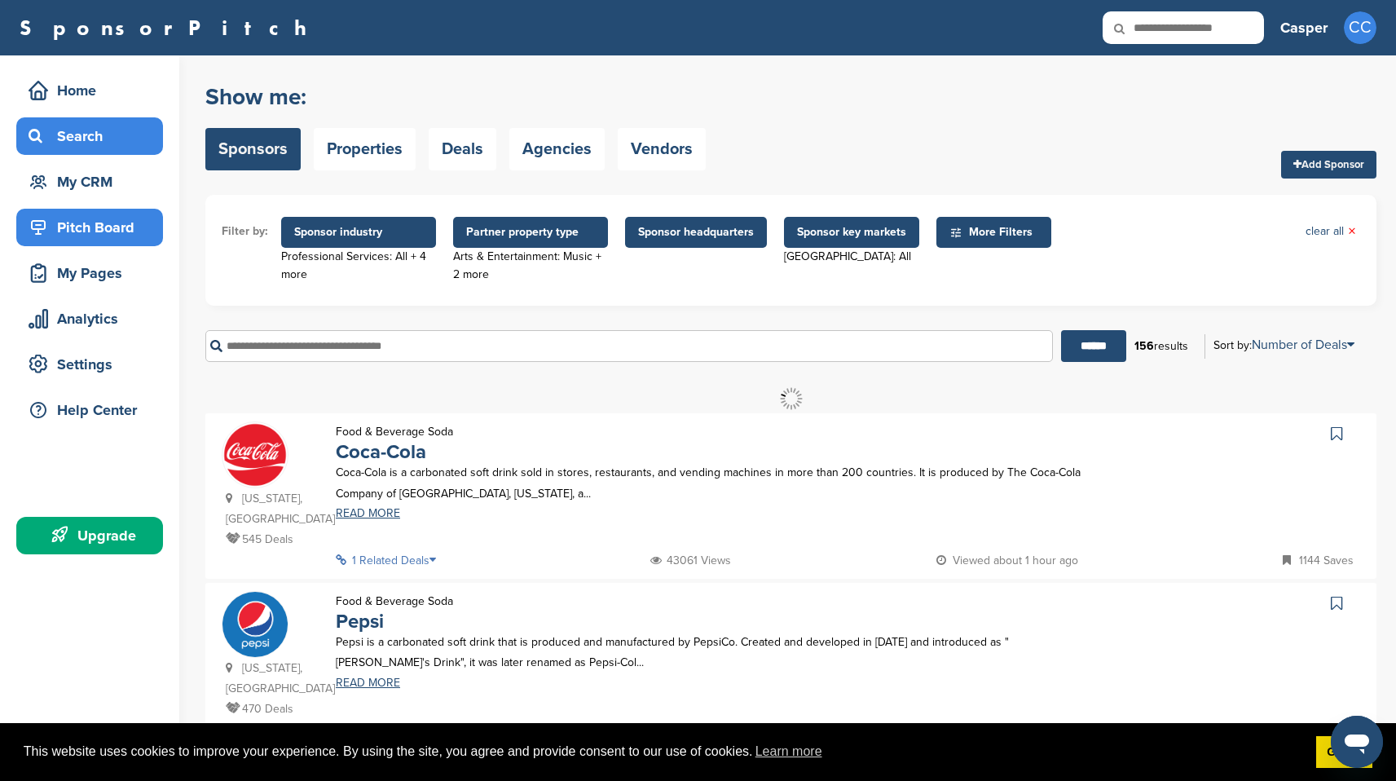
click at [103, 231] on div "Pitch Board" at bounding box center [93, 227] width 139 height 29
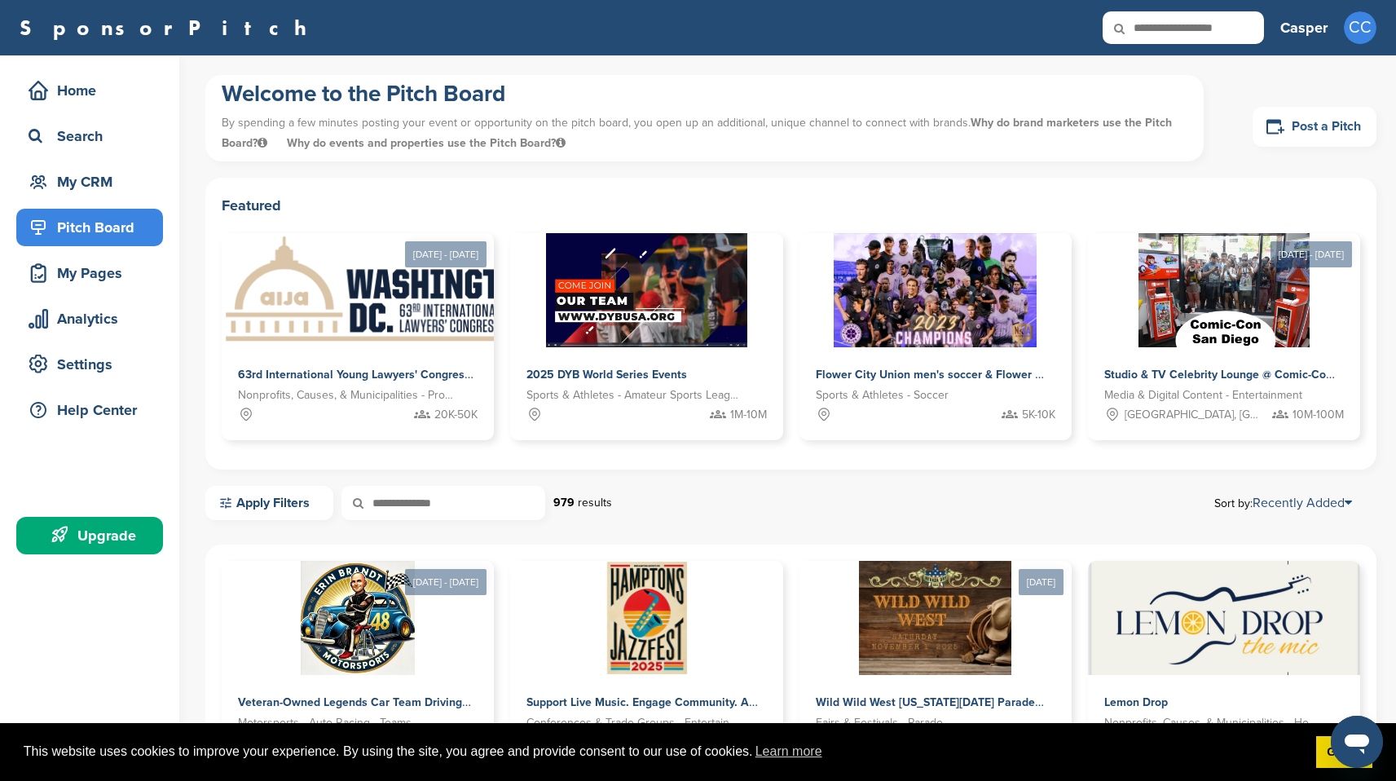
click at [1312, 128] on link "Post a Pitch" at bounding box center [1315, 127] width 124 height 40
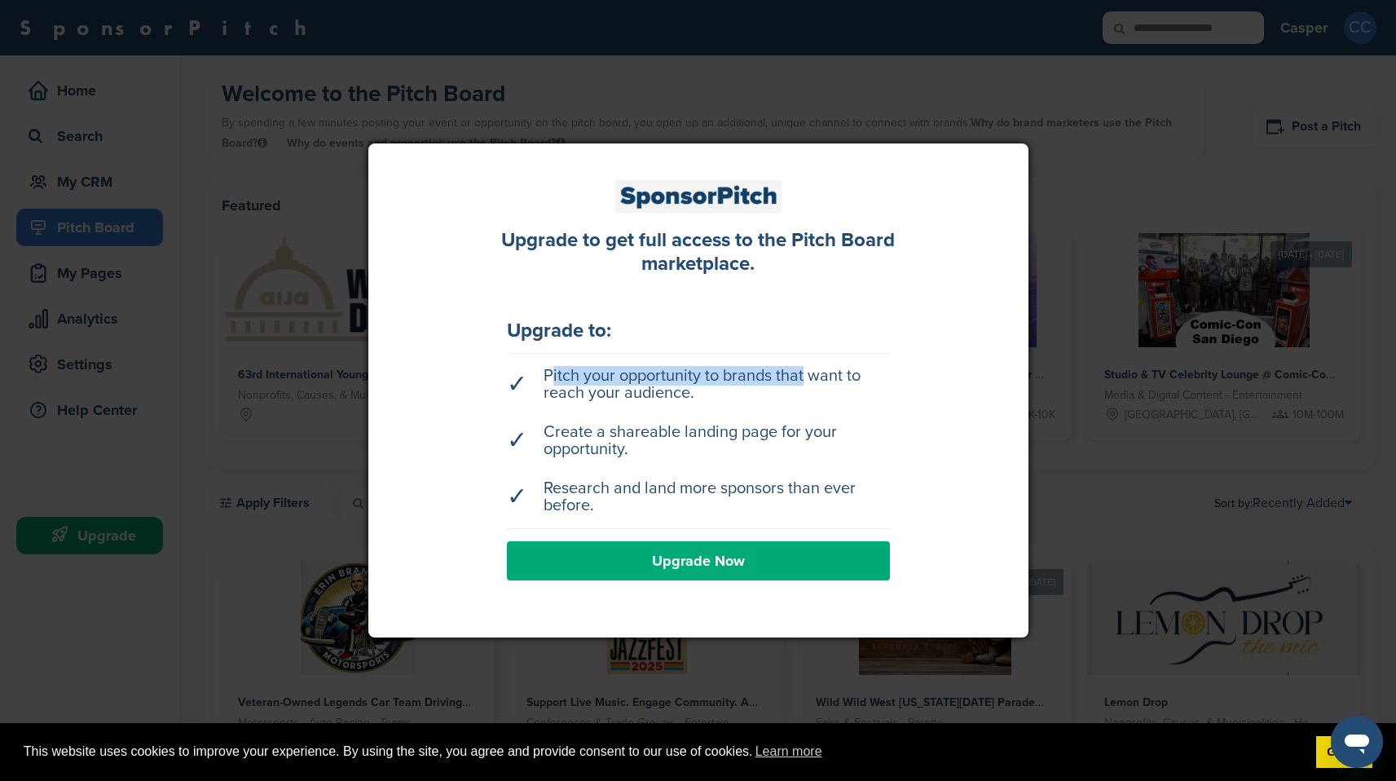
drag, startPoint x: 546, startPoint y: 376, endPoint x: 795, endPoint y: 373, distance: 248.6
click at [795, 373] on li "✓ Pitch your opportunity to brands that want to reach your audience." at bounding box center [698, 384] width 383 height 51
drag, startPoint x: 778, startPoint y: 394, endPoint x: 571, endPoint y: 377, distance: 207.7
click at [571, 377] on li "✓ Pitch your opportunity to brands that want to reach your audience." at bounding box center [698, 384] width 383 height 51
click at [747, 383] on li "✓ Pitch your opportunity to brands that want to reach your audience." at bounding box center [698, 384] width 383 height 51
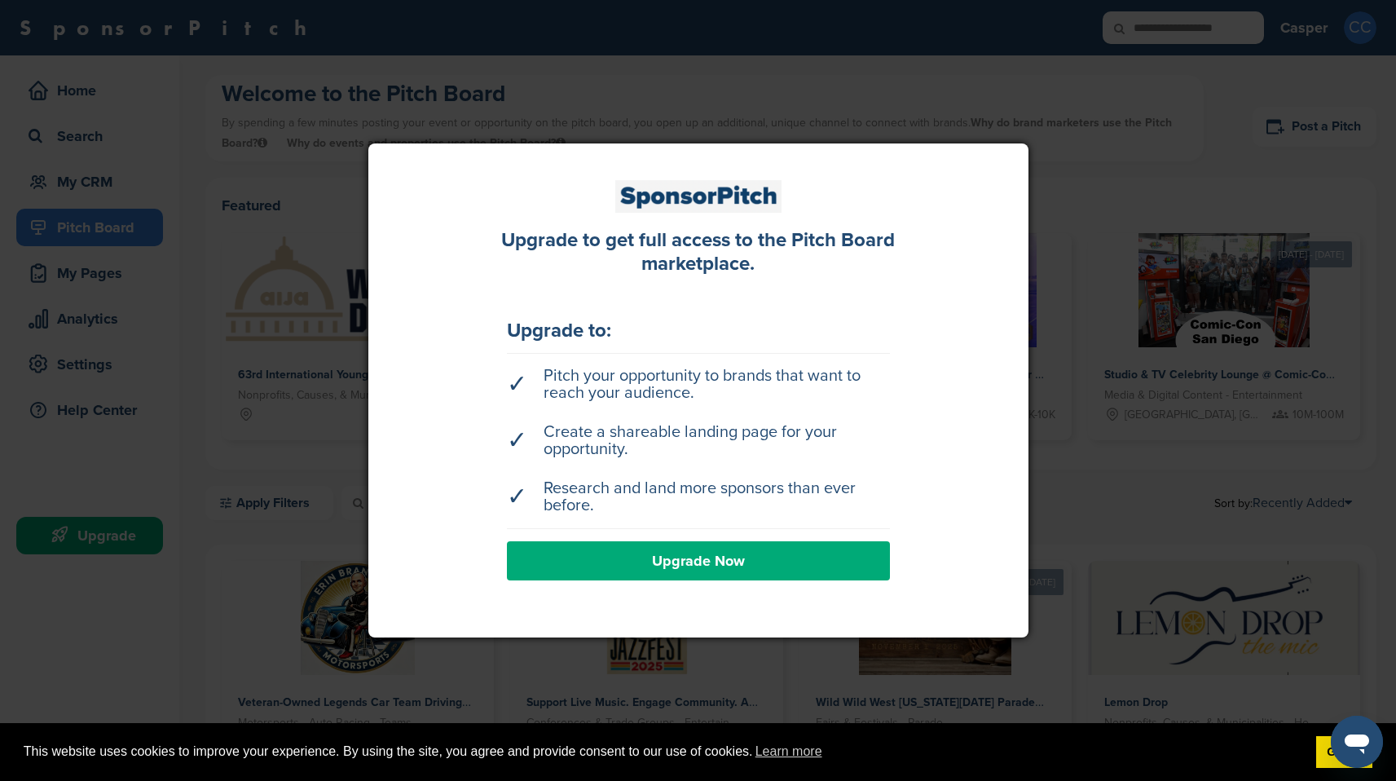
click at [764, 570] on link "Upgrade Now" at bounding box center [698, 560] width 383 height 39
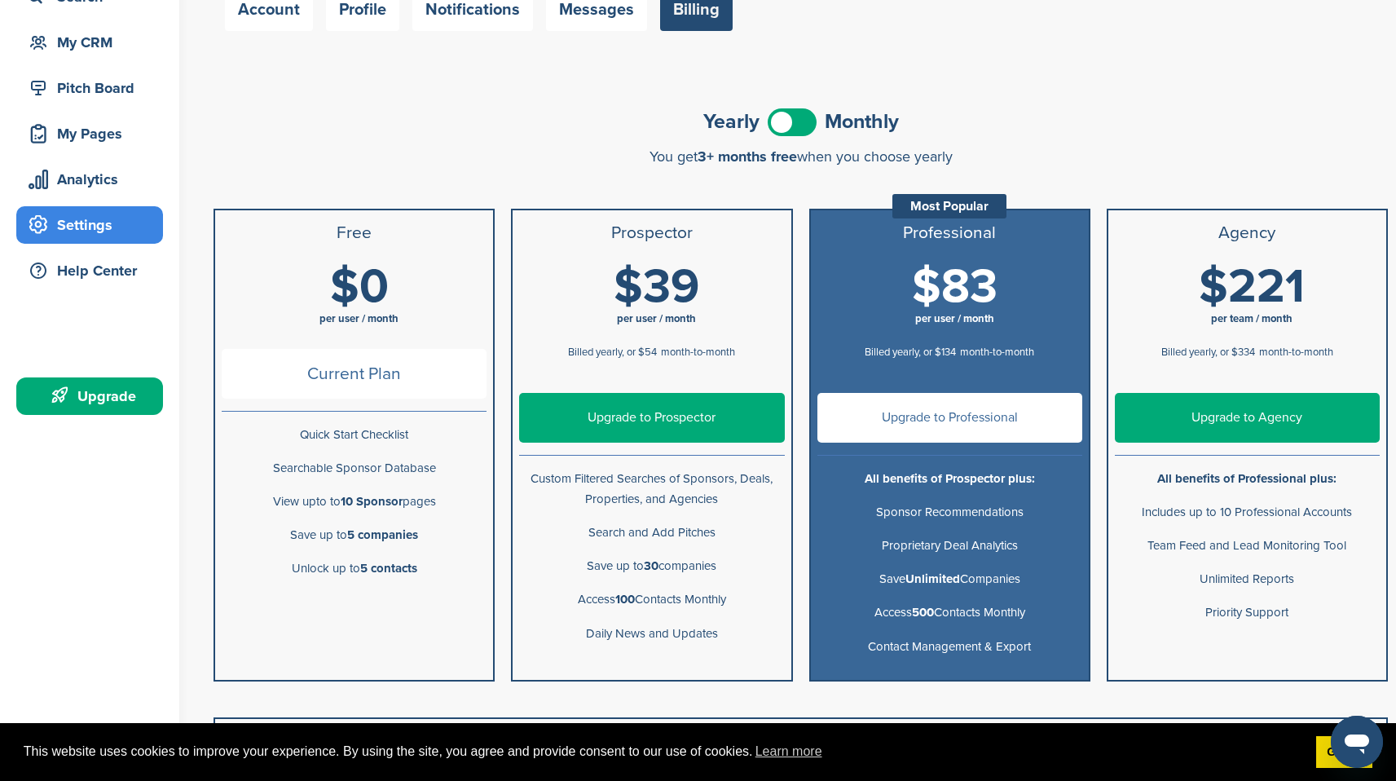
scroll to position [186, 0]
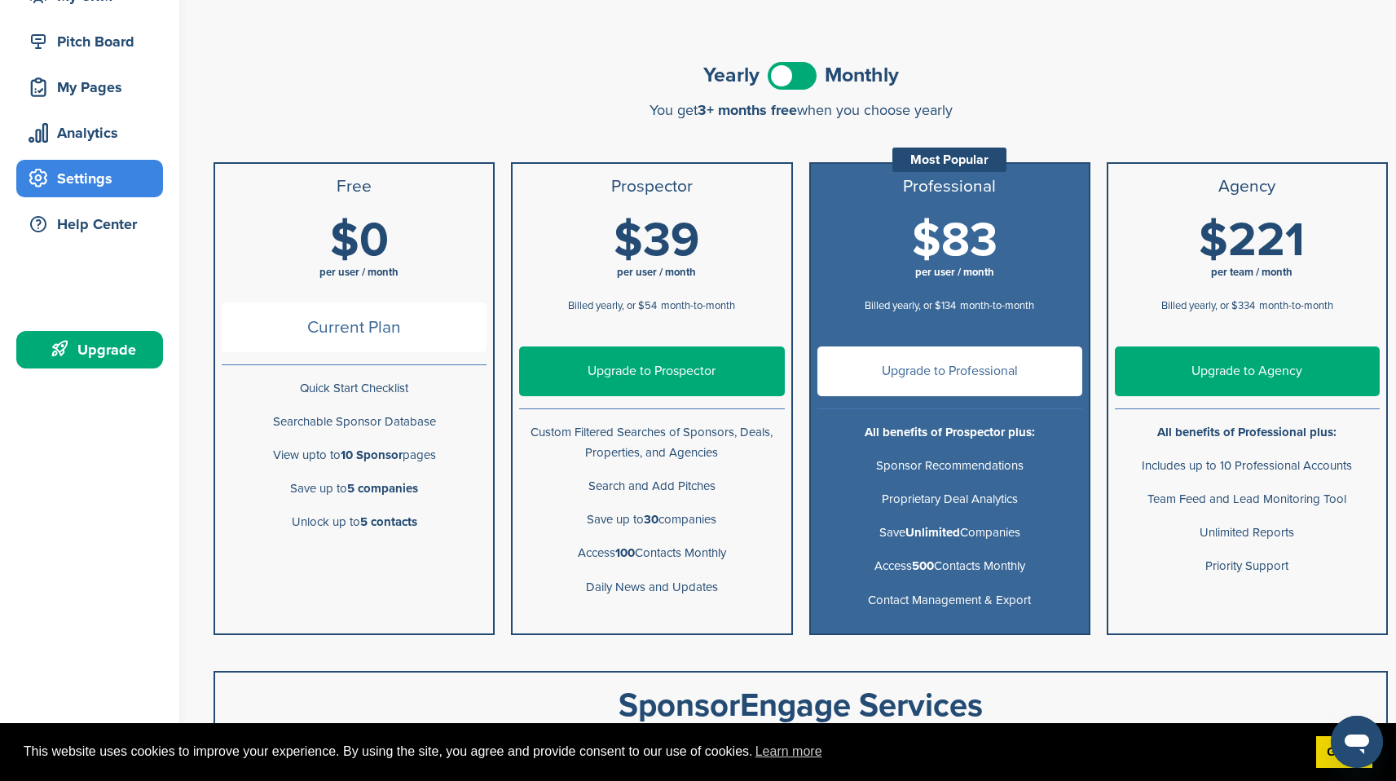
drag, startPoint x: 723, startPoint y: 517, endPoint x: 607, endPoint y: 518, distance: 115.7
click at [607, 518] on p "Save up to 30 companies" at bounding box center [651, 519] width 265 height 20
click at [607, 519] on p "Save up to 30 companies" at bounding box center [651, 519] width 265 height 20
drag, startPoint x: 578, startPoint y: 548, endPoint x: 757, endPoint y: 549, distance: 179.3
click at [757, 549] on p "Access 100 Contacts Monthly" at bounding box center [651, 553] width 265 height 20
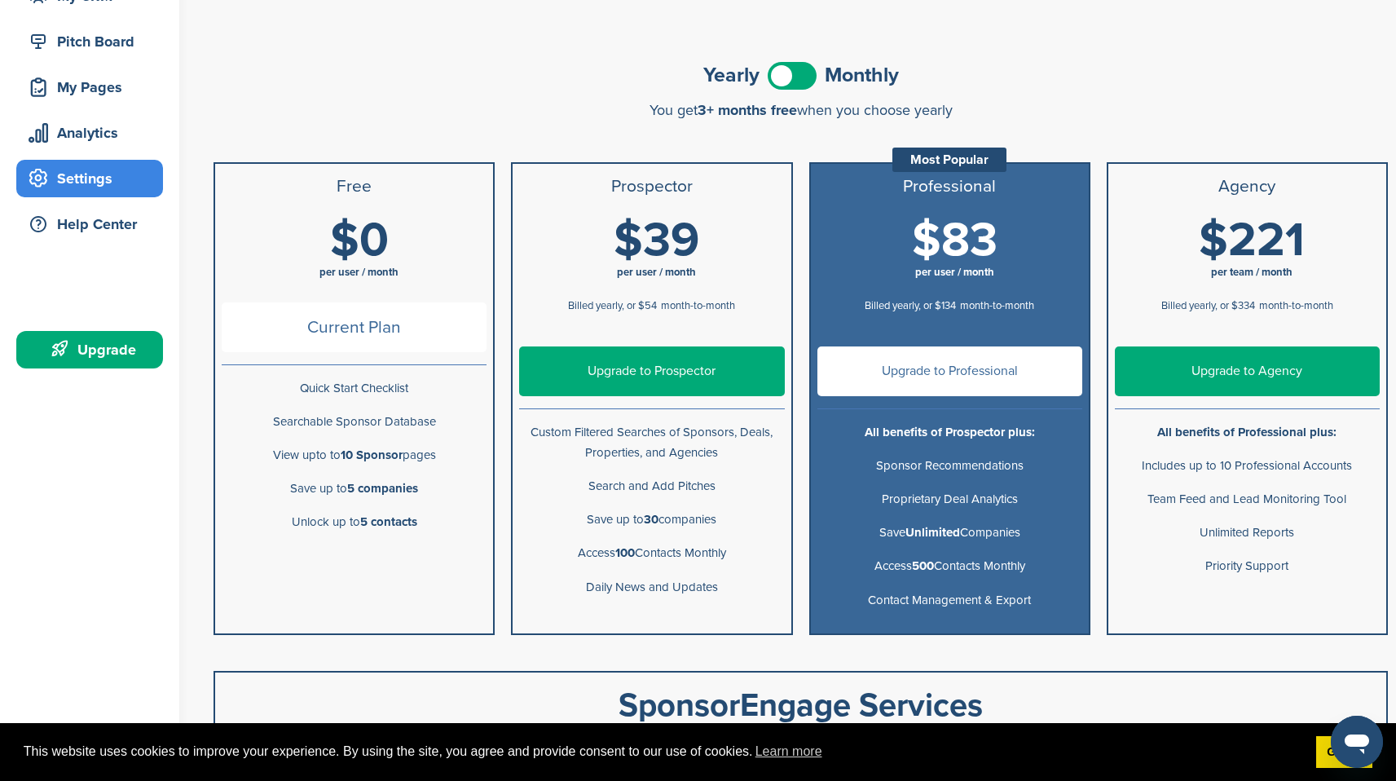
click at [757, 549] on p "Access 100 Contacts Monthly" at bounding box center [651, 553] width 265 height 20
click at [690, 196] on li "Prospector" at bounding box center [652, 187] width 278 height 46
click at [787, 59] on div "Yearly Monthly" at bounding box center [801, 75] width 1174 height 37
click at [788, 70] on span at bounding box center [792, 76] width 49 height 28
click at [803, 64] on span at bounding box center [792, 76] width 49 height 28
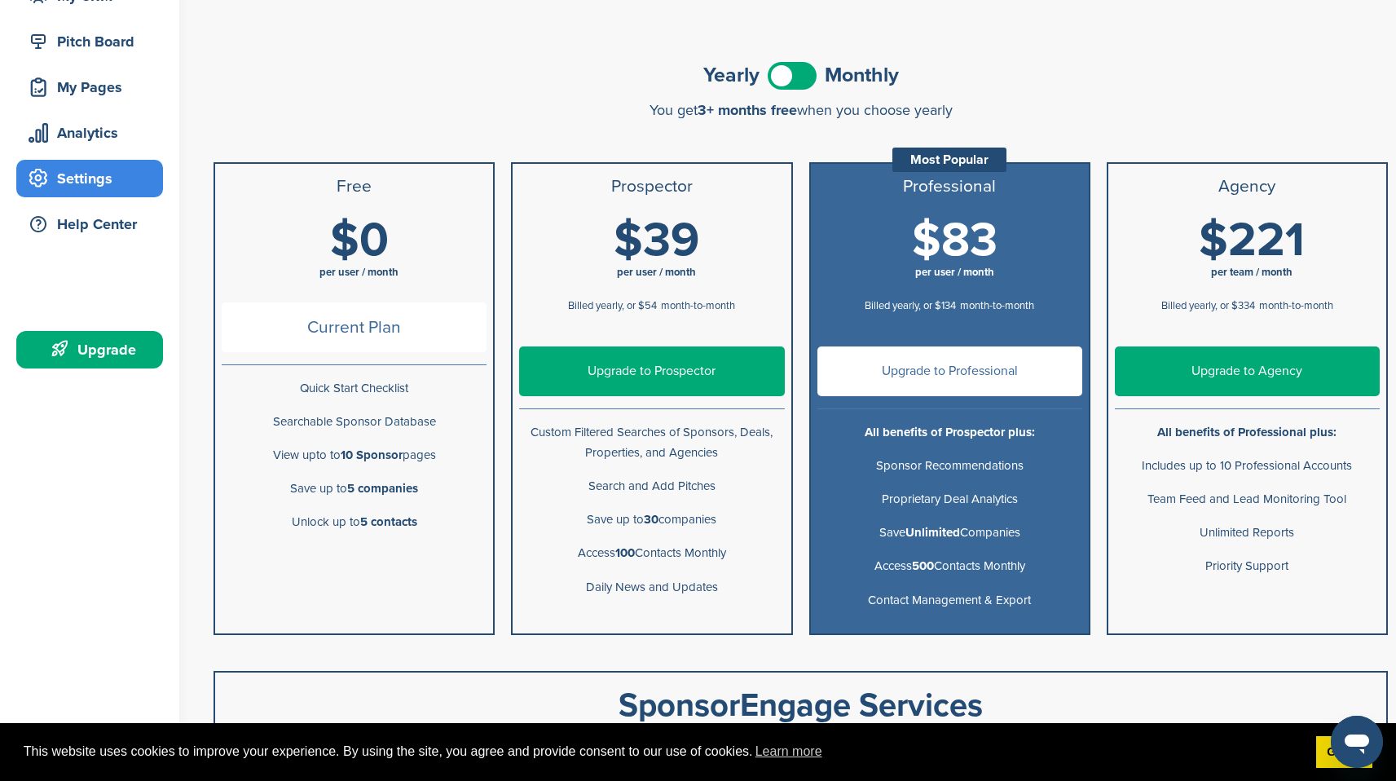
click at [803, 64] on span at bounding box center [792, 76] width 49 height 28
click at [724, 614] on ul "Prospector $39 per user / month Billed yearly, or $54 month-to-month $54 per us…" at bounding box center [651, 398] width 281 height 473
click at [873, 616] on ul "Professional Most Popular $83 per user / month Billed yearly, or $134 month-to-…" at bounding box center [949, 398] width 281 height 473
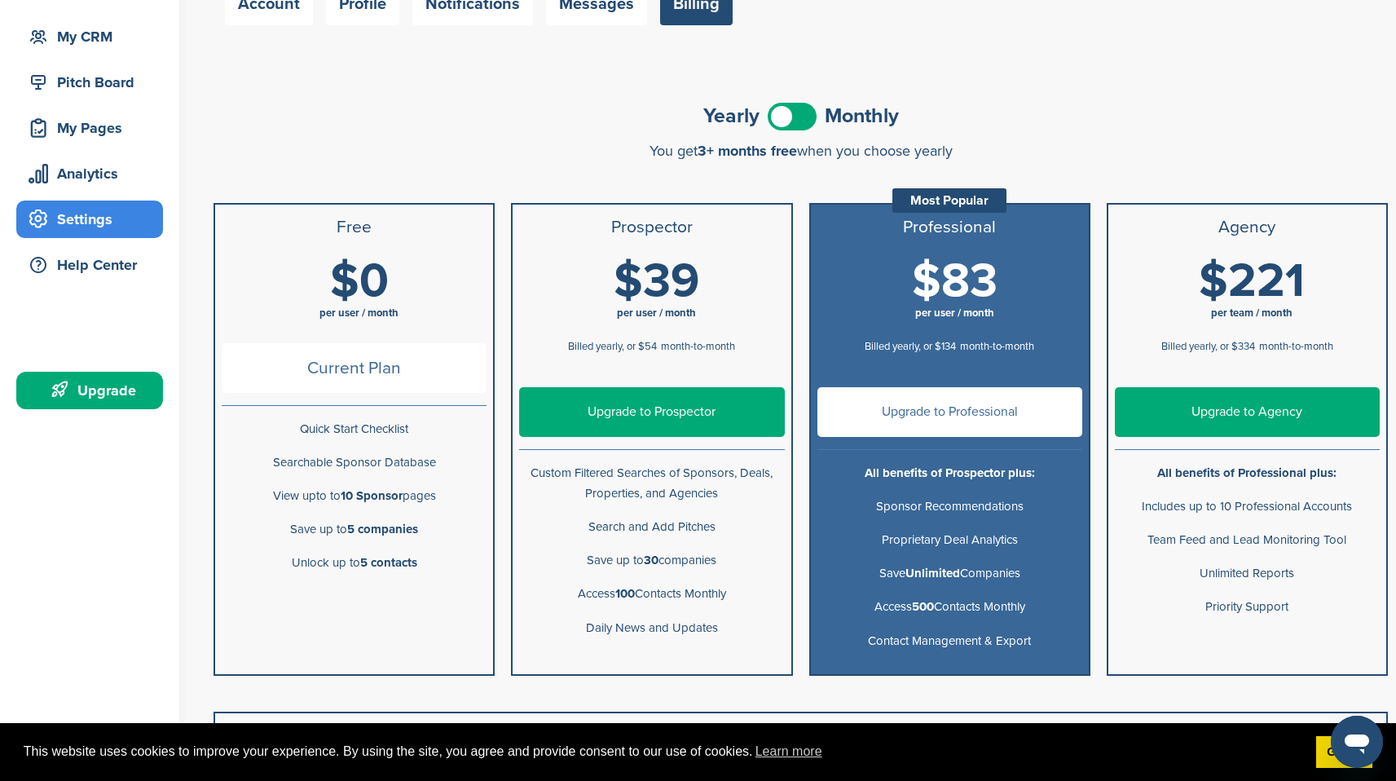
scroll to position [167, 0]
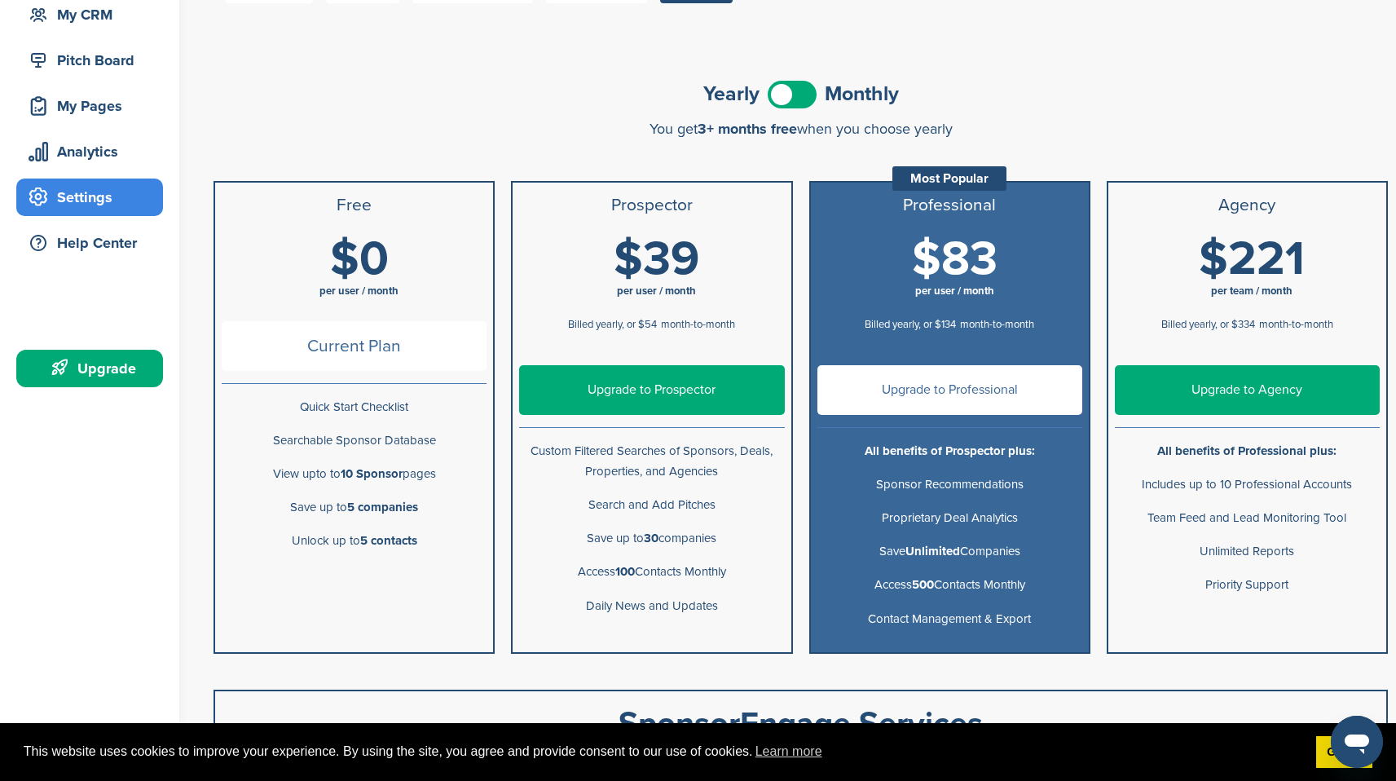
click at [368, 465] on p "View upto to 10 Sponsor pages" at bounding box center [354, 474] width 265 height 20
click at [368, 474] on b "10 Sponsor" at bounding box center [372, 473] width 62 height 15
drag, startPoint x: 421, startPoint y: 514, endPoint x: 311, endPoint y: 515, distance: 110.0
click at [311, 515] on p "Save up to 5 companies" at bounding box center [354, 507] width 265 height 20
click at [335, 426] on li "Searchable Sponsor Database" at bounding box center [354, 440] width 278 height 33
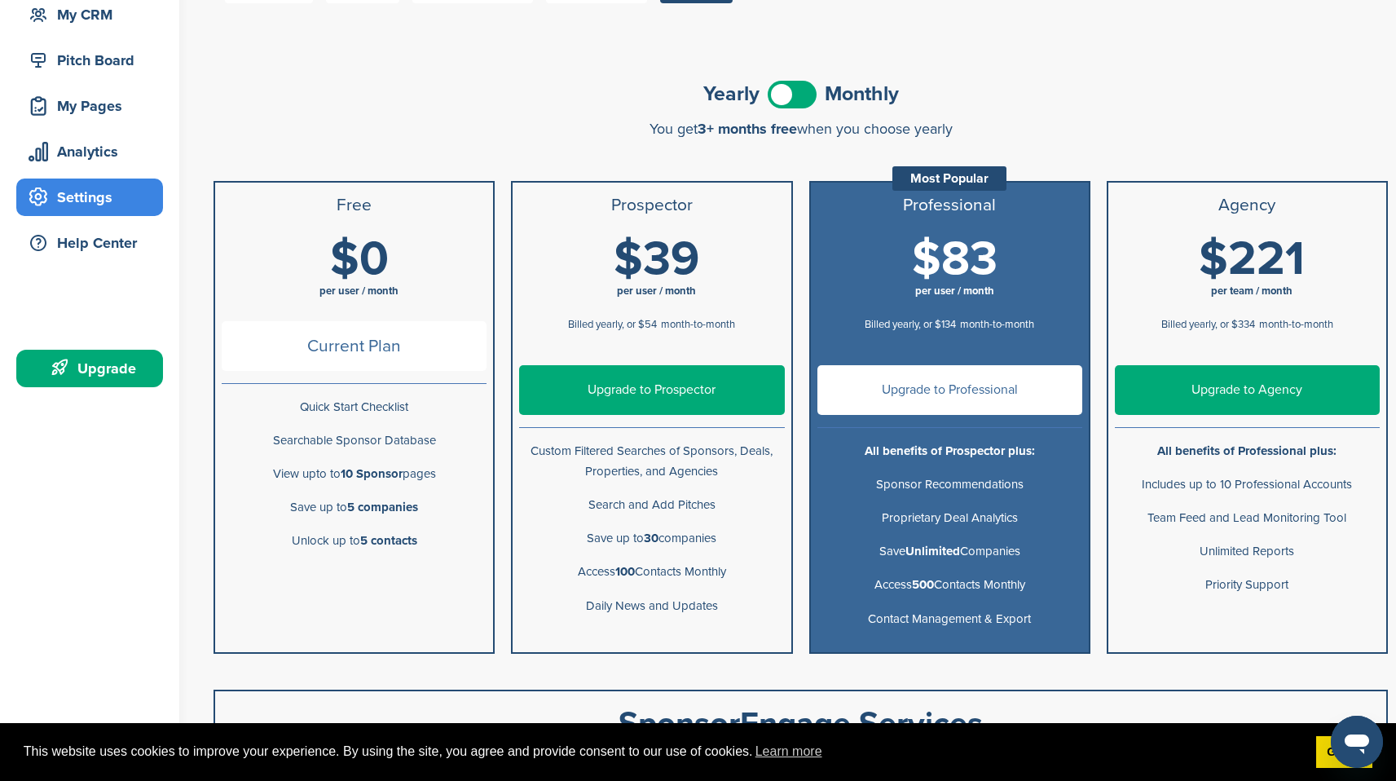
drag, startPoint x: 272, startPoint y: 439, endPoint x: 483, endPoint y: 453, distance: 211.5
click at [483, 453] on li "Searchable Sponsor Database" at bounding box center [354, 440] width 278 height 33
click at [450, 440] on p "Searchable Sponsor Database" at bounding box center [354, 440] width 265 height 20
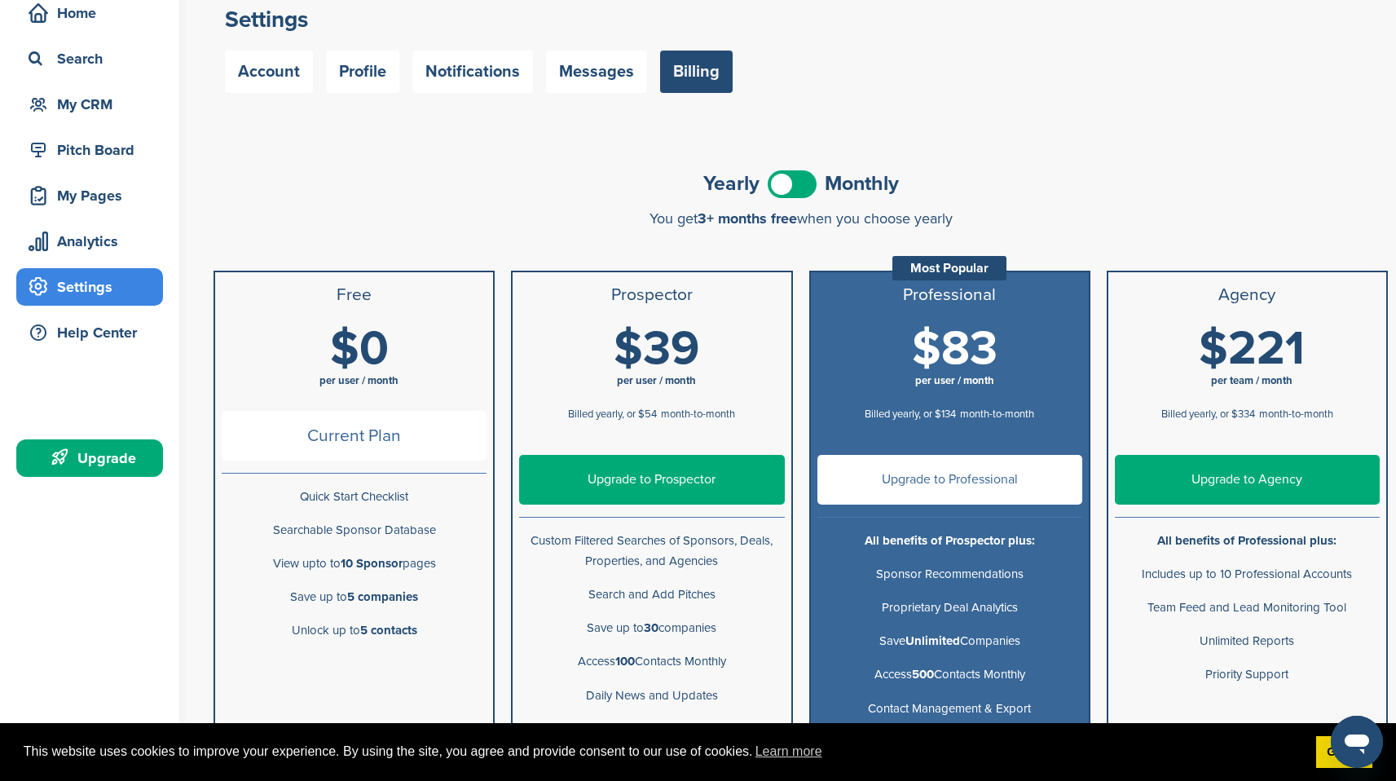
scroll to position [0, 0]
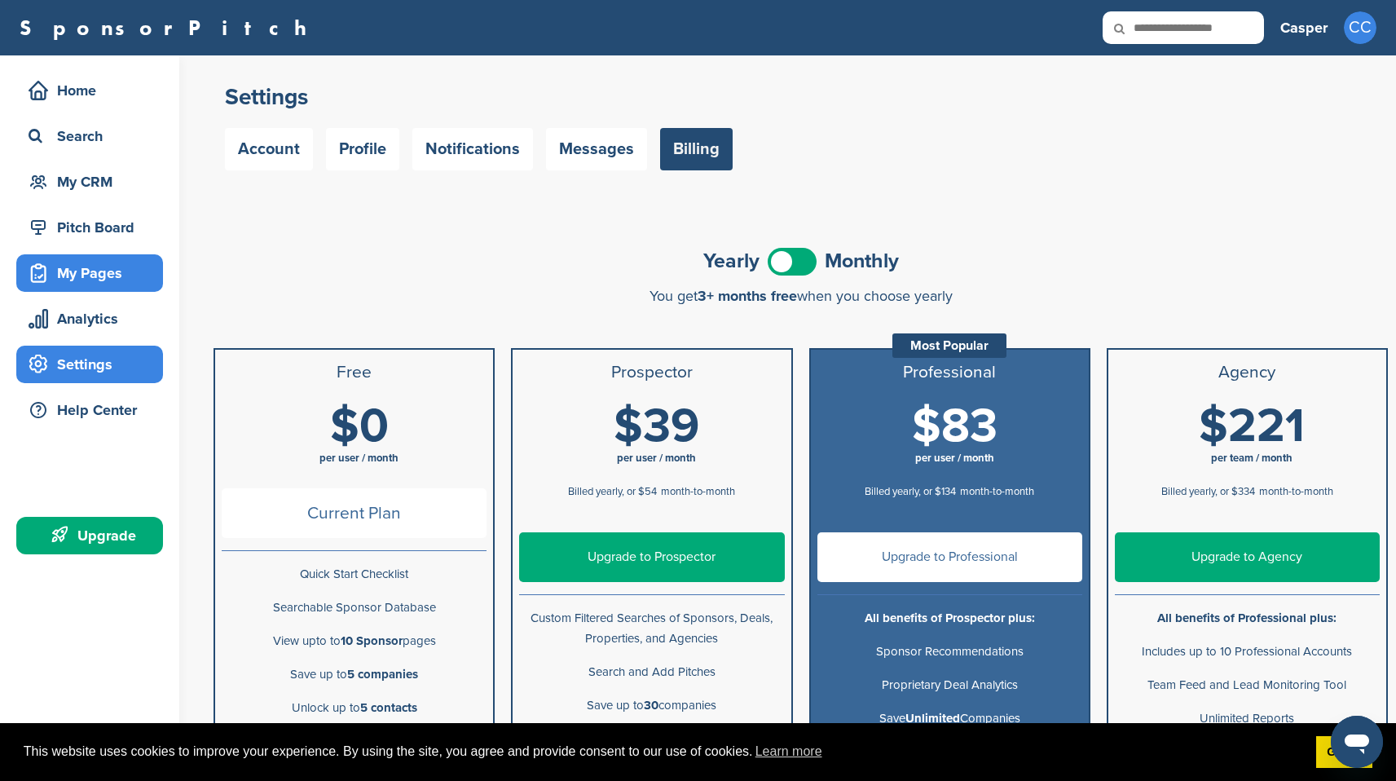
click at [99, 269] on div "My Pages" at bounding box center [93, 272] width 139 height 29
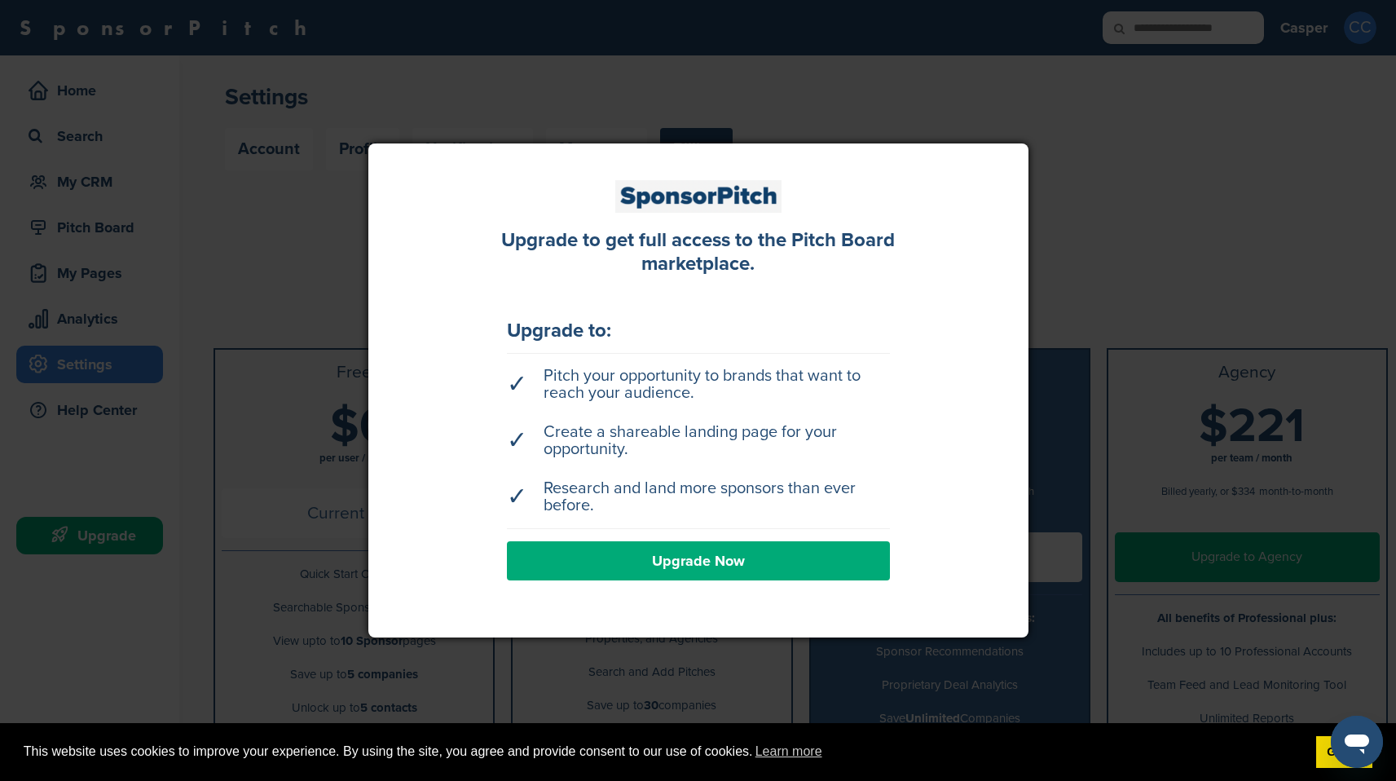
click at [292, 187] on div at bounding box center [698, 390] width 1396 height 781
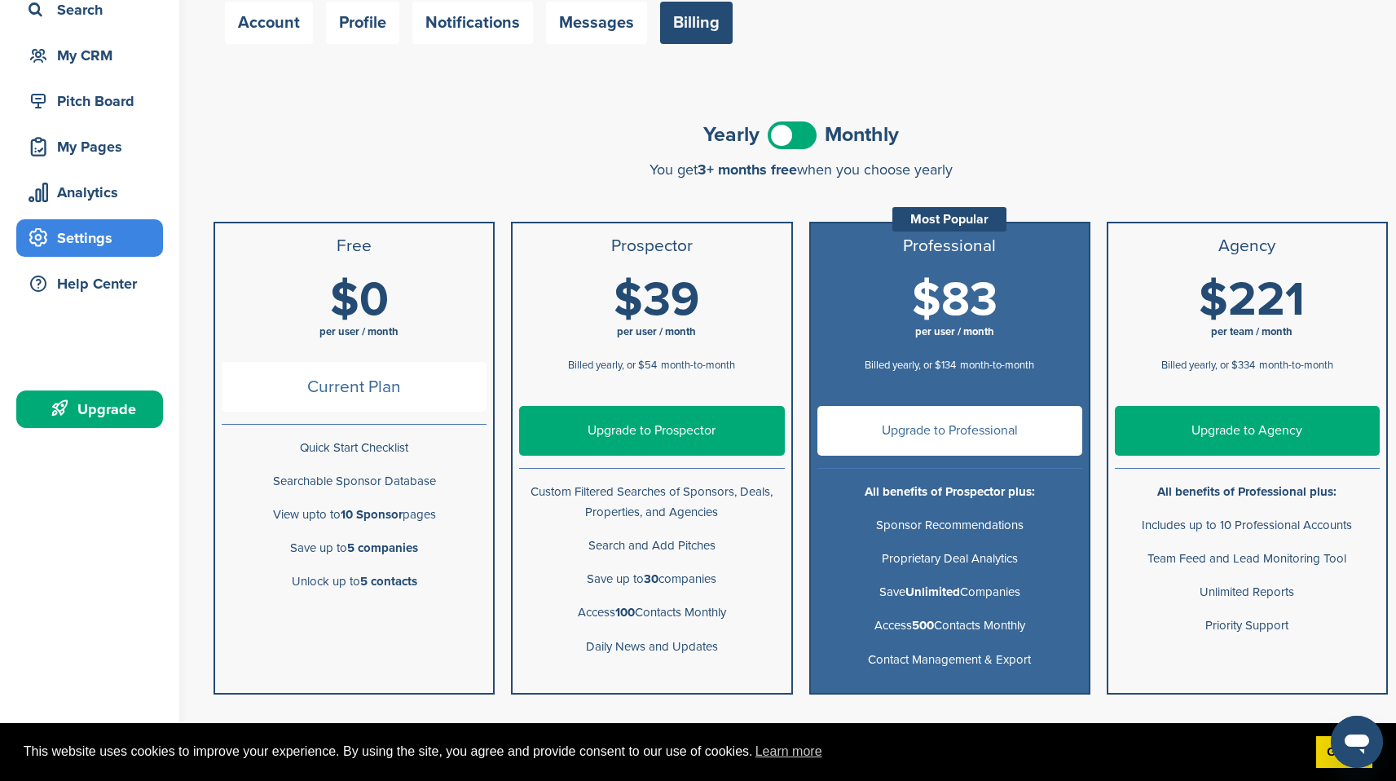
scroll to position [187, 0]
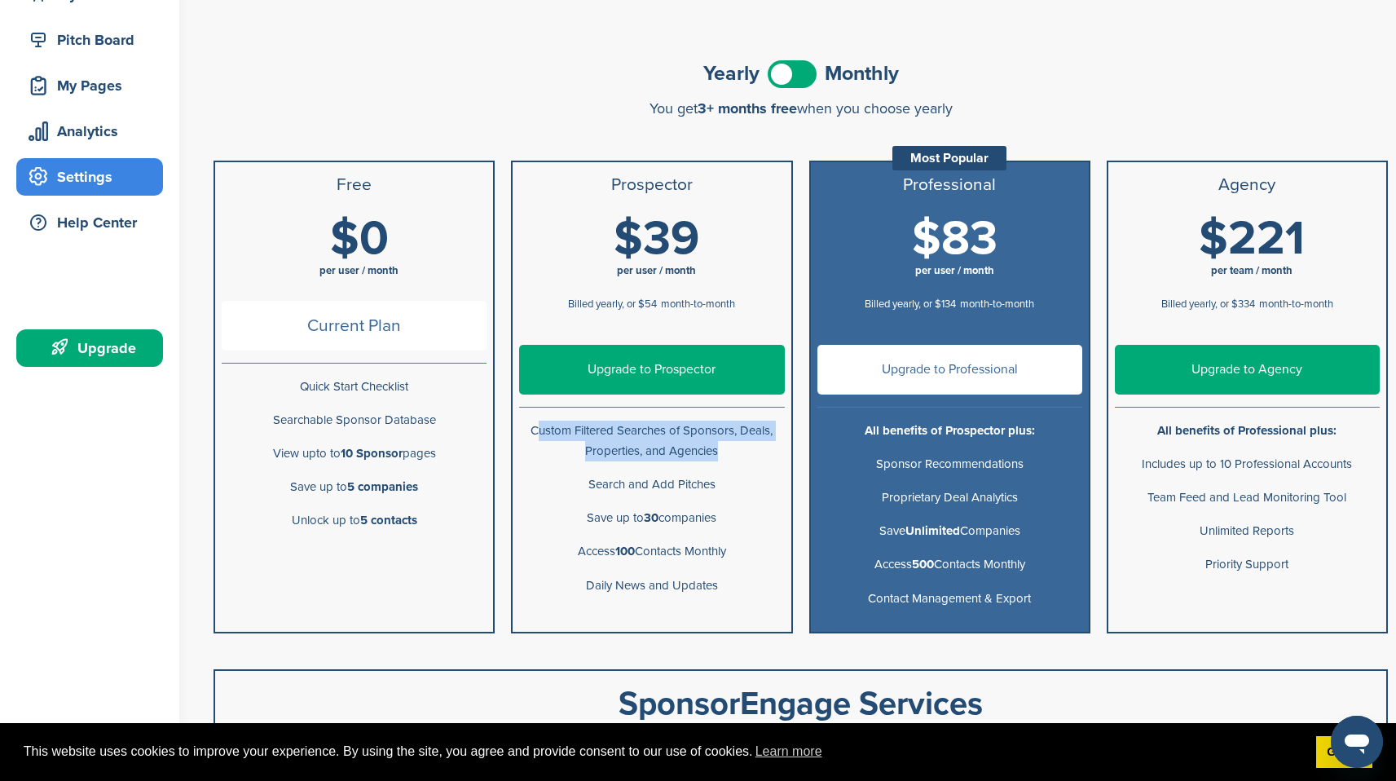
drag, startPoint x: 517, startPoint y: 430, endPoint x: 713, endPoint y: 441, distance: 196.7
click at [713, 441] on li "Custom Filtered Searches of Sponsors, Deals, Properties, and Agencies" at bounding box center [652, 441] width 278 height 54
click at [737, 460] on p "Custom Filtered Searches of Sponsors, Deals, Properties, and Agencies" at bounding box center [651, 441] width 265 height 41
drag, startPoint x: 741, startPoint y: 487, endPoint x: 582, endPoint y: 482, distance: 159.0
click at [582, 482] on p "Search and Add Pitches" at bounding box center [651, 484] width 265 height 20
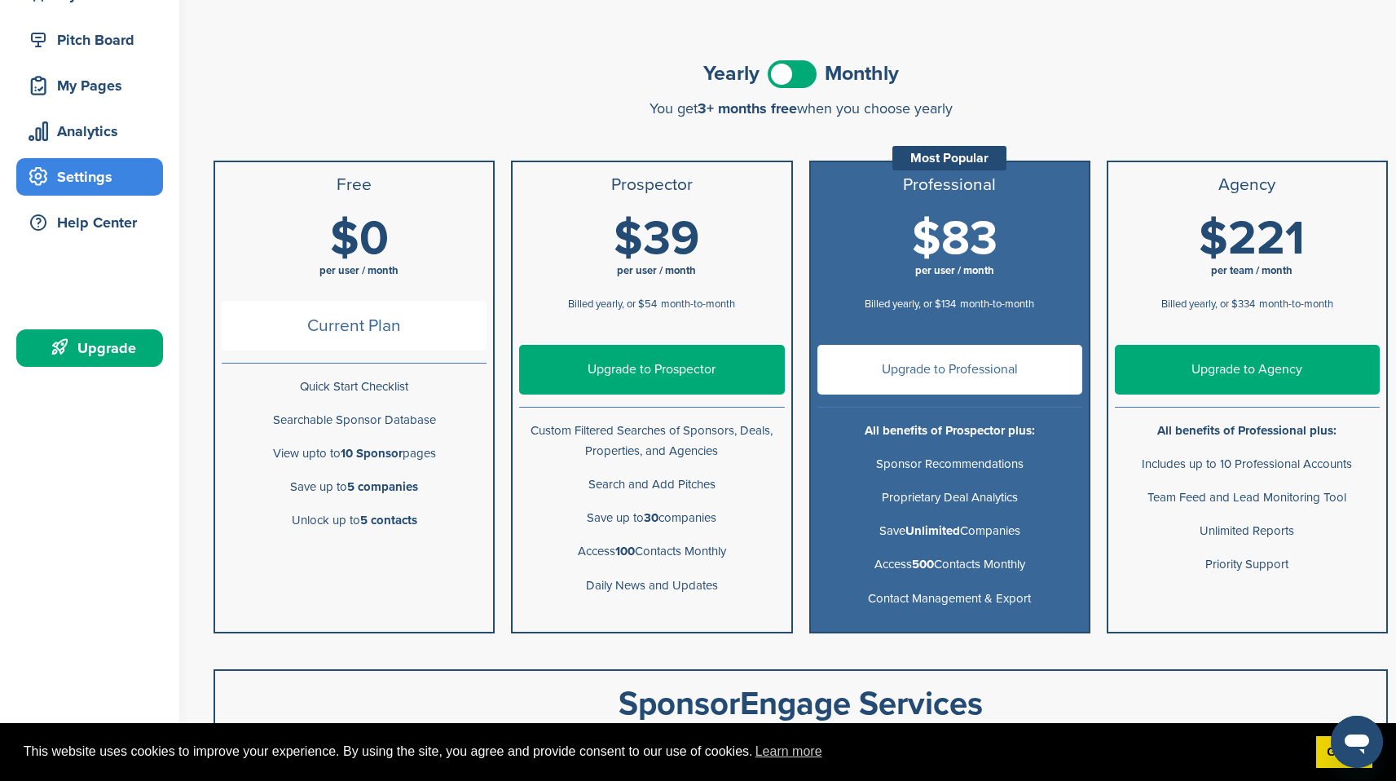
drag, startPoint x: 575, startPoint y: 522, endPoint x: 746, endPoint y: 521, distance: 171.1
click at [746, 521] on p "Save up to 30 companies" at bounding box center [651, 518] width 265 height 20
drag, startPoint x: 756, startPoint y: 560, endPoint x: 615, endPoint y: 553, distance: 141.2
click at [615, 553] on p "Access 100 Contacts Monthly" at bounding box center [651, 551] width 265 height 20
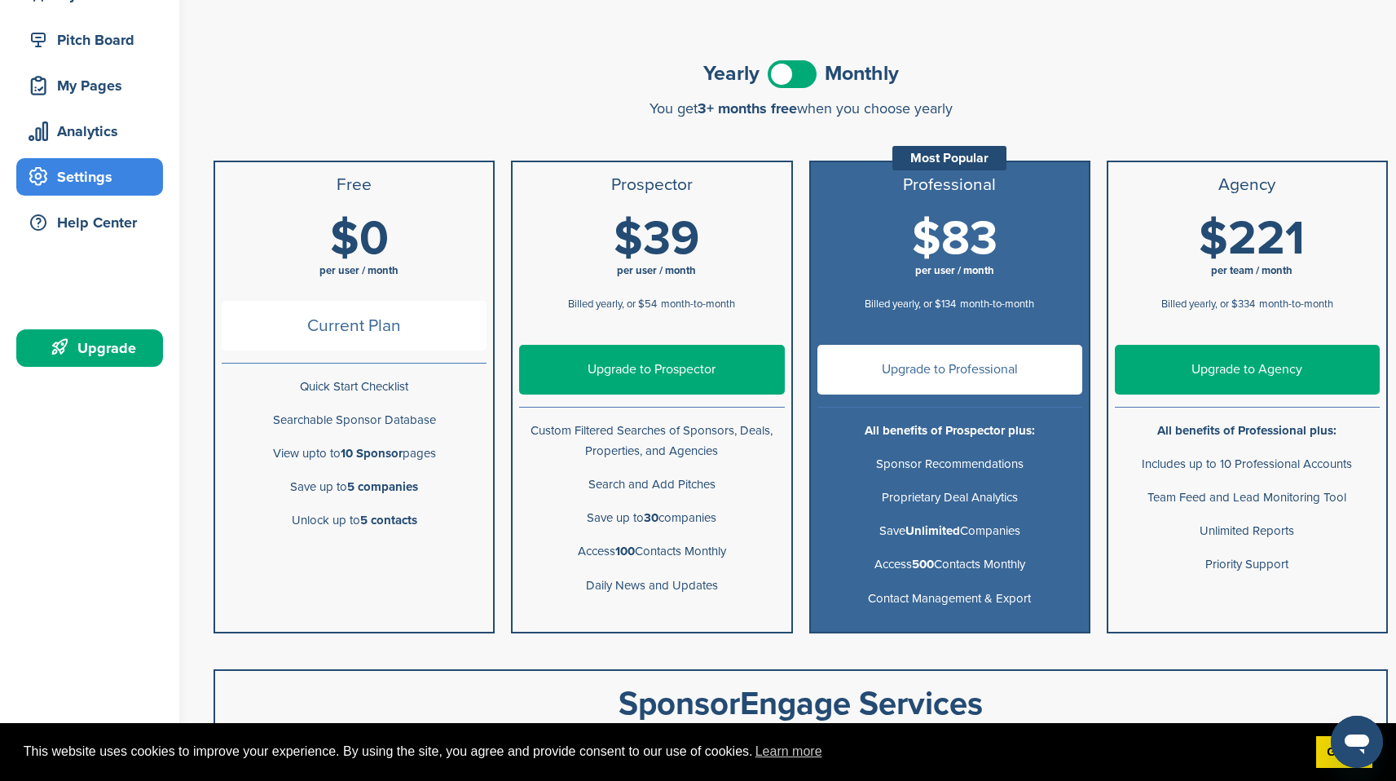
click at [604, 527] on p "Save up to 30 companies" at bounding box center [651, 518] width 265 height 20
drag, startPoint x: 1028, startPoint y: 495, endPoint x: 858, endPoint y: 500, distance: 169.6
click at [858, 500] on p "Proprietary Deal Analytics" at bounding box center [949, 497] width 265 height 20
drag, startPoint x: 865, startPoint y: 460, endPoint x: 1006, endPoint y: 462, distance: 141.8
click at [1006, 462] on p "Sponsor Recommendations" at bounding box center [949, 464] width 265 height 20
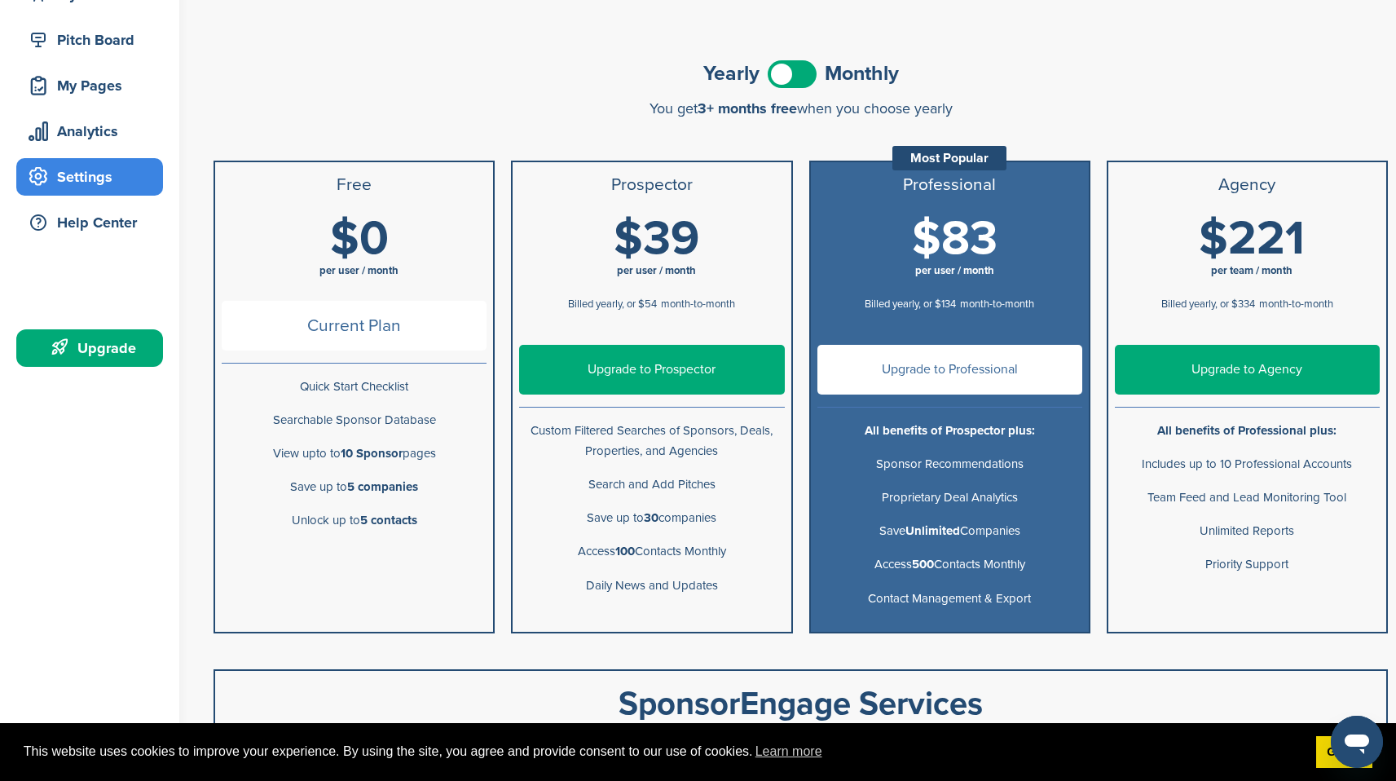
click at [1033, 462] on p "Sponsor Recommendations" at bounding box center [949, 464] width 265 height 20
click at [799, 72] on span at bounding box center [792, 74] width 49 height 28
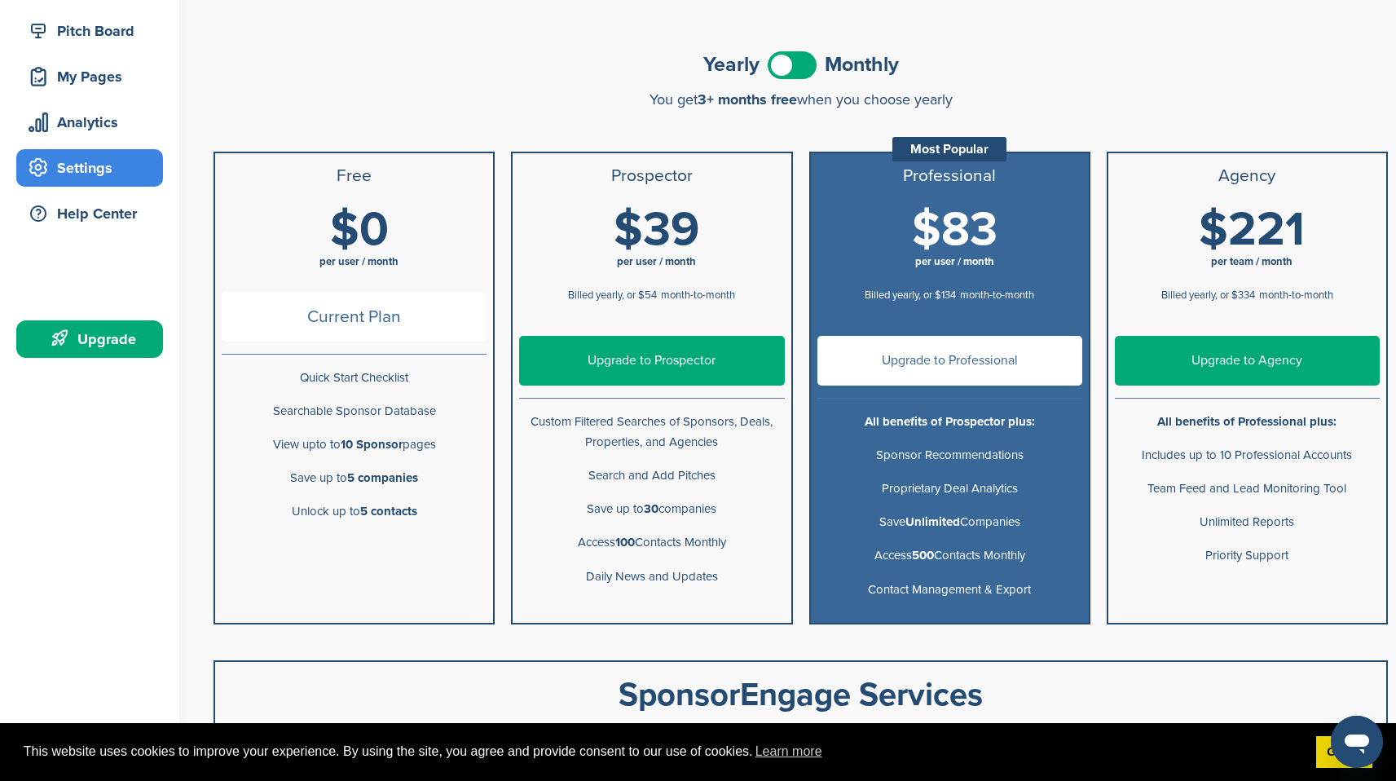
scroll to position [685, 0]
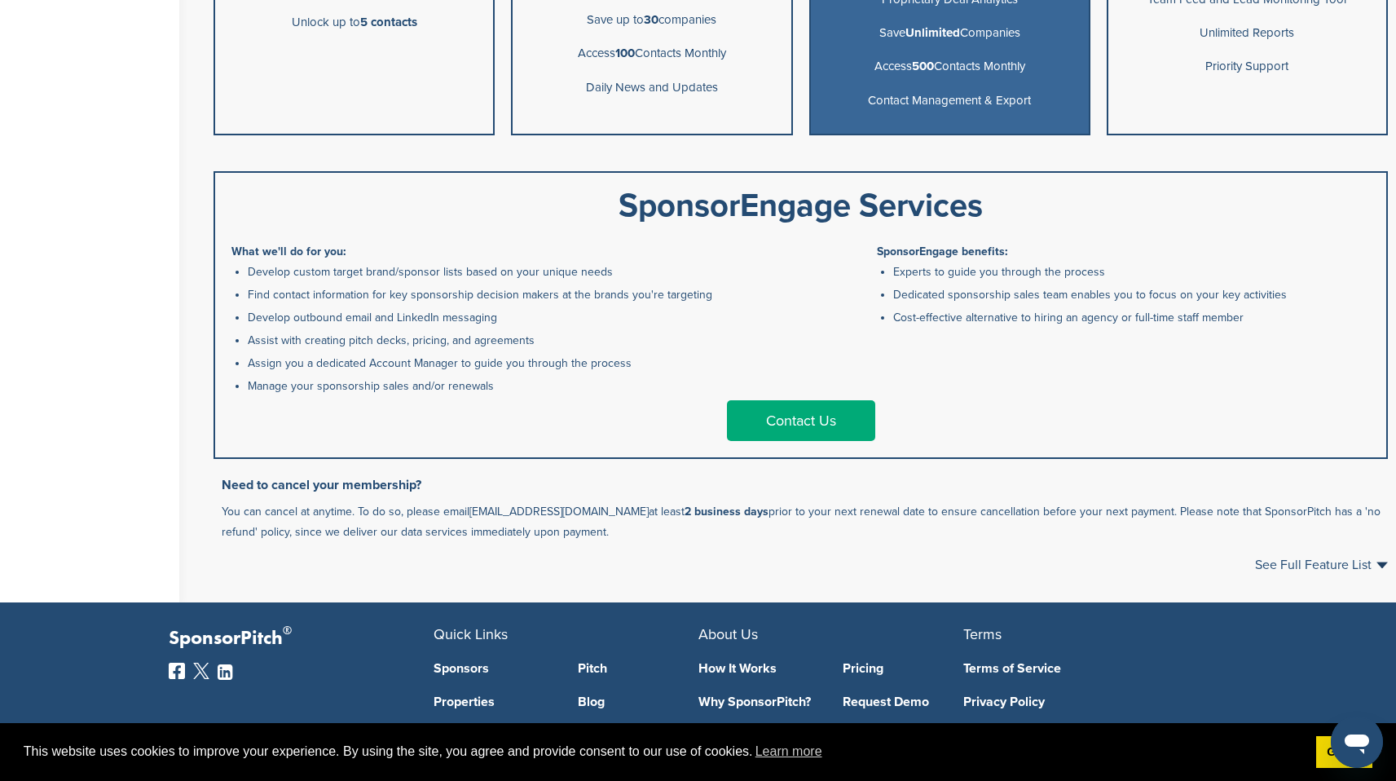
click at [459, 510] on p "You can cancel at anytime. To do so, please email support@sponsorpitch.com at l…" at bounding box center [805, 521] width 1166 height 41
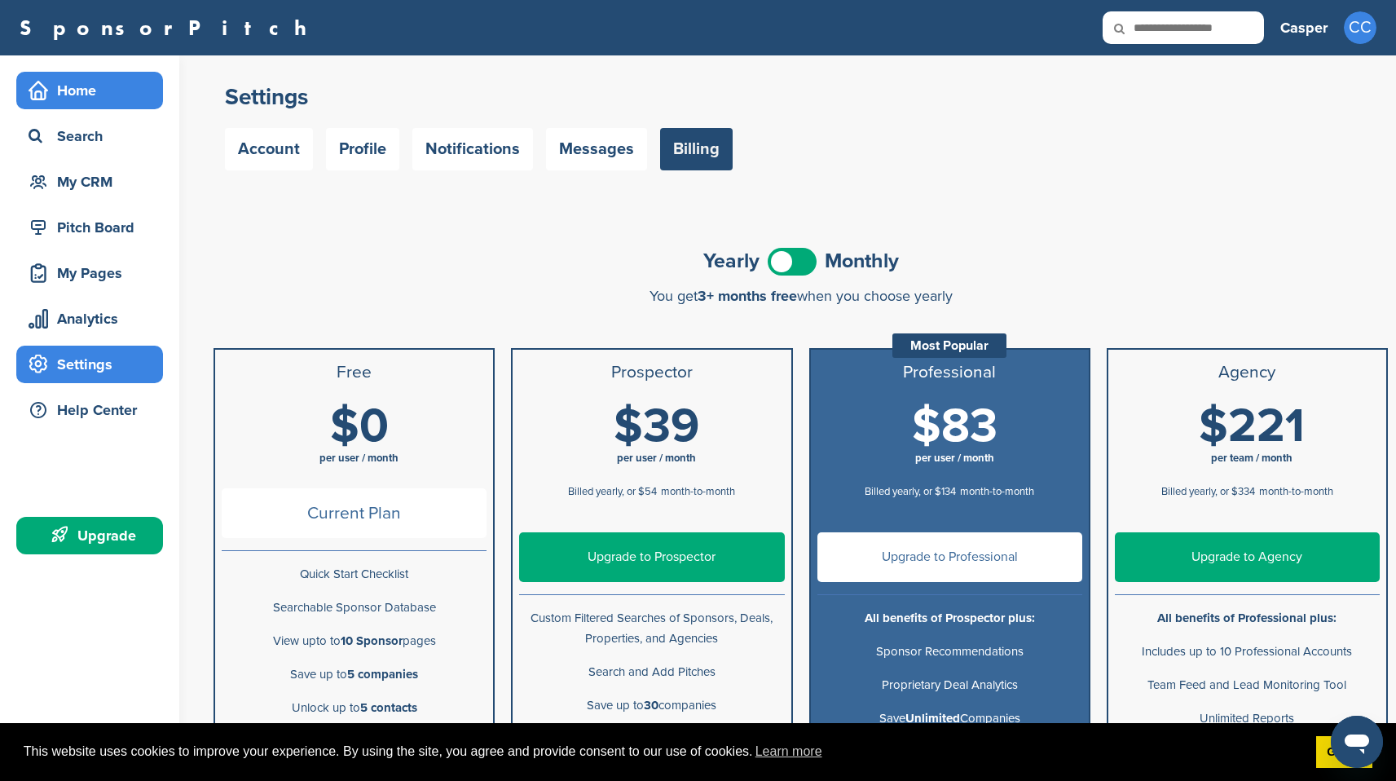
click at [139, 87] on div "Home" at bounding box center [93, 90] width 139 height 29
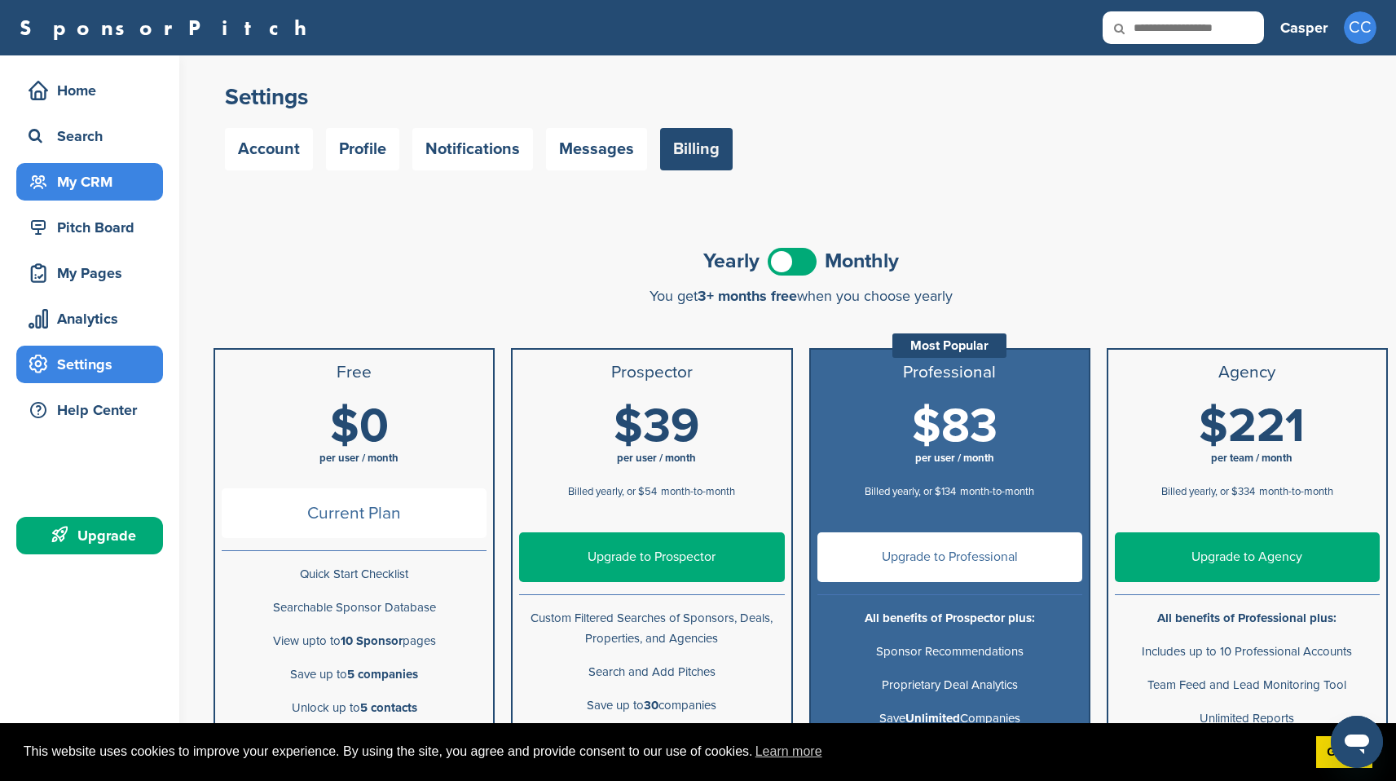
click at [114, 177] on div "My CRM" at bounding box center [93, 181] width 139 height 29
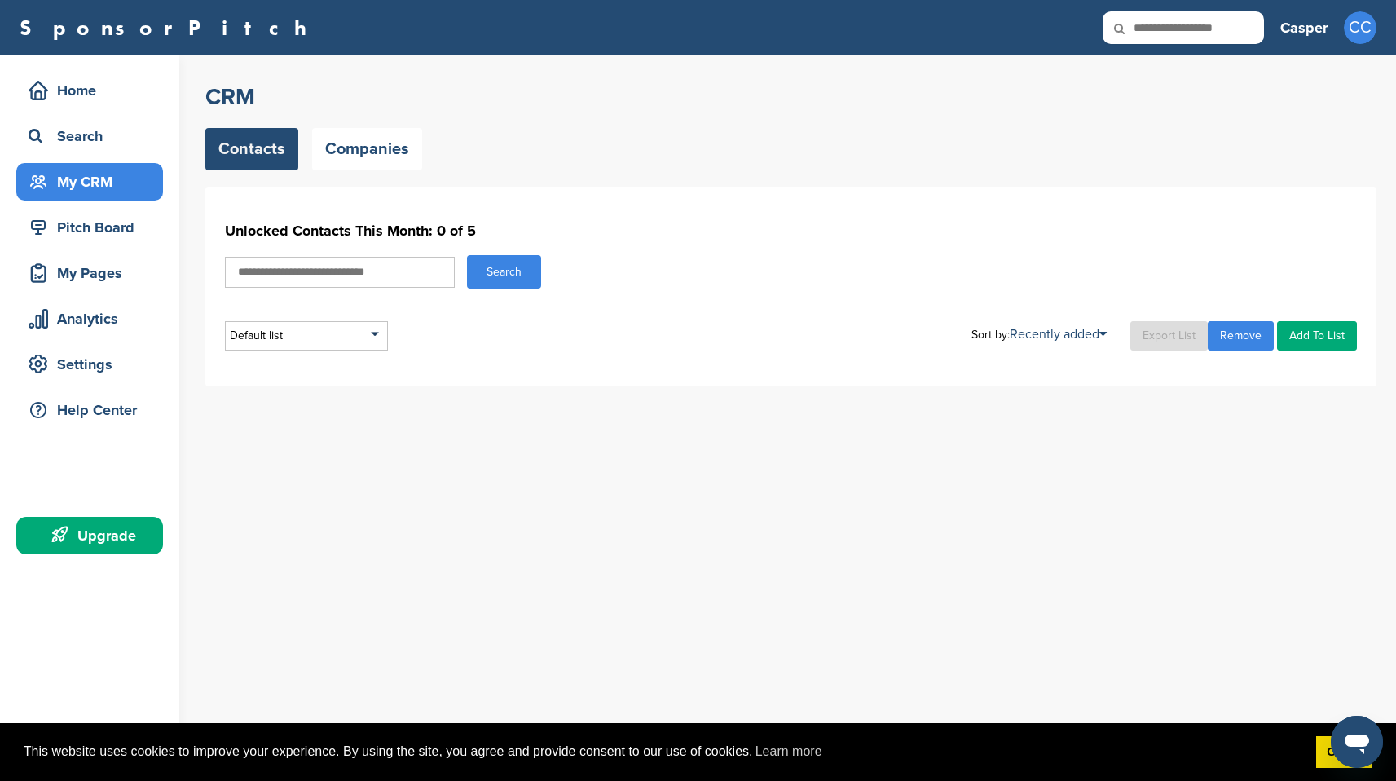
click at [381, 280] on input "text" at bounding box center [340, 272] width 230 height 31
click at [353, 148] on link "Companies" at bounding box center [367, 149] width 110 height 42
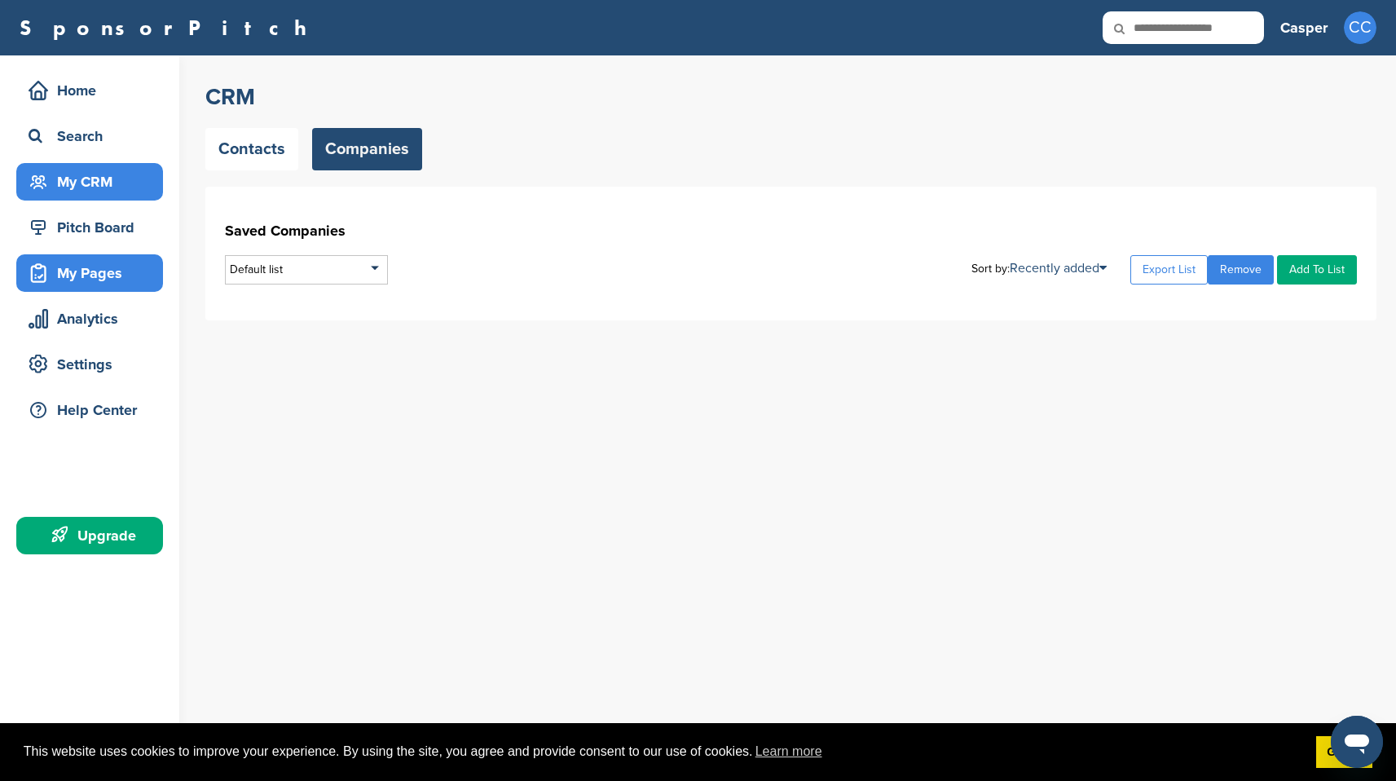
click at [85, 266] on div "My Pages" at bounding box center [93, 272] width 139 height 29
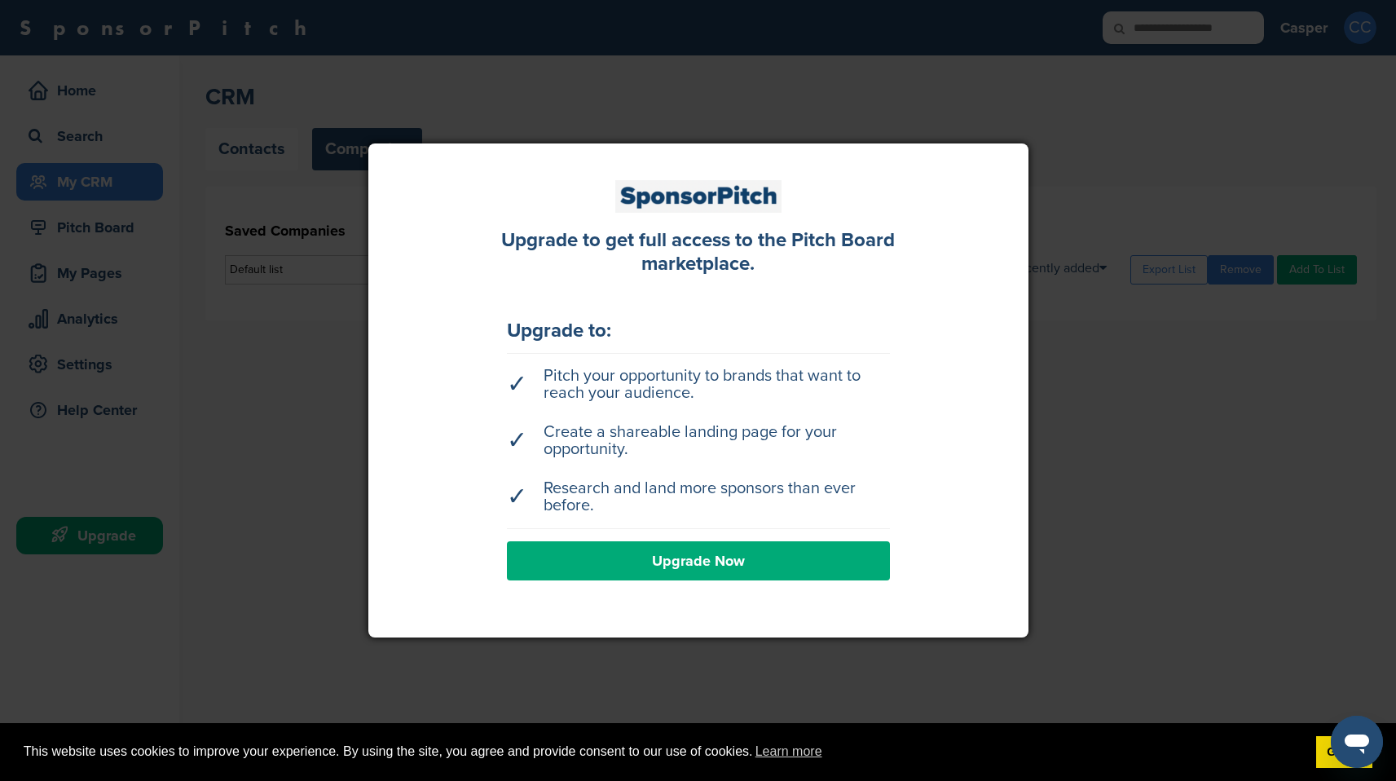
click at [161, 396] on div at bounding box center [698, 390] width 1396 height 781
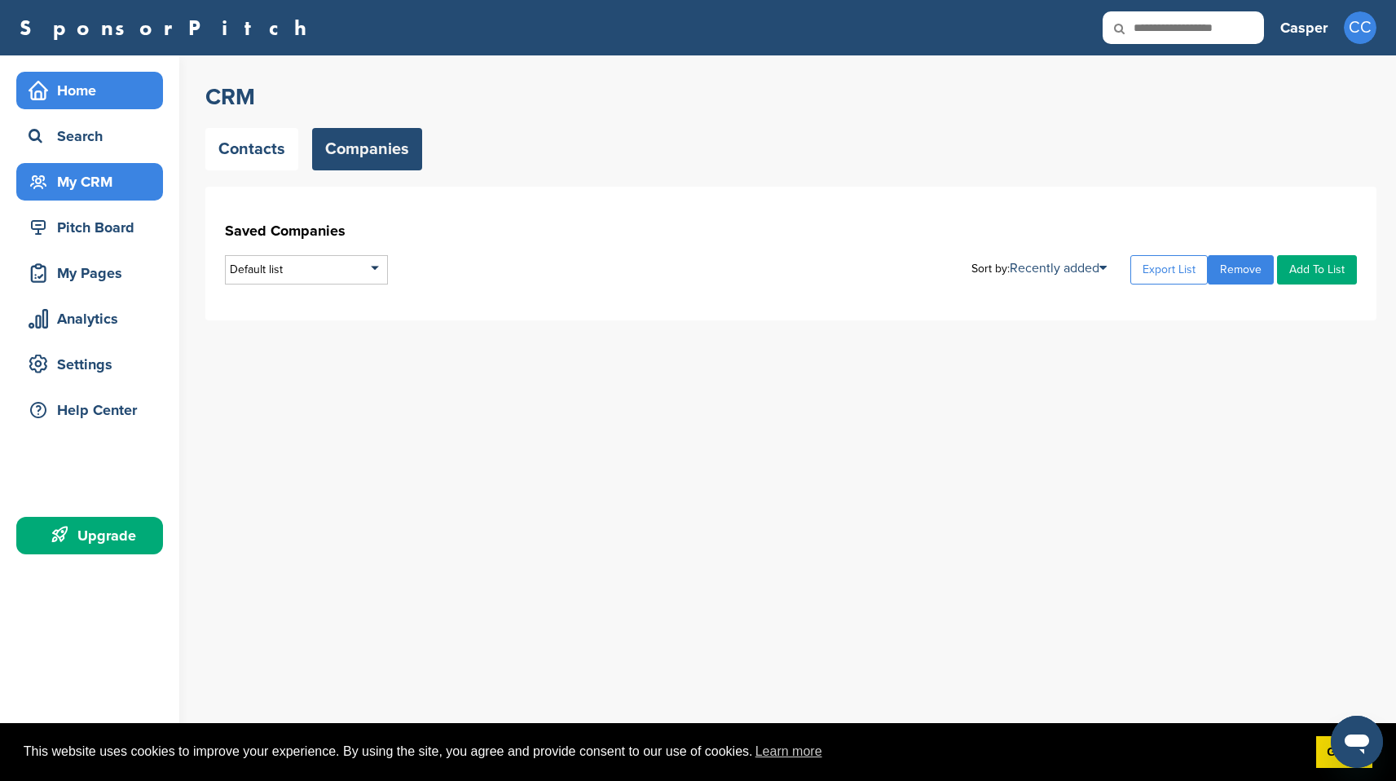
click at [97, 88] on div "Home" at bounding box center [93, 90] width 139 height 29
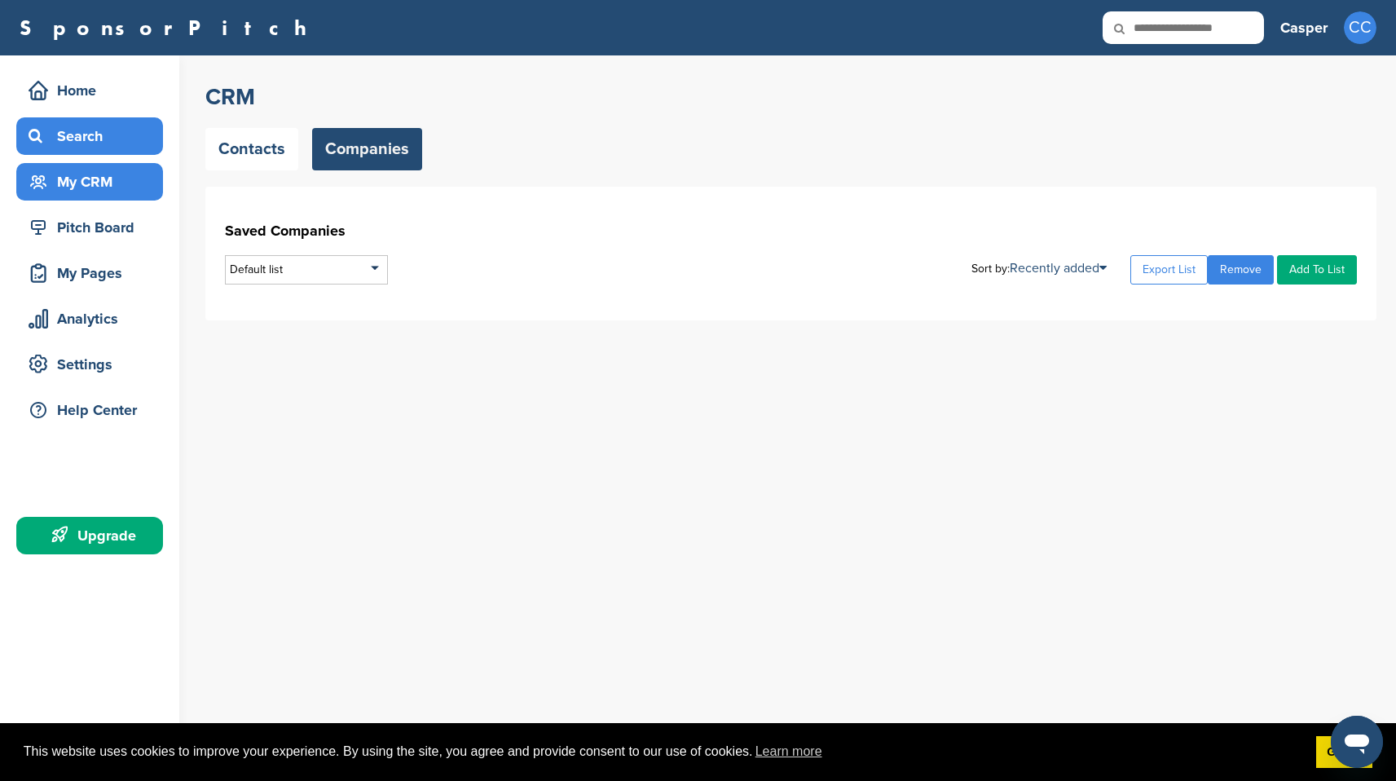
click at [103, 139] on div "Search" at bounding box center [93, 135] width 139 height 29
click at [98, 136] on div "Search" at bounding box center [93, 135] width 139 height 29
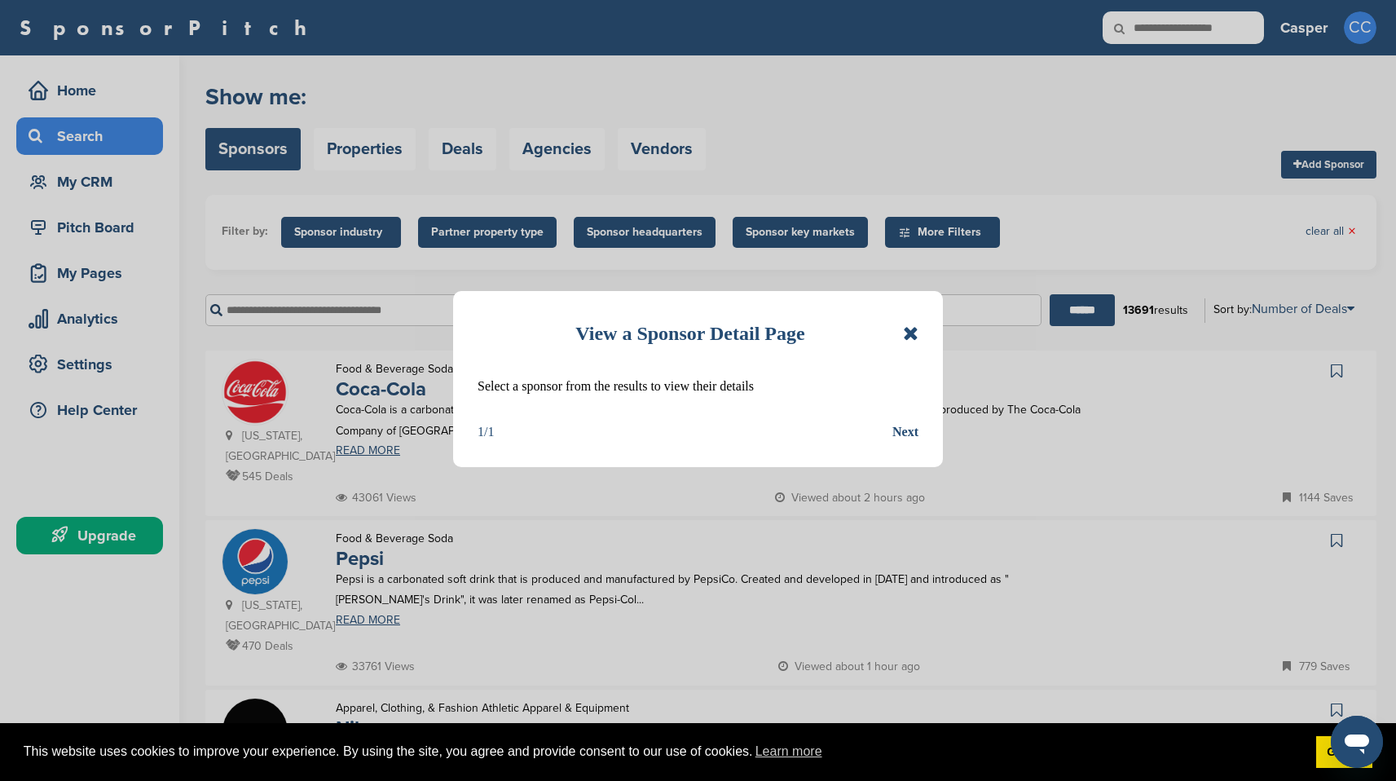
click at [903, 433] on div "Next" at bounding box center [905, 431] width 26 height 21
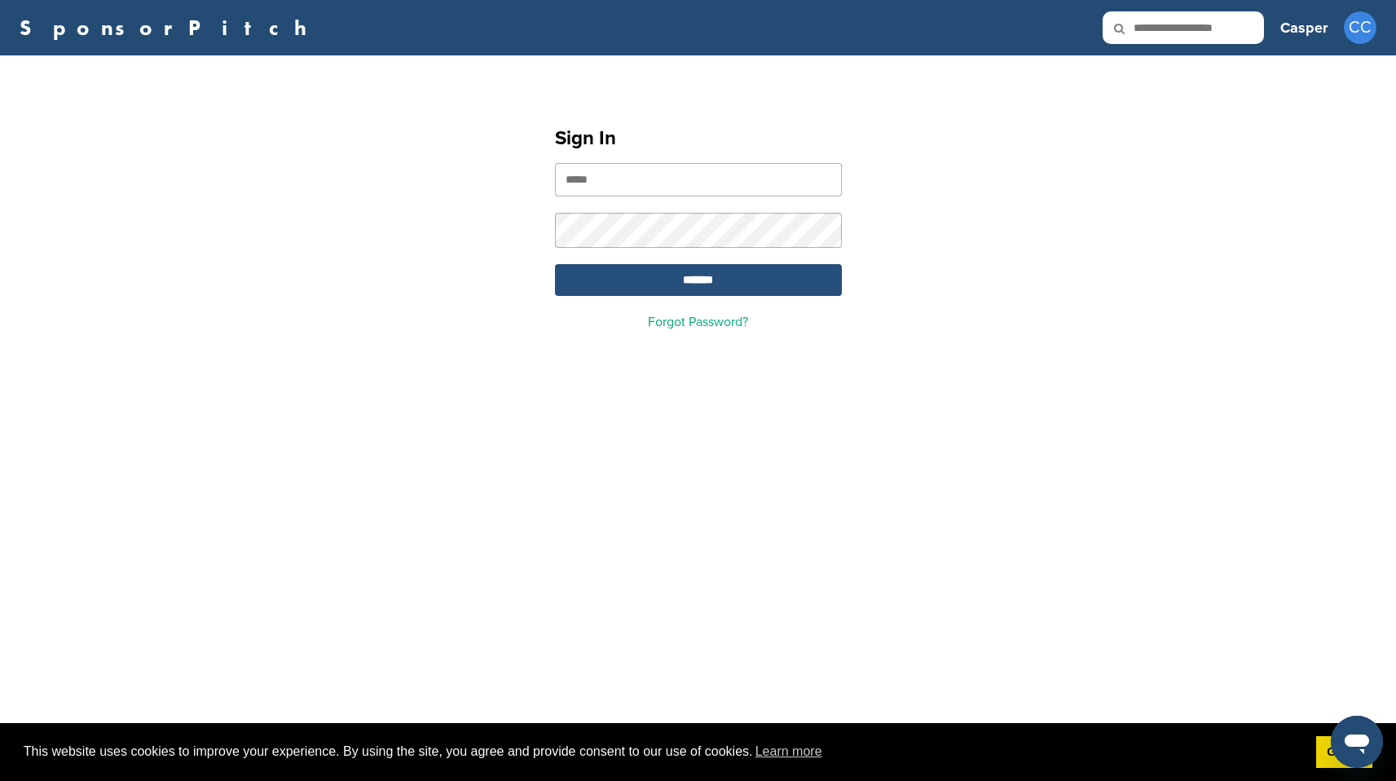
type input "**********"
click at [759, 285] on input "*******" at bounding box center [698, 280] width 287 height 32
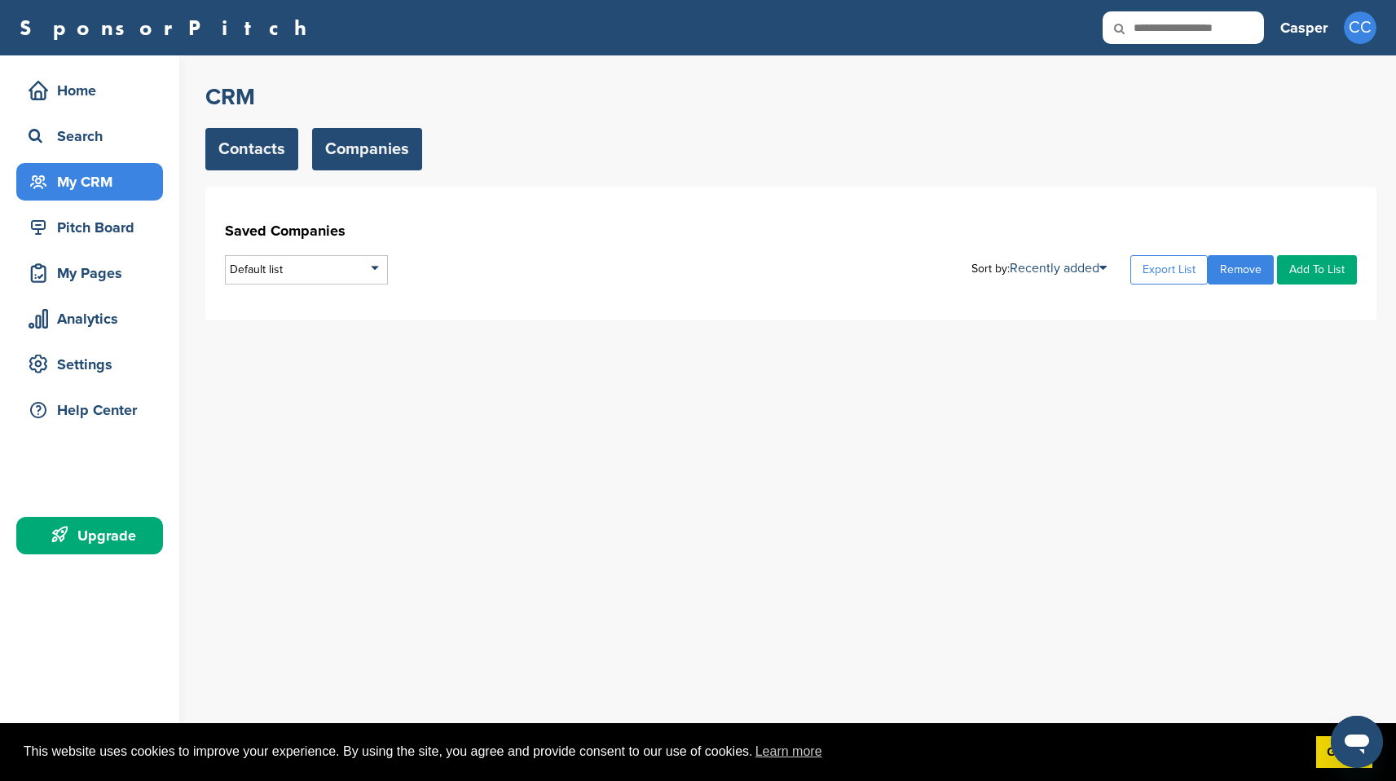
click at [273, 161] on link "Contacts" at bounding box center [251, 149] width 93 height 42
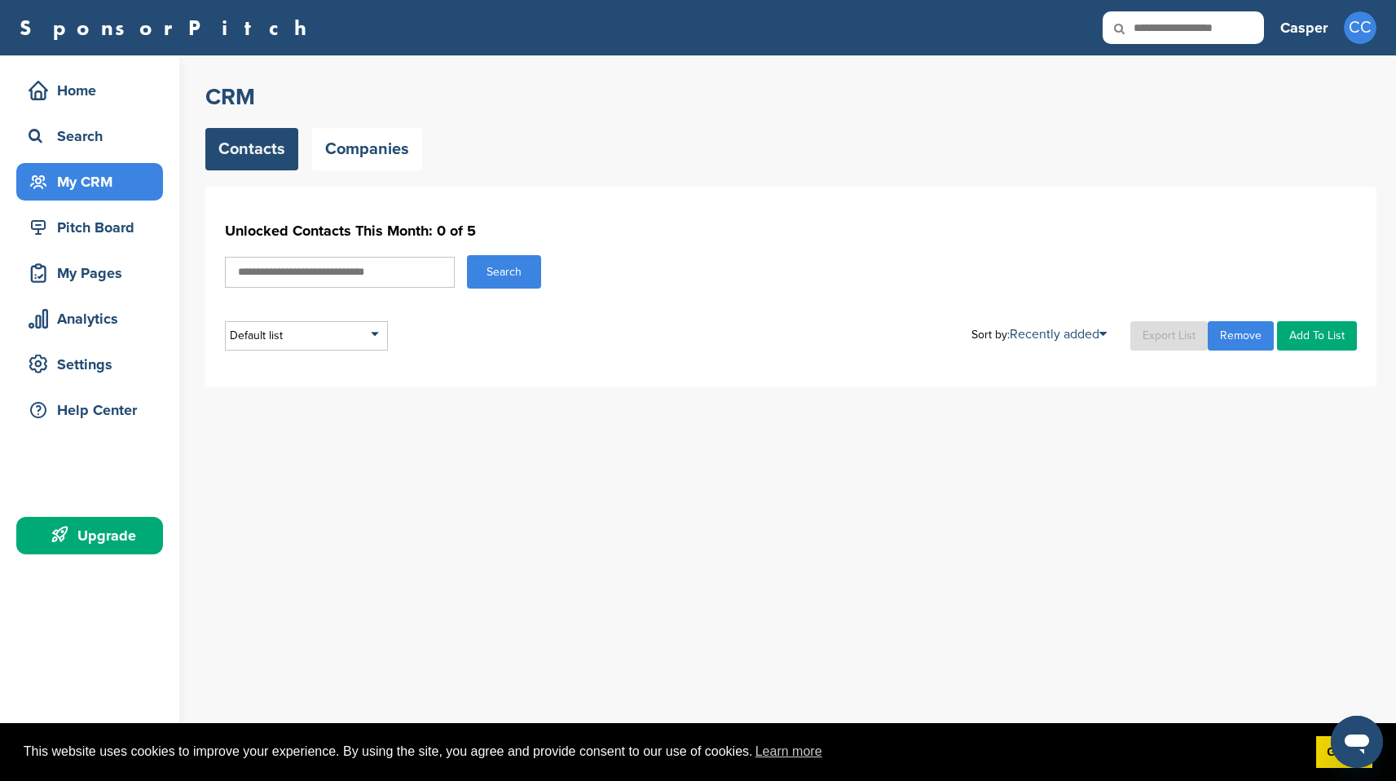
click at [376, 279] on input "text" at bounding box center [340, 272] width 230 height 31
click at [115, 361] on div "Settings" at bounding box center [93, 364] width 139 height 29
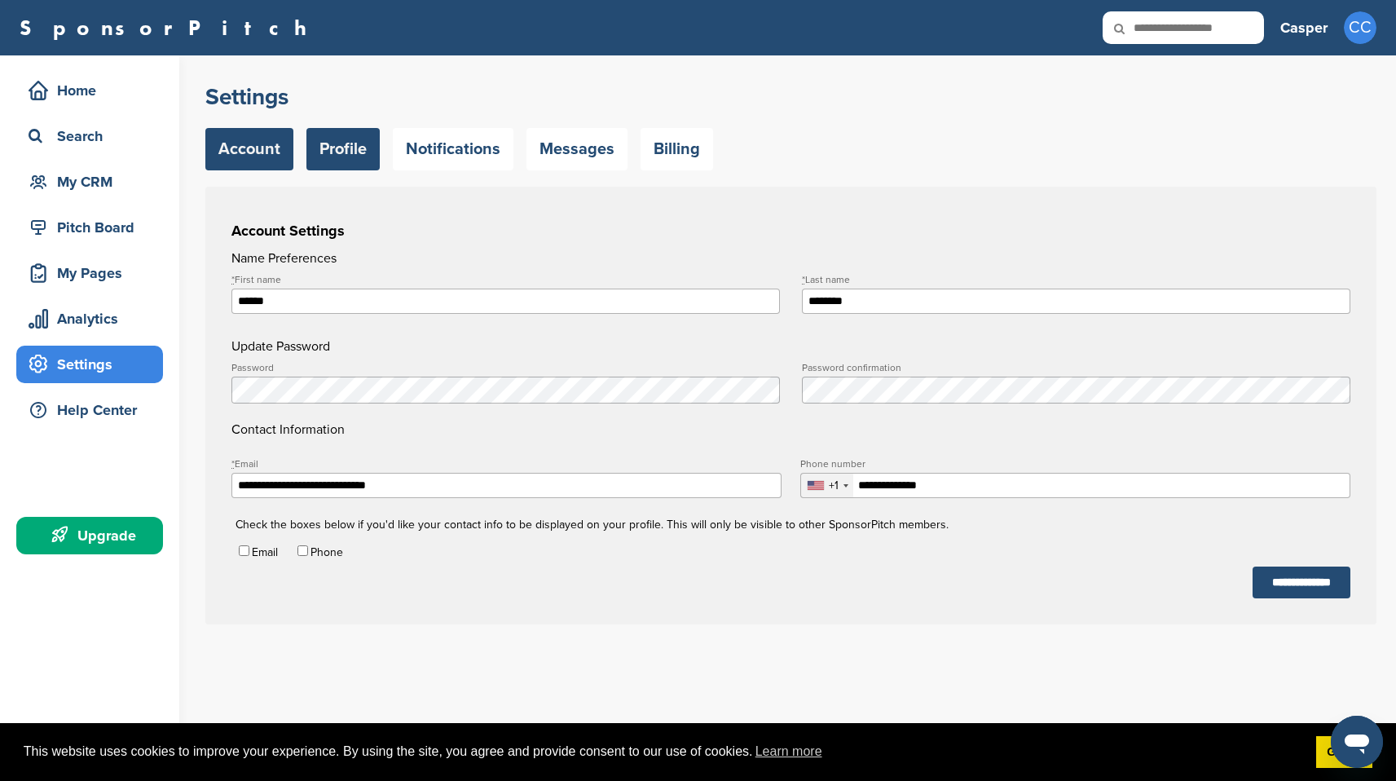
click at [372, 157] on link "Profile" at bounding box center [342, 149] width 73 height 42
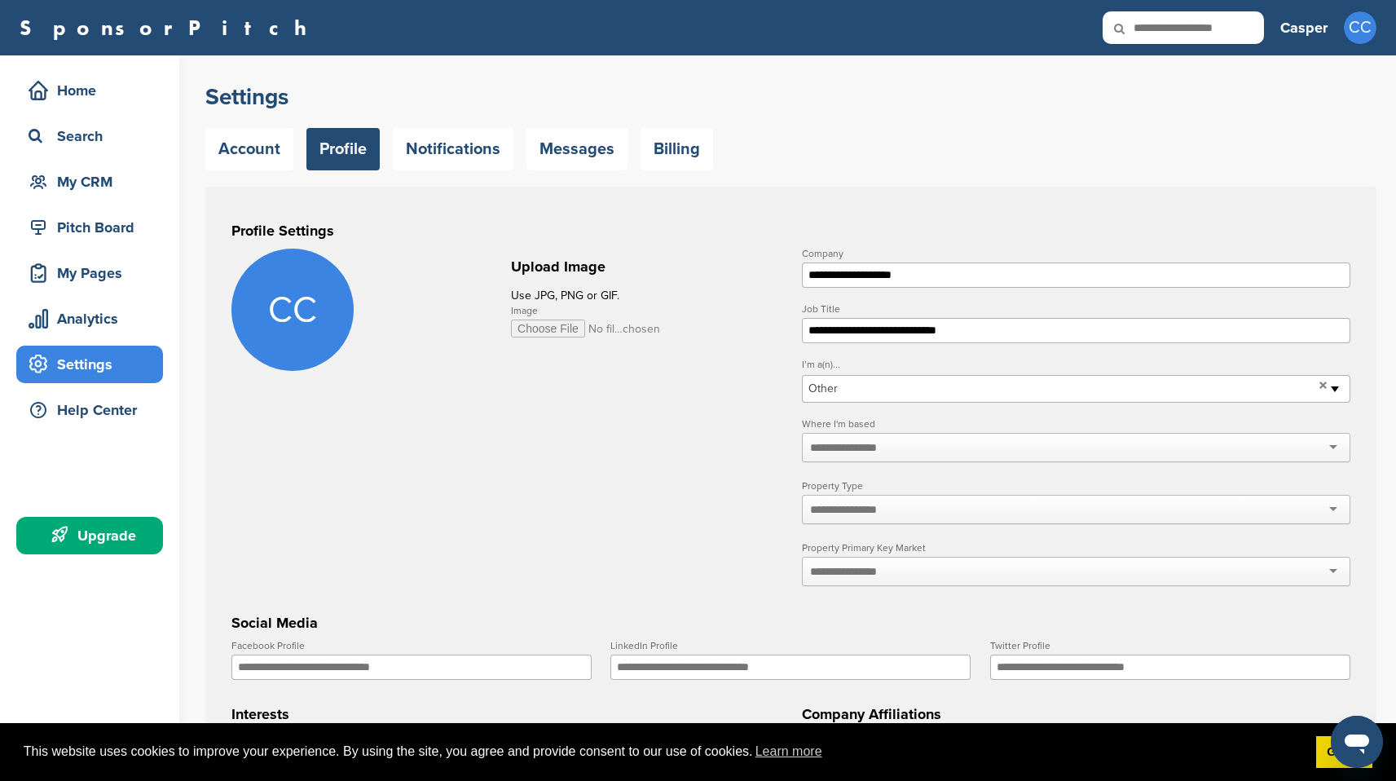
click at [318, 322] on span "CC" at bounding box center [292, 310] width 122 height 122
click at [590, 328] on input "Image" at bounding box center [586, 328] width 150 height 18
type input "**********"
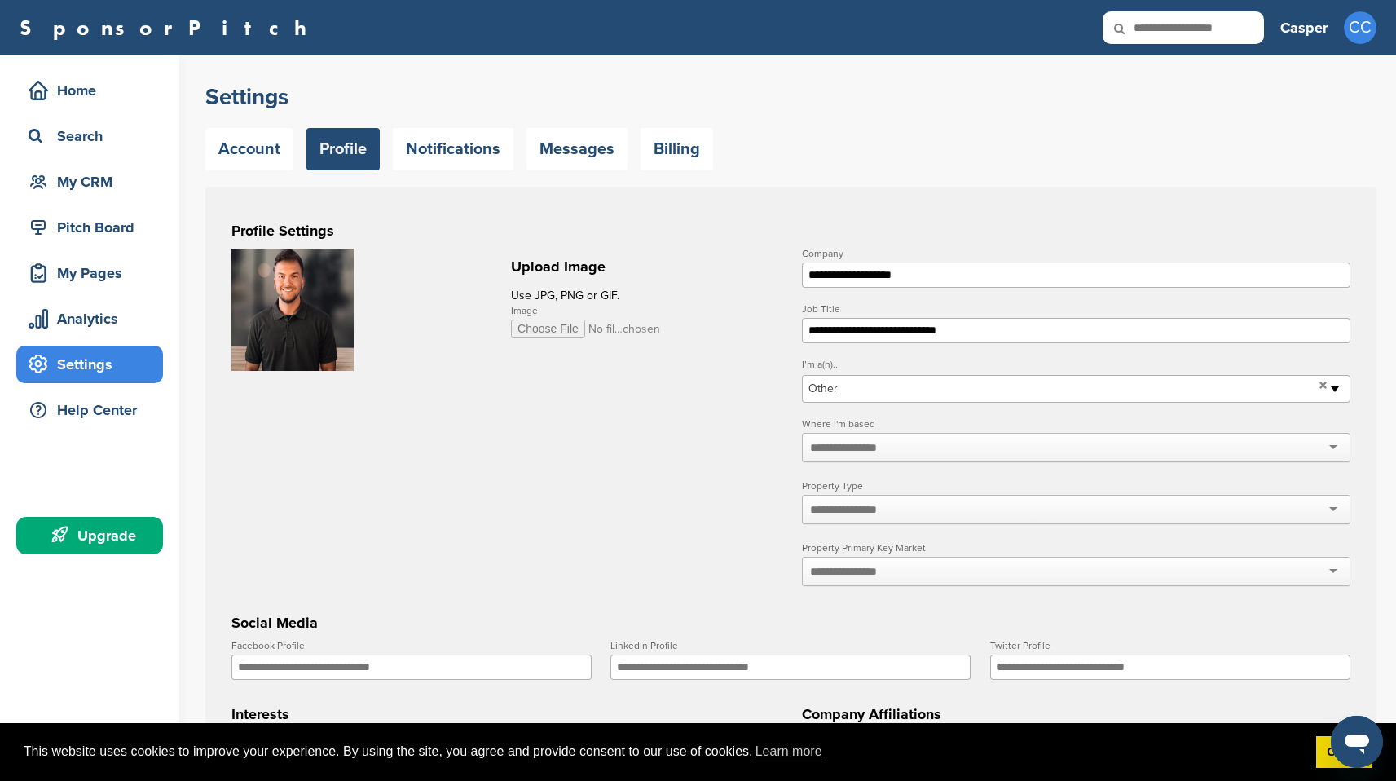
click at [971, 394] on span "Other" at bounding box center [1060, 389] width 504 height 20
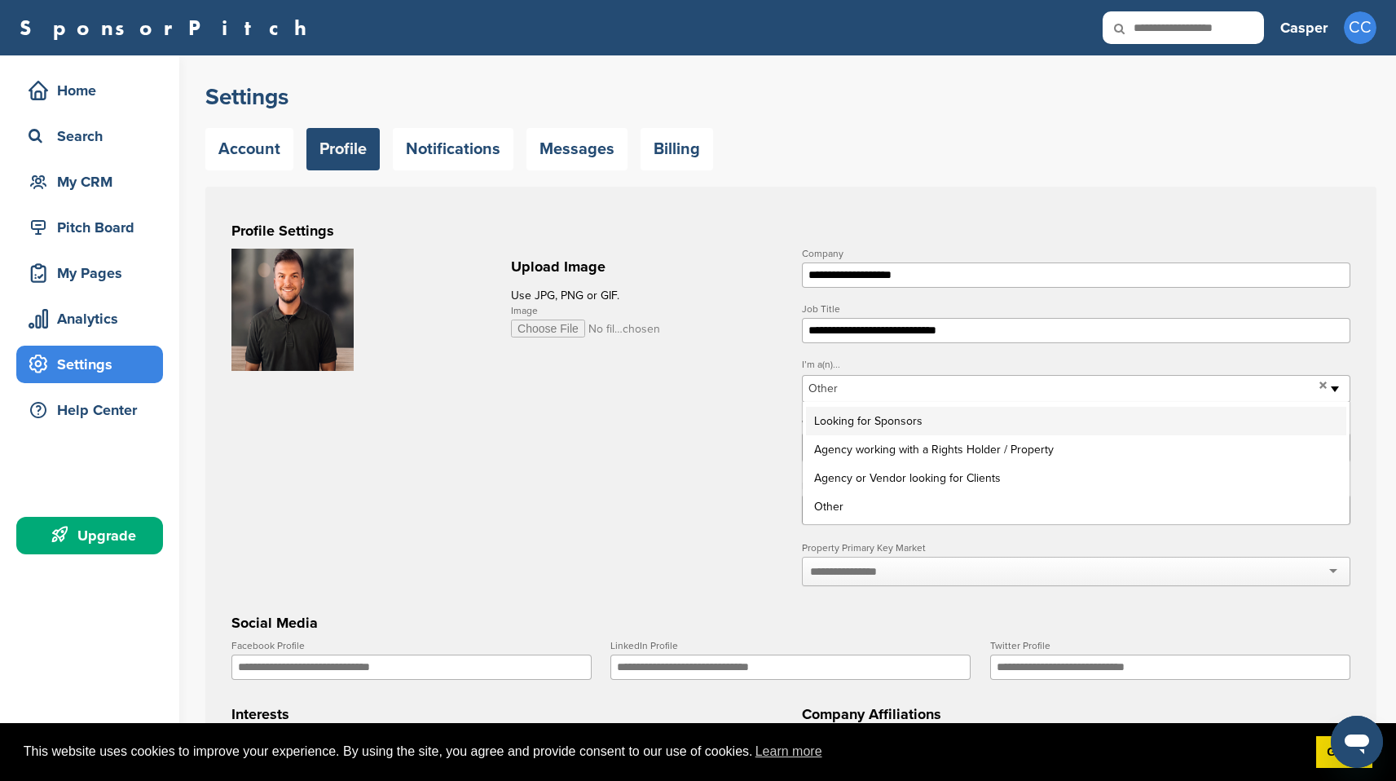
click at [980, 429] on li "Looking for Sponsors" at bounding box center [1076, 421] width 540 height 29
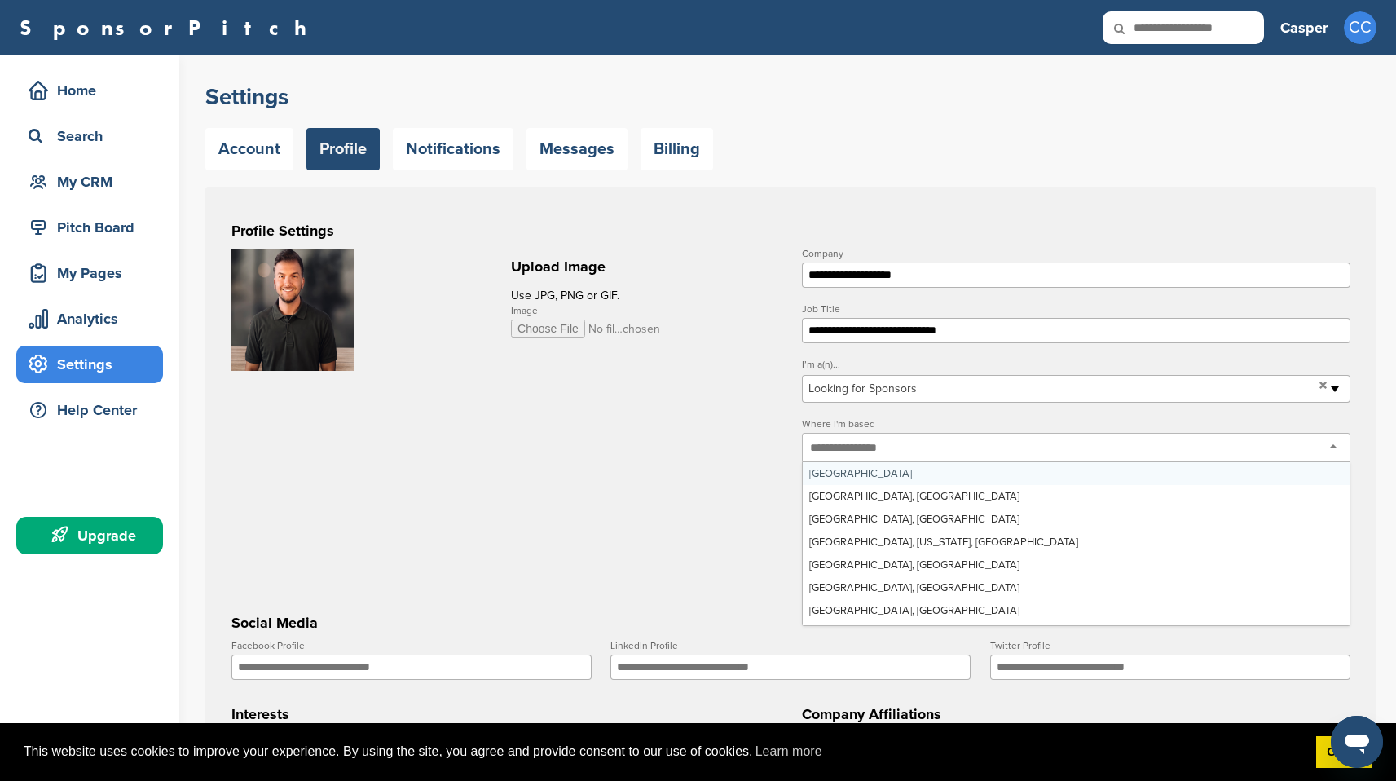
click at [971, 456] on div at bounding box center [1076, 447] width 548 height 29
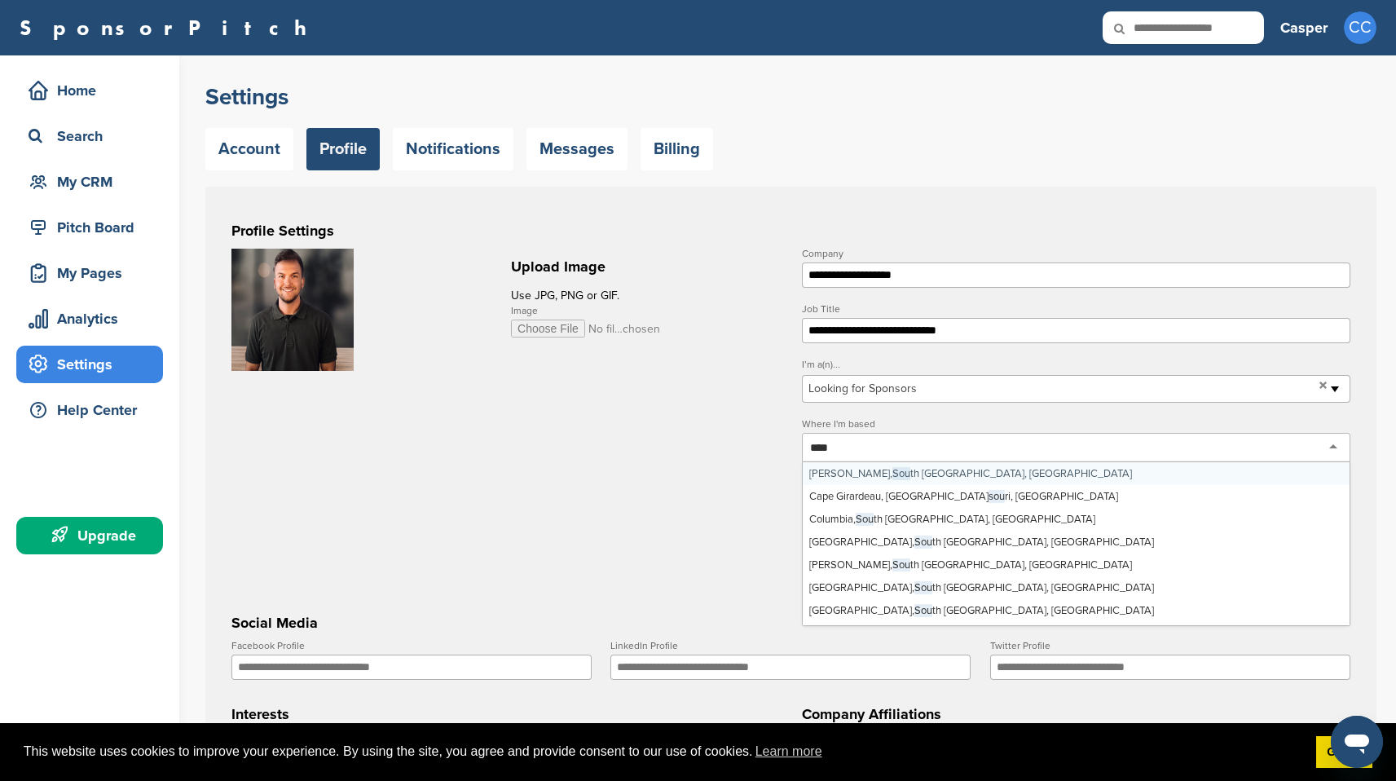
type input "*****"
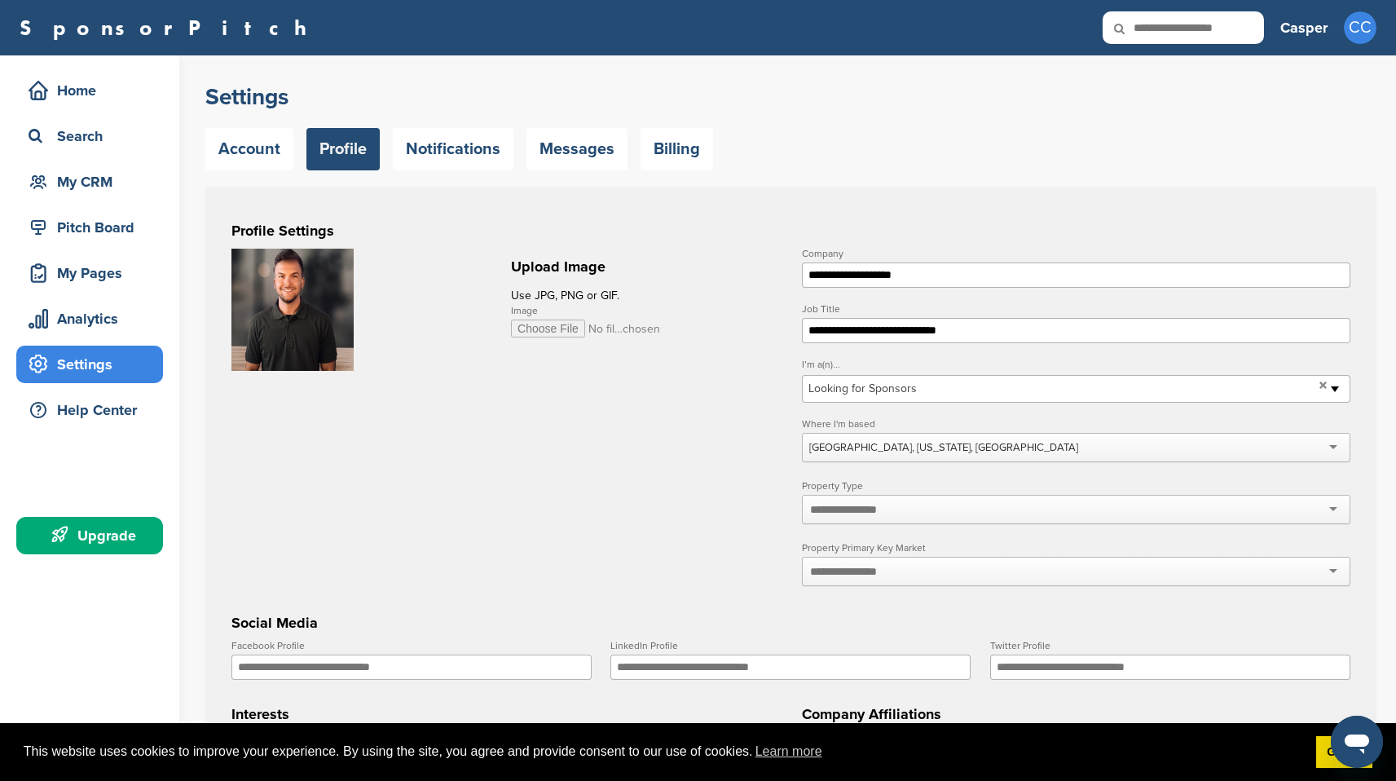
scroll to position [0, 0]
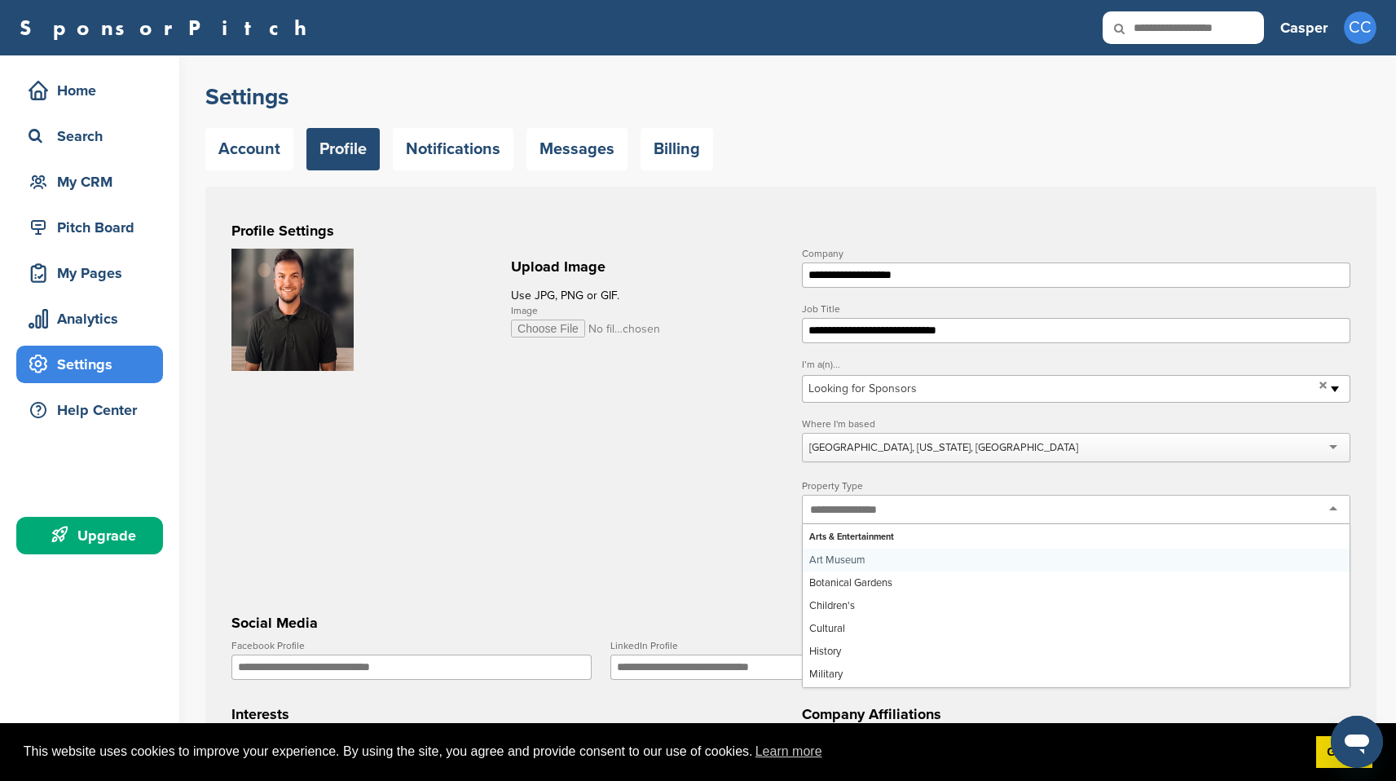
click at [984, 513] on div at bounding box center [1076, 509] width 548 height 29
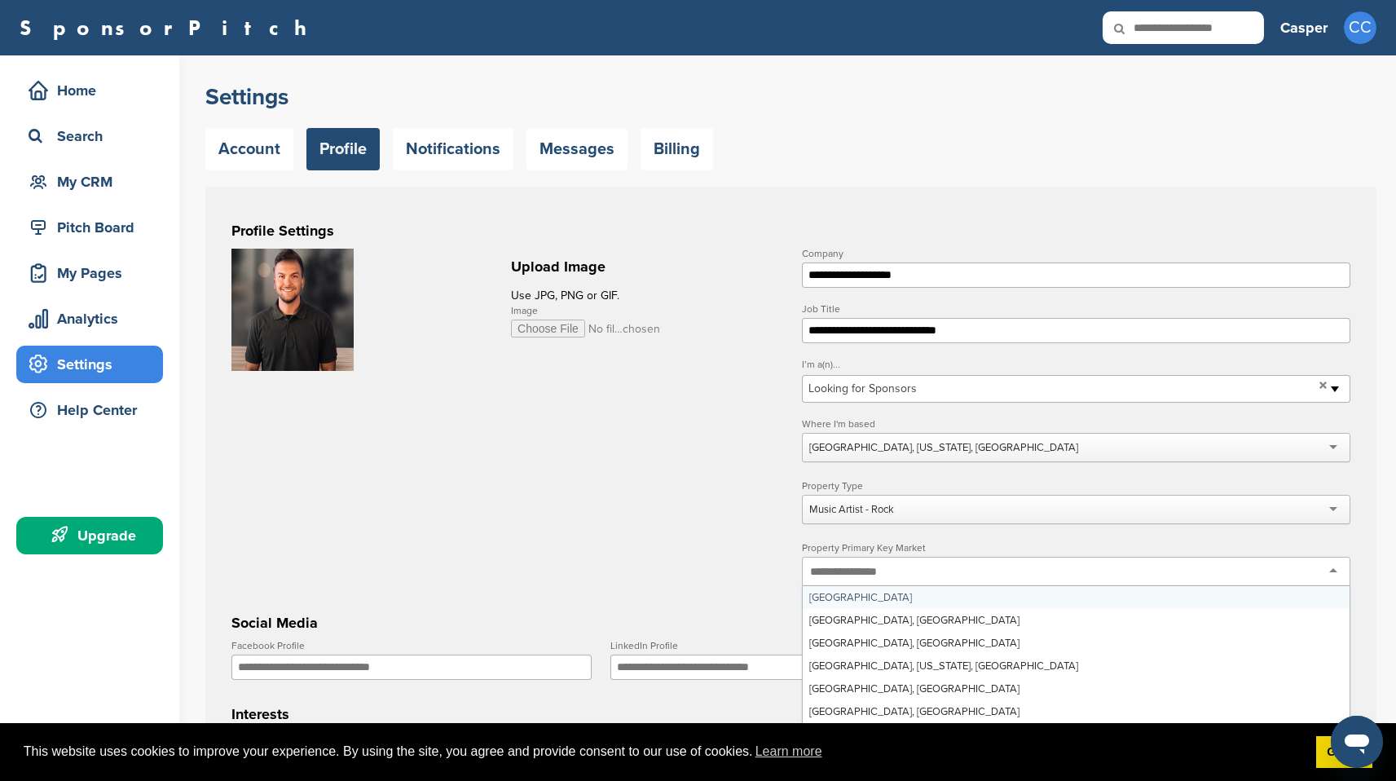
click at [982, 575] on div at bounding box center [1076, 571] width 548 height 29
type input "*"
type input "**********"
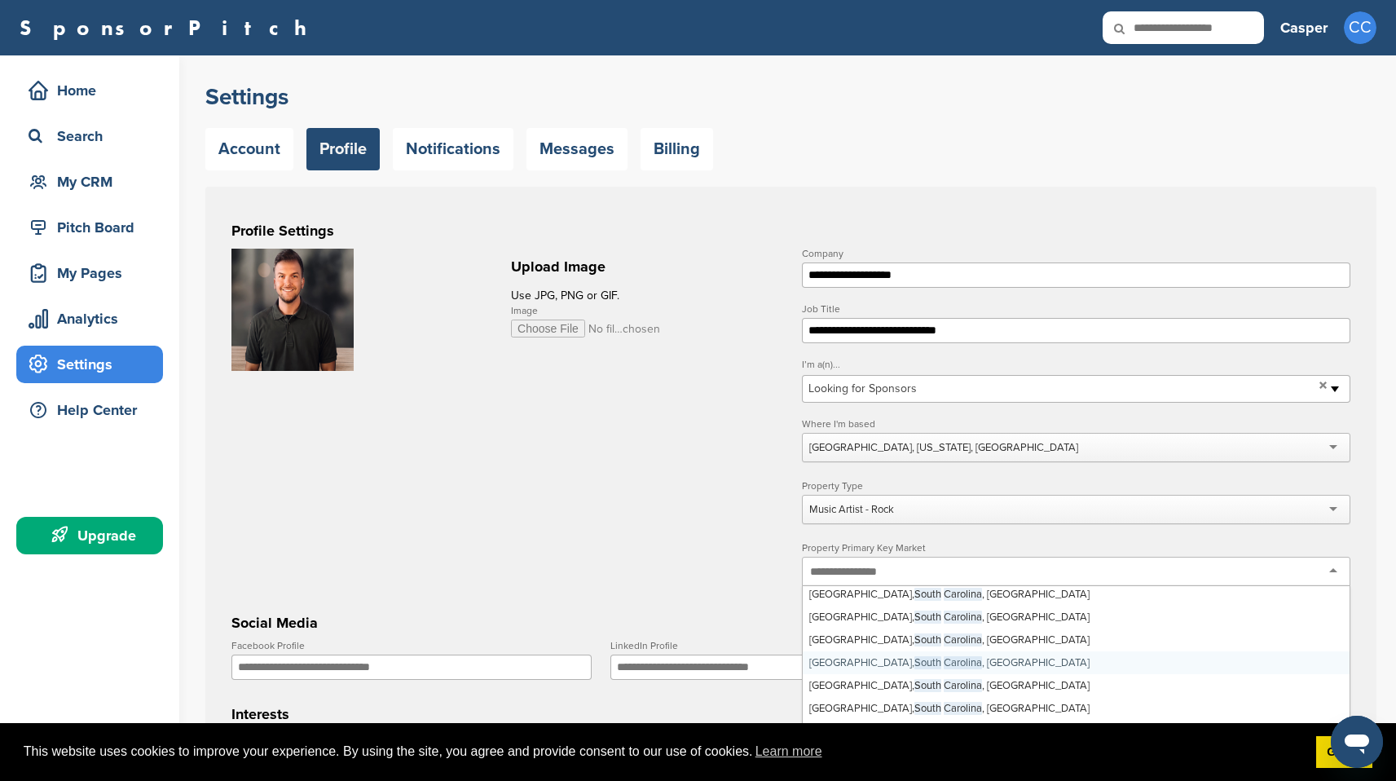
scroll to position [0, 0]
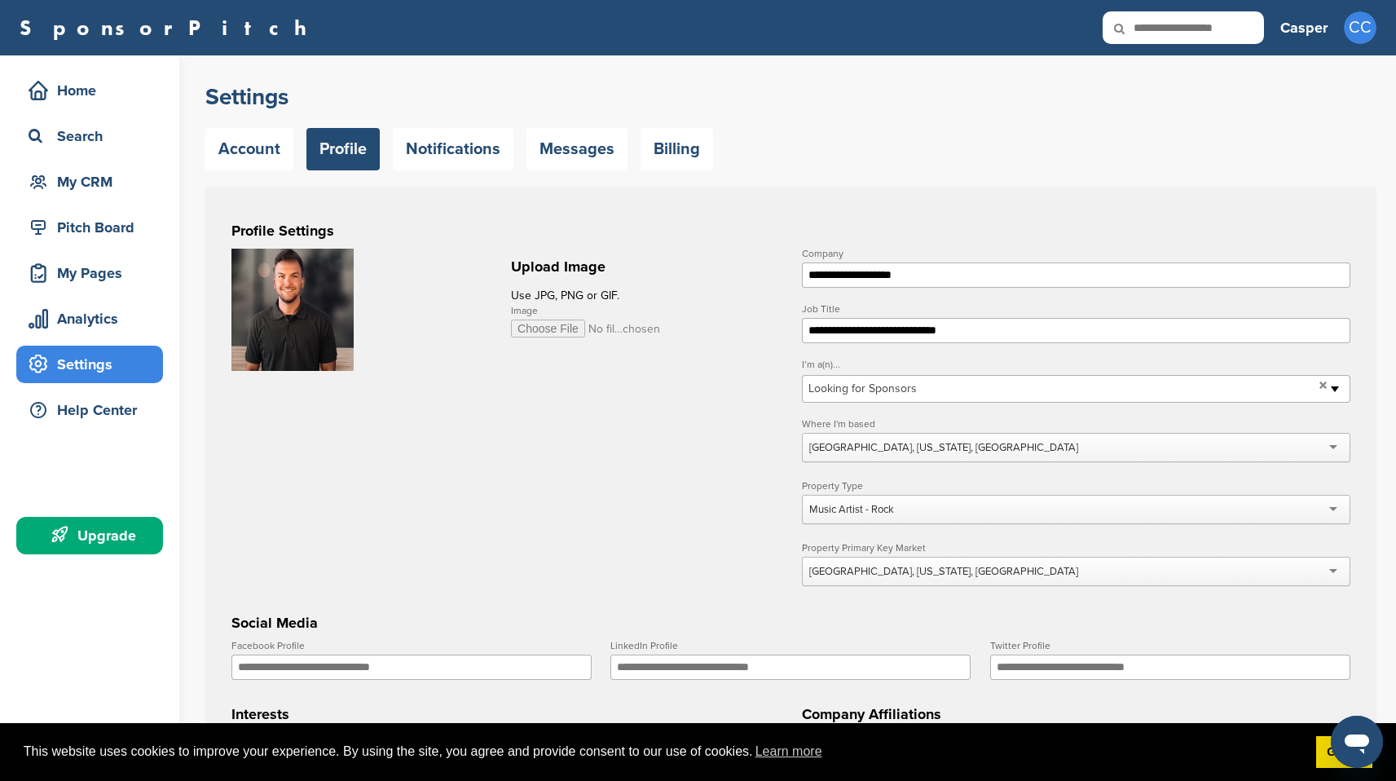
click at [695, 548] on form "**********" at bounding box center [790, 658] width 1119 height 819
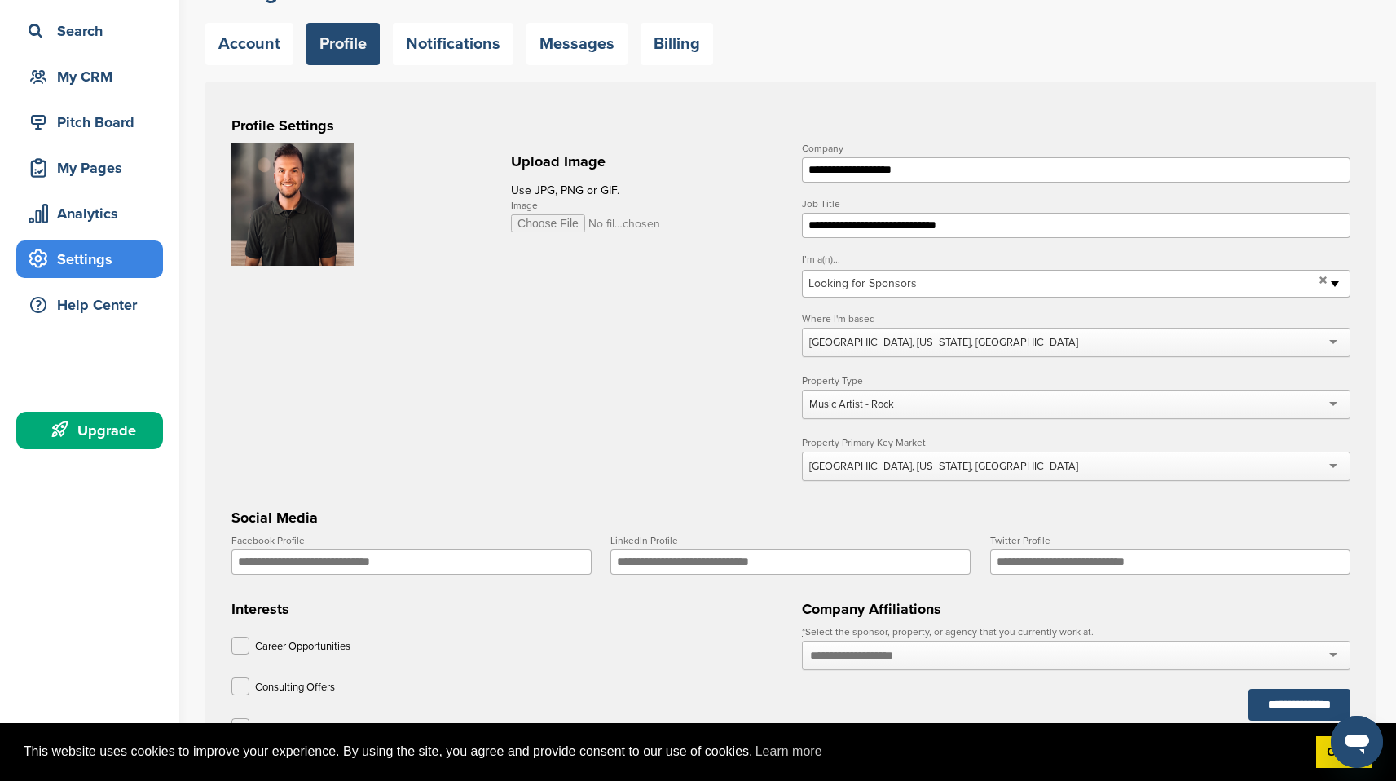
scroll to position [150, 0]
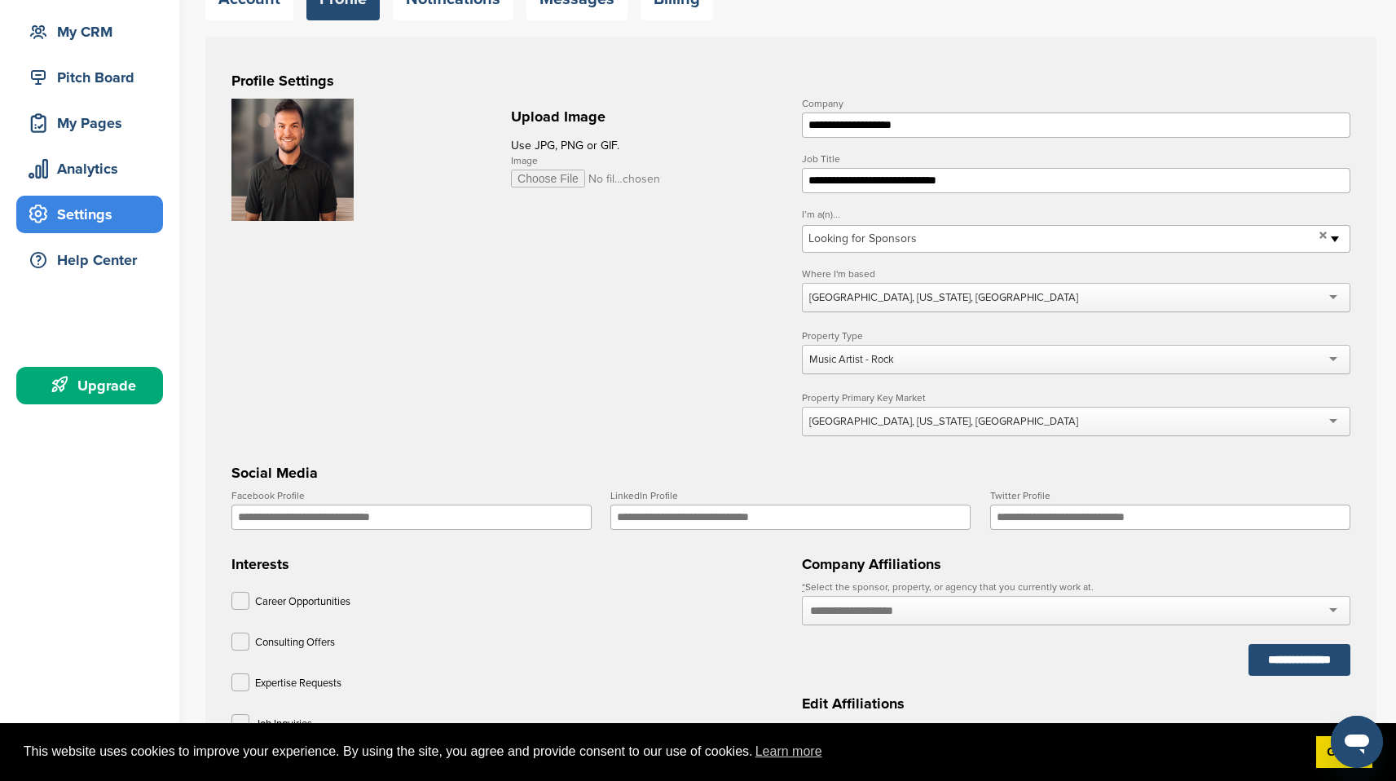
click at [513, 522] on input "Facebook Profile" at bounding box center [411, 516] width 360 height 25
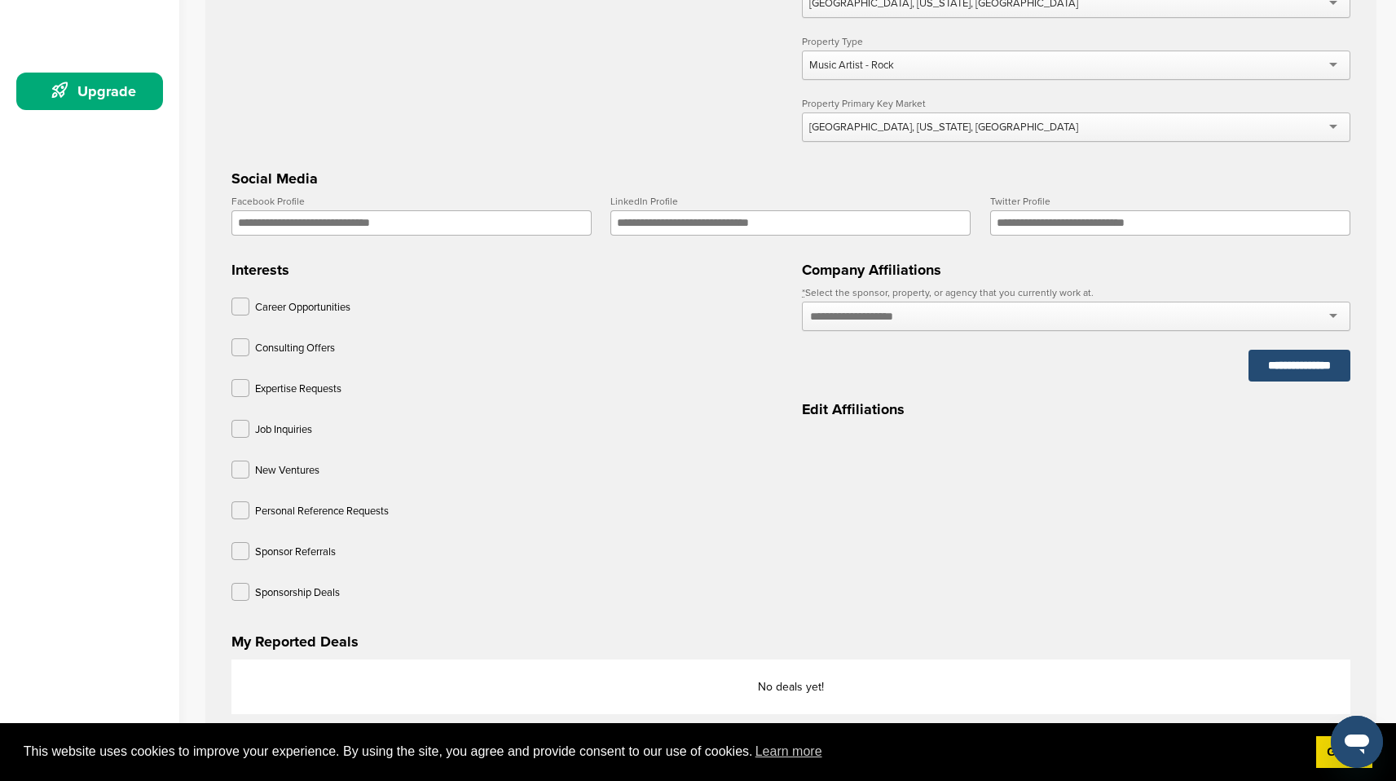
scroll to position [450, 0]
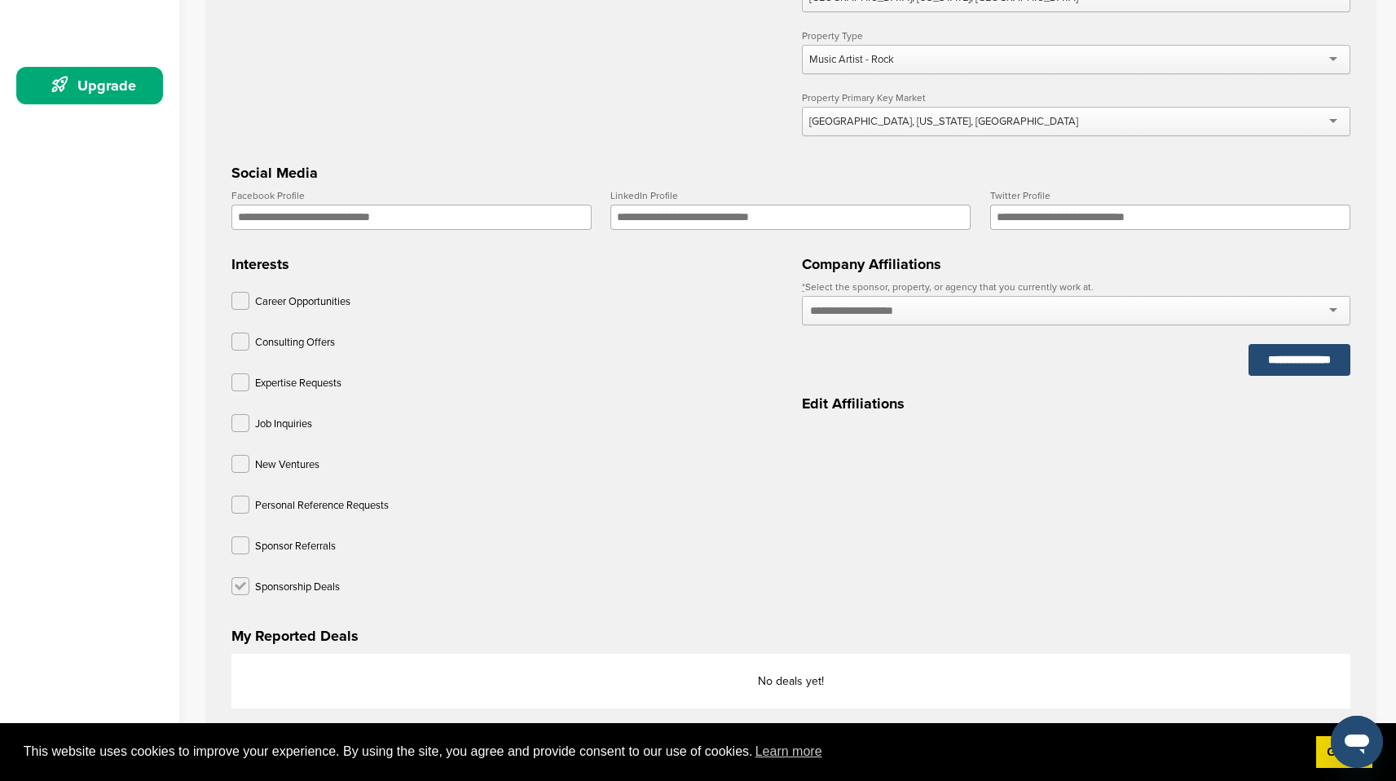
click at [240, 582] on label at bounding box center [240, 586] width 18 height 18
click at [246, 497] on label at bounding box center [240, 504] width 18 height 18
click at [248, 461] on label at bounding box center [240, 464] width 18 height 18
click at [245, 344] on label at bounding box center [240, 341] width 18 height 18
click at [240, 297] on label at bounding box center [240, 301] width 18 height 18
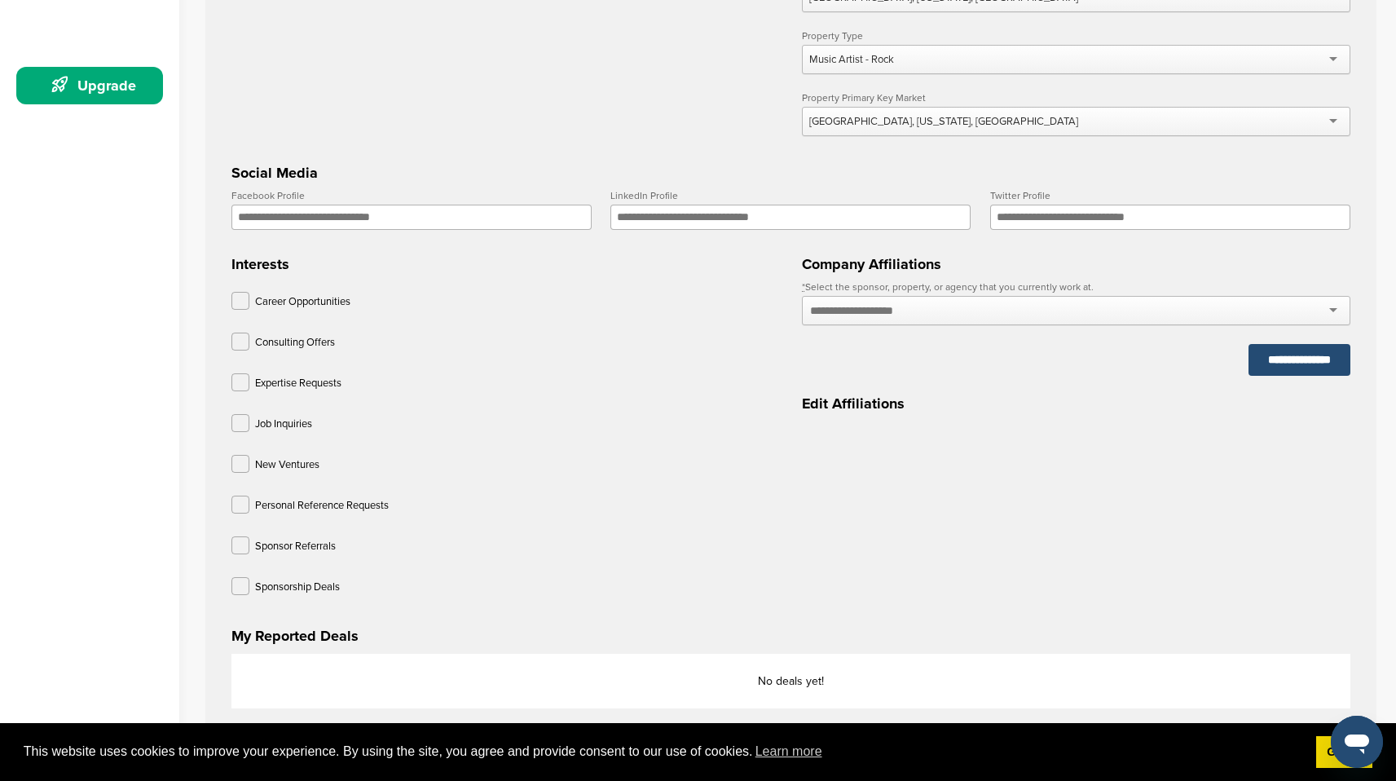
click at [1205, 307] on div at bounding box center [1076, 310] width 548 height 29
click at [1188, 319] on div at bounding box center [1076, 310] width 548 height 29
click at [1339, 306] on div at bounding box center [1076, 310] width 548 height 29
click at [490, 218] on input "Facebook Profile" at bounding box center [411, 217] width 360 height 25
click at [424, 218] on input "Facebook Profile" at bounding box center [411, 217] width 360 height 25
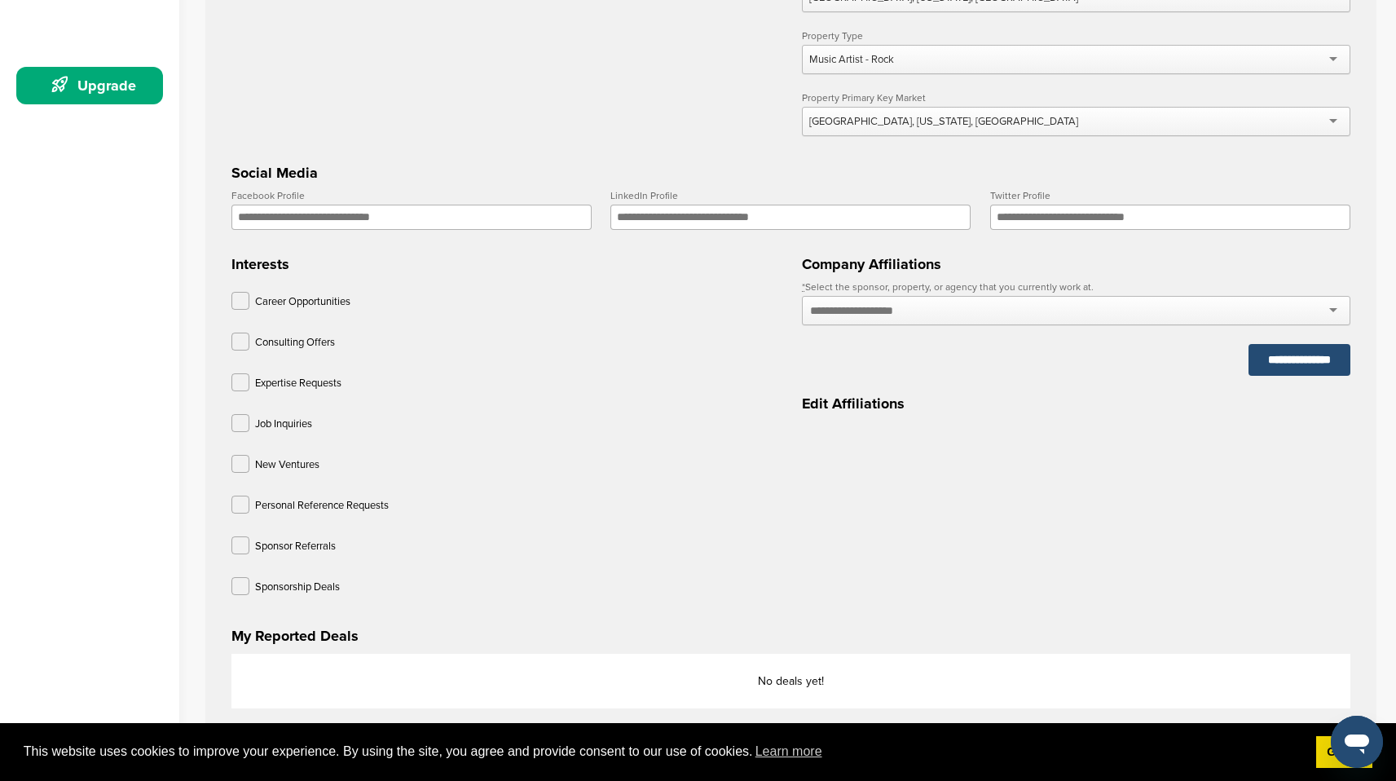
paste input "**********"
type input "**********"
click at [798, 222] on input "LinkedIn Profile" at bounding box center [790, 217] width 360 height 25
click at [718, 217] on input "LinkedIn Profile" at bounding box center [790, 217] width 360 height 25
paste input "**********"
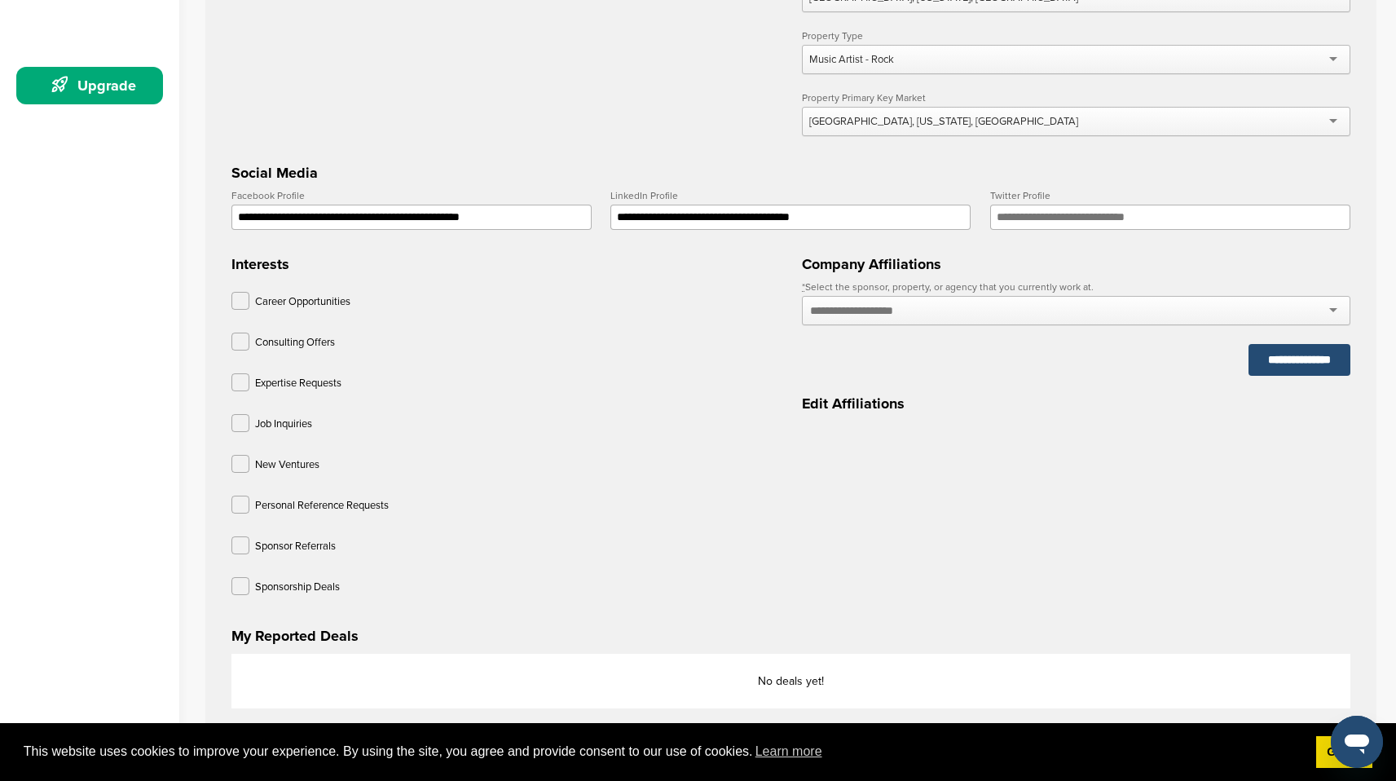
type input "**********"
click at [905, 314] on input "text" at bounding box center [869, 310] width 119 height 15
click at [1037, 323] on div at bounding box center [1076, 310] width 548 height 29
click at [1047, 376] on div "**********" at bounding box center [1076, 329] width 548 height 94
click at [886, 401] on h3 "Edit Affiliations" at bounding box center [1076, 403] width 548 height 23
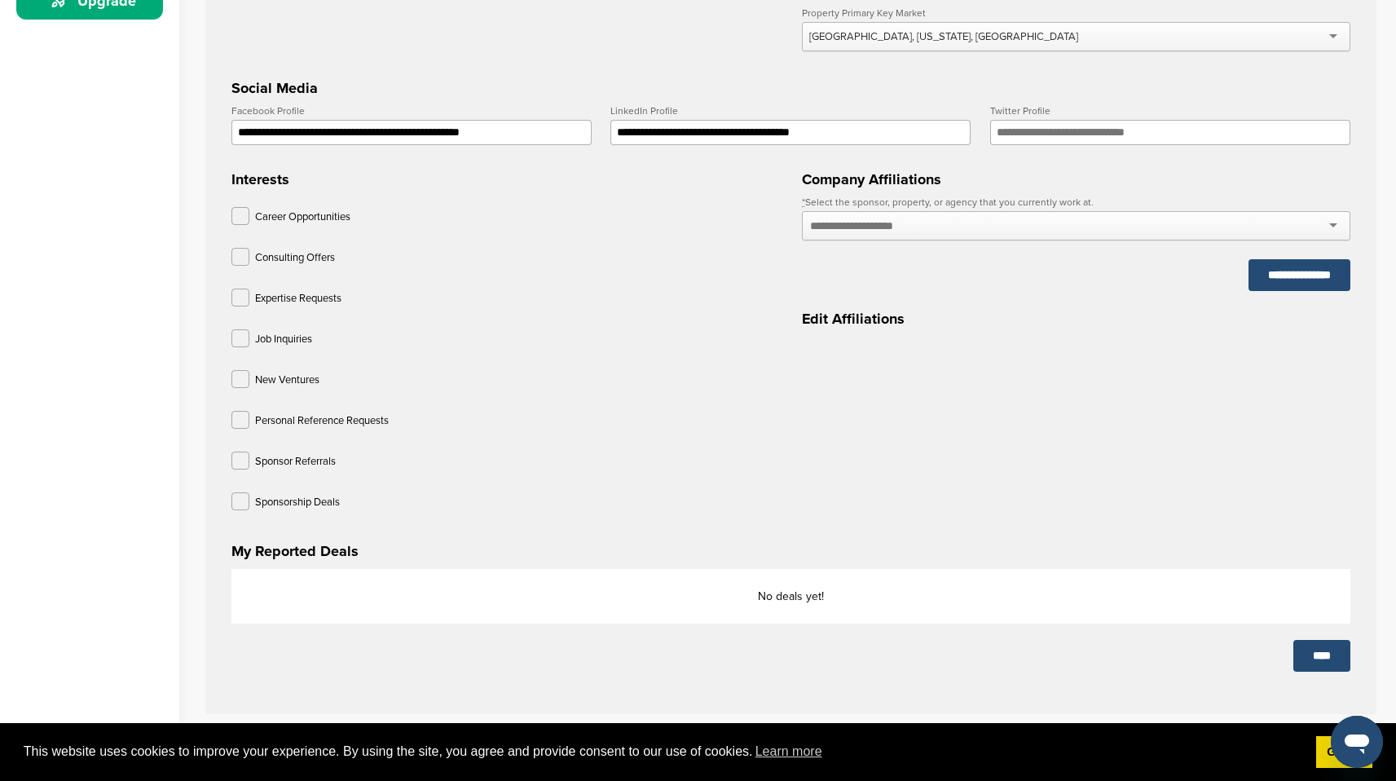
scroll to position [537, 0]
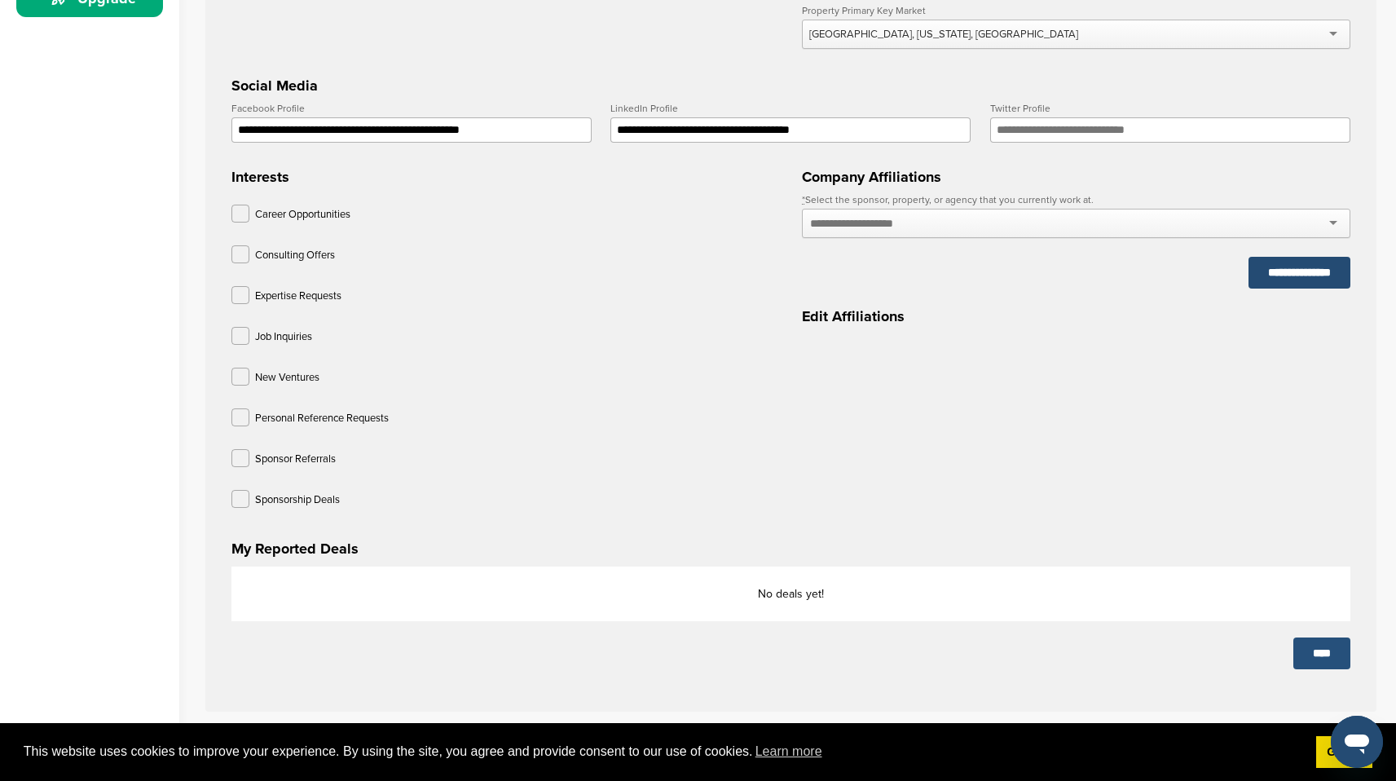
click at [1297, 655] on input "****" at bounding box center [1321, 653] width 57 height 32
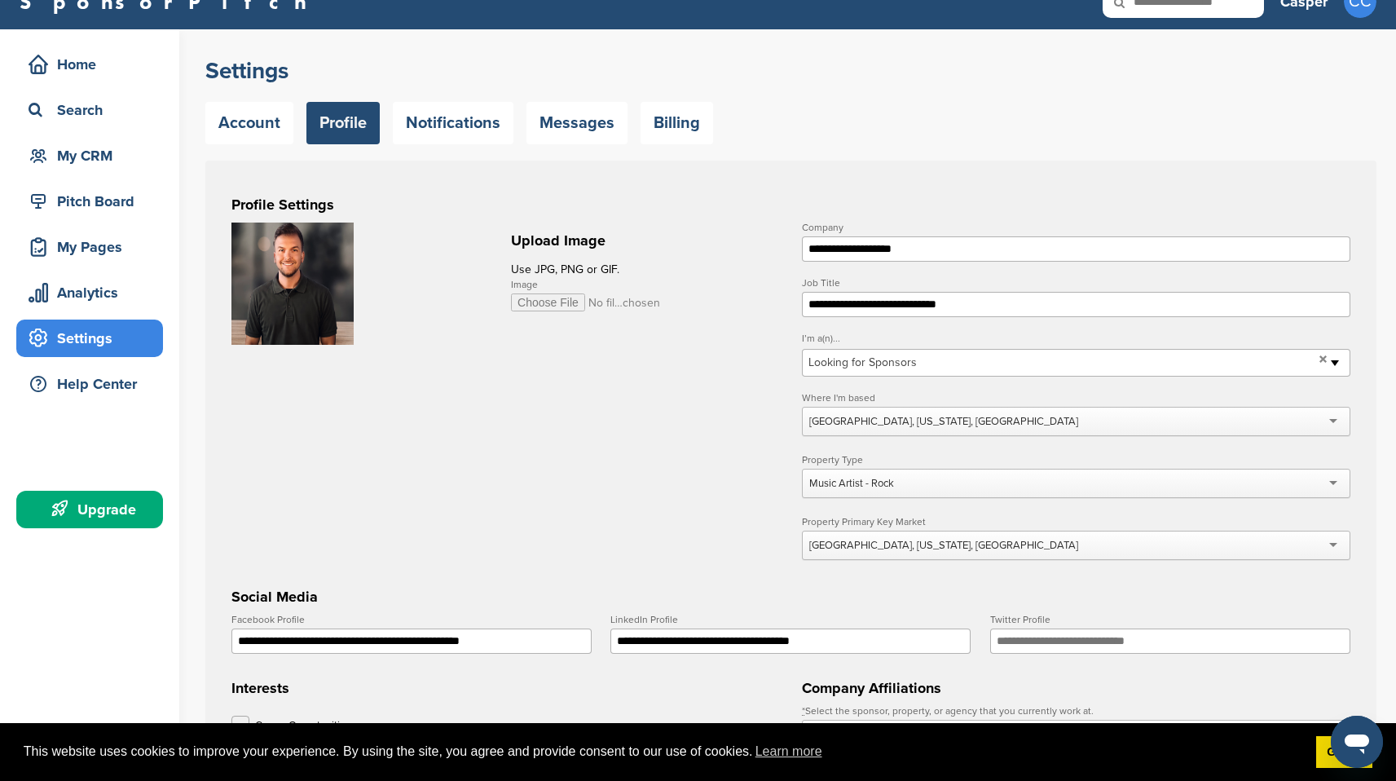
scroll to position [0, 0]
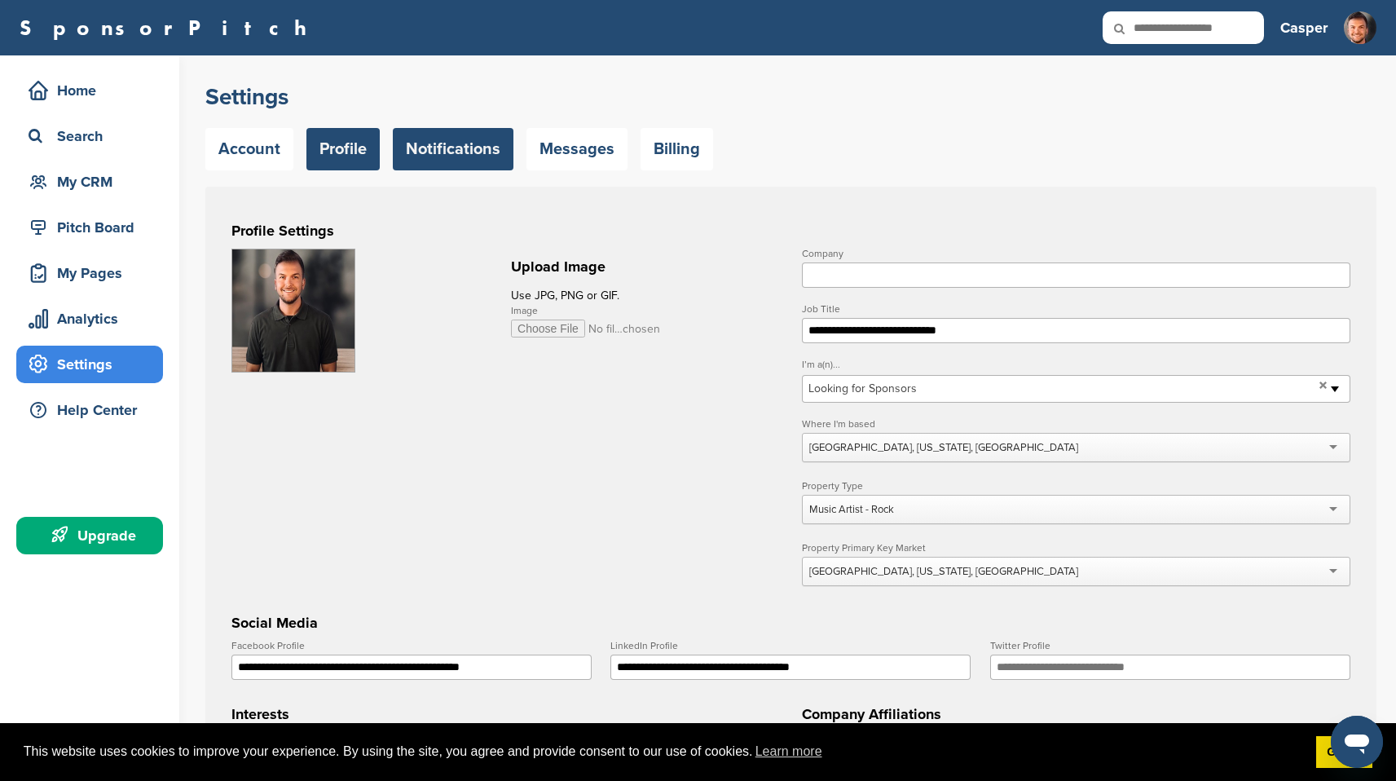
click at [451, 152] on link "Notifications" at bounding box center [453, 149] width 121 height 42
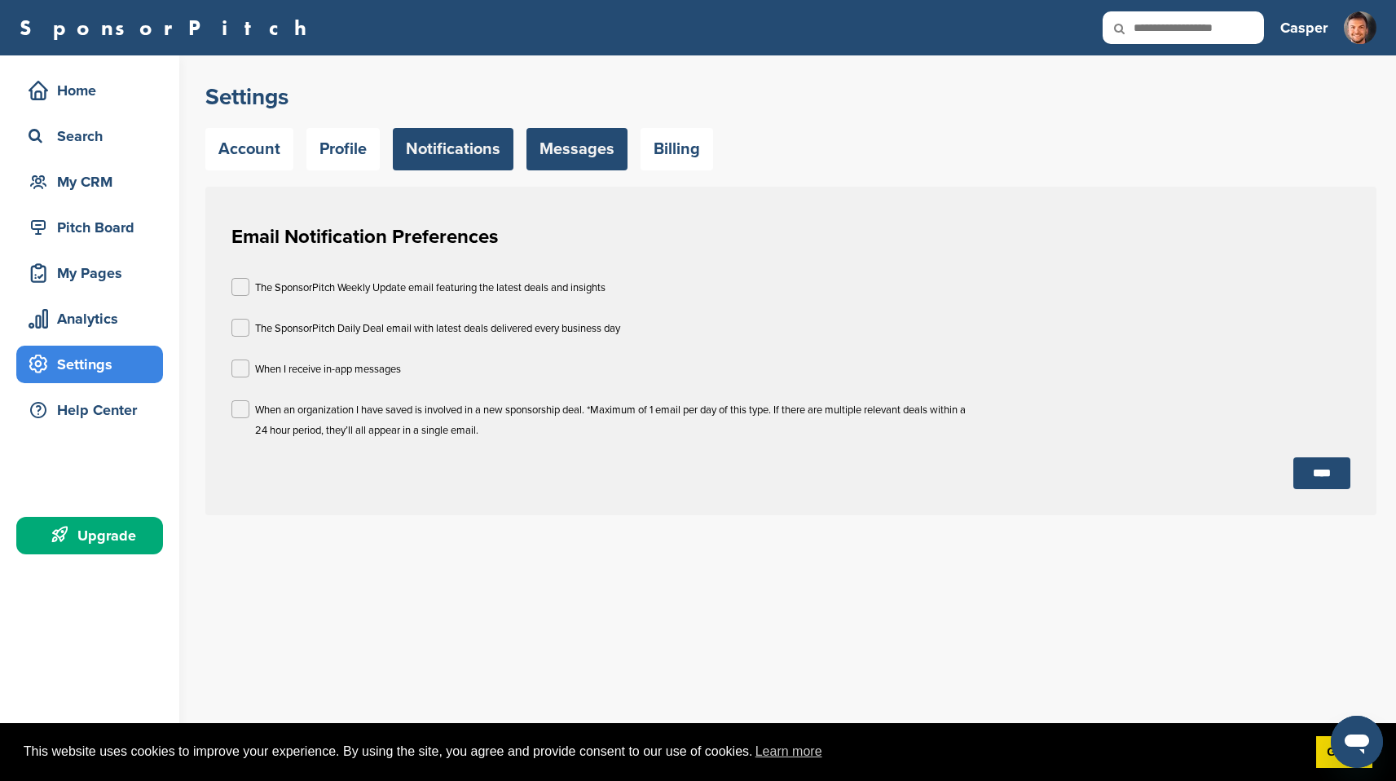
click at [598, 168] on link "Messages" at bounding box center [576, 149] width 101 height 42
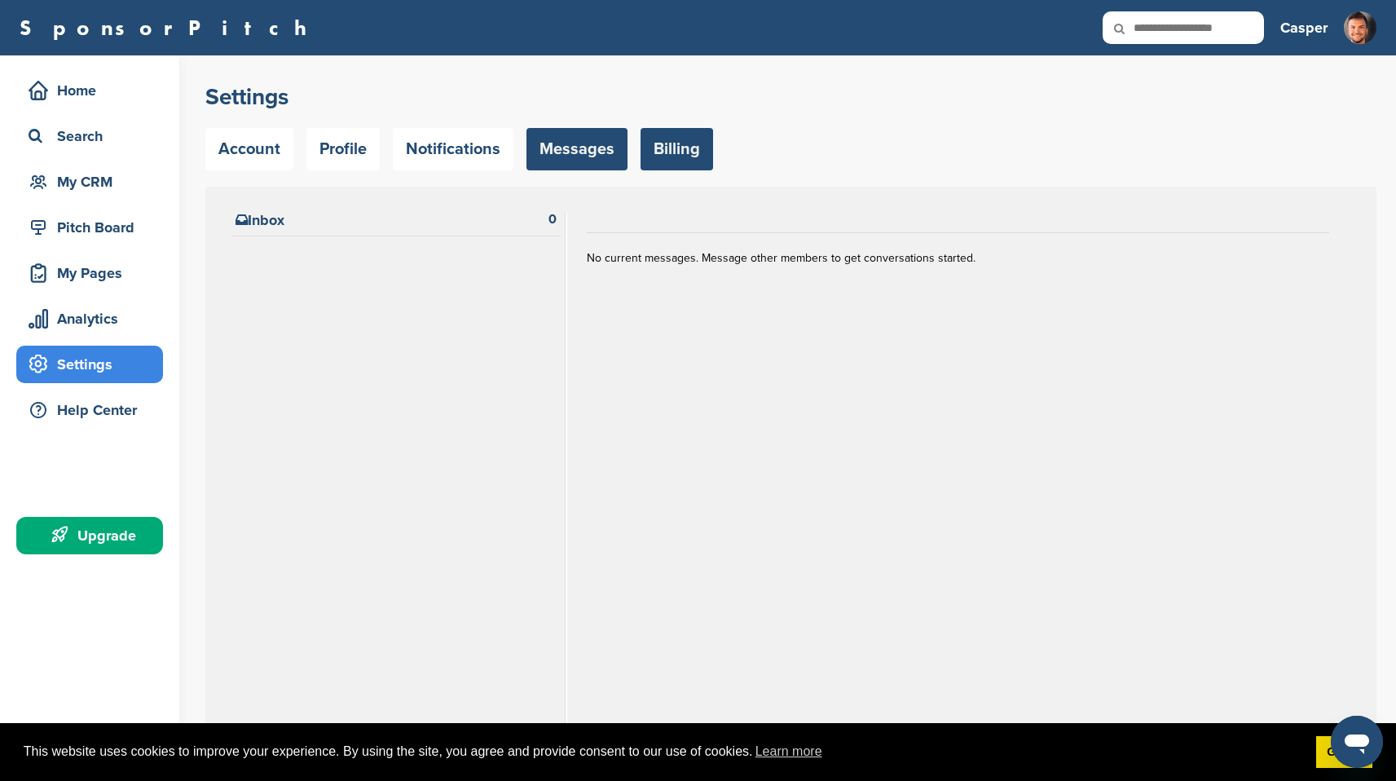
click at [686, 159] on link "Billing" at bounding box center [677, 149] width 73 height 42
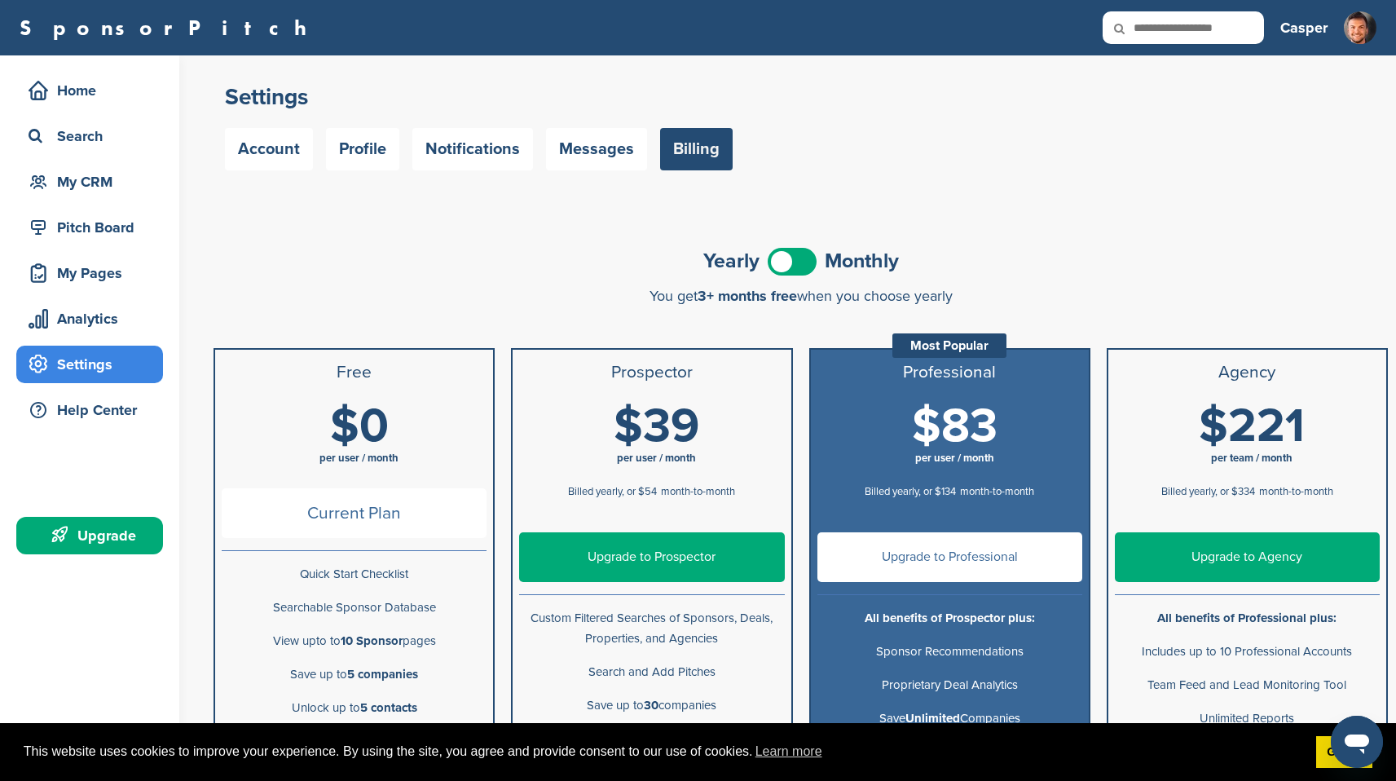
click at [623, 416] on span "$39" at bounding box center [657, 426] width 86 height 57
